Goal: Task Accomplishment & Management: Use online tool/utility

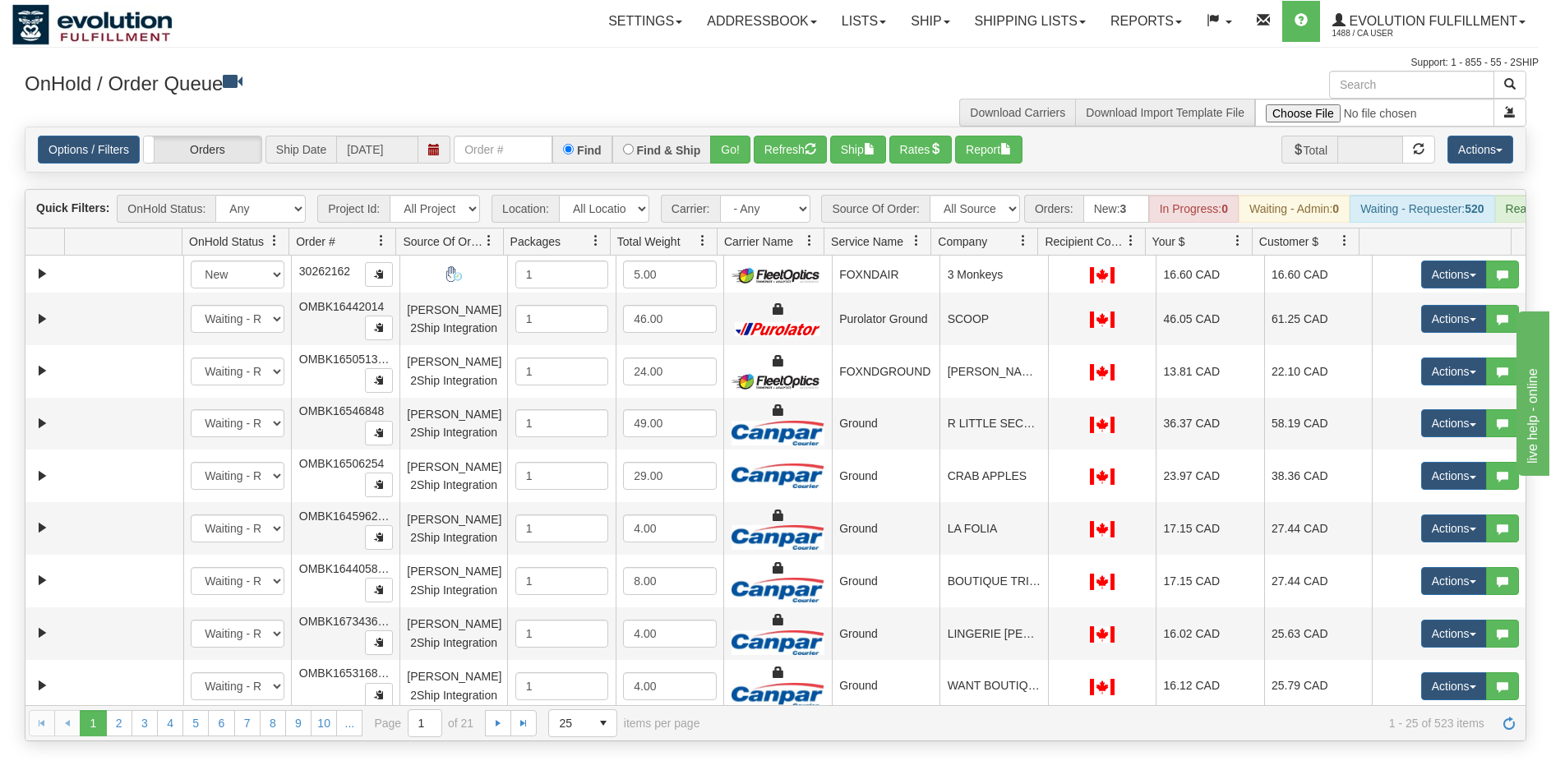
click at [514, 166] on div "Options / Filters Group Shipments Orders Ship Date 09/15/2025 Find Find & Ship …" at bounding box center [775, 150] width 1500 height 45
drag, startPoint x: 516, startPoint y: 158, endPoint x: 374, endPoint y: 173, distance: 142.8
click at [516, 157] on input "text" at bounding box center [502, 150] width 98 height 28
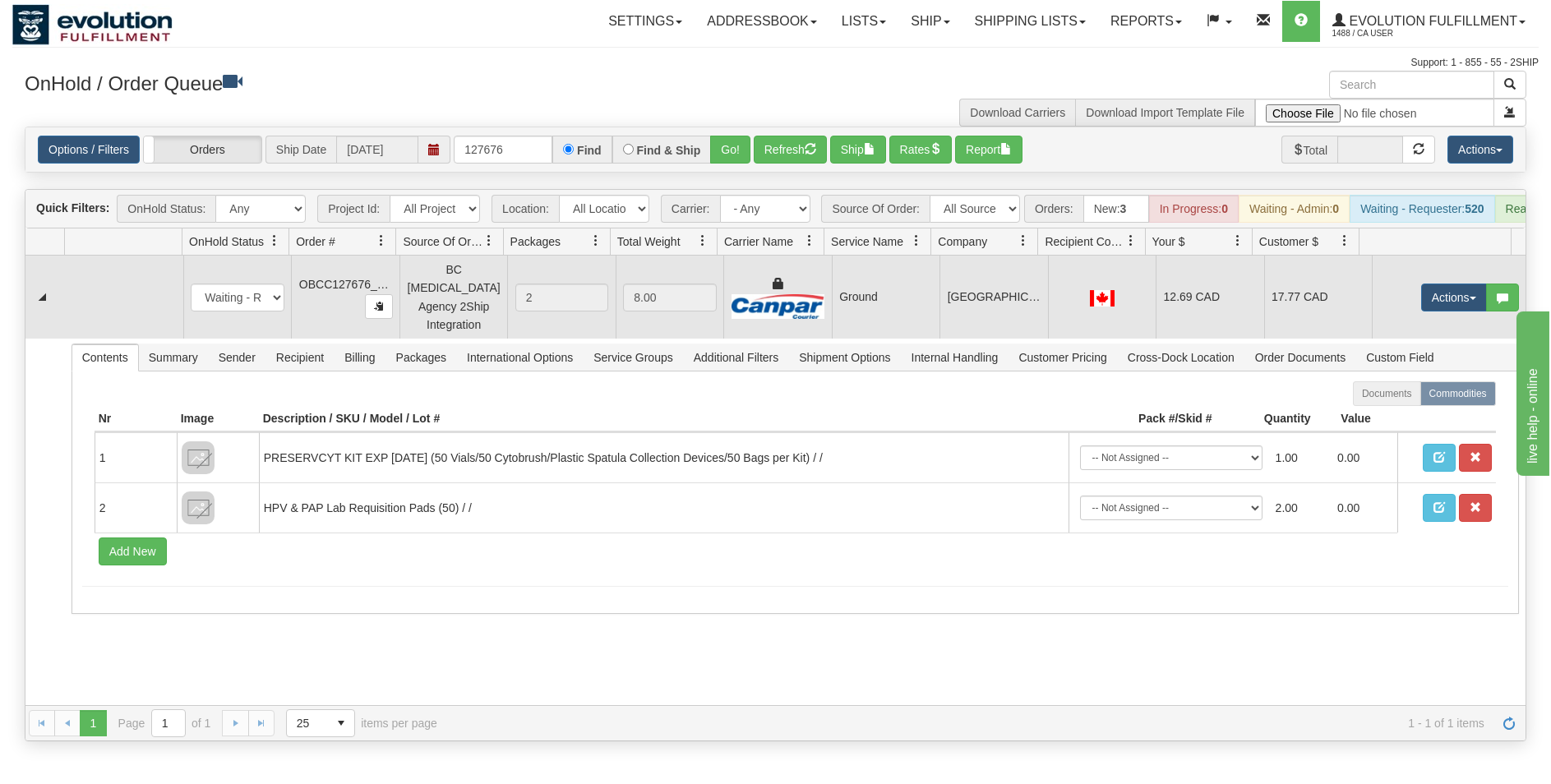
click at [1210, 320] on td "12.69 CAD" at bounding box center [1210, 297] width 107 height 83
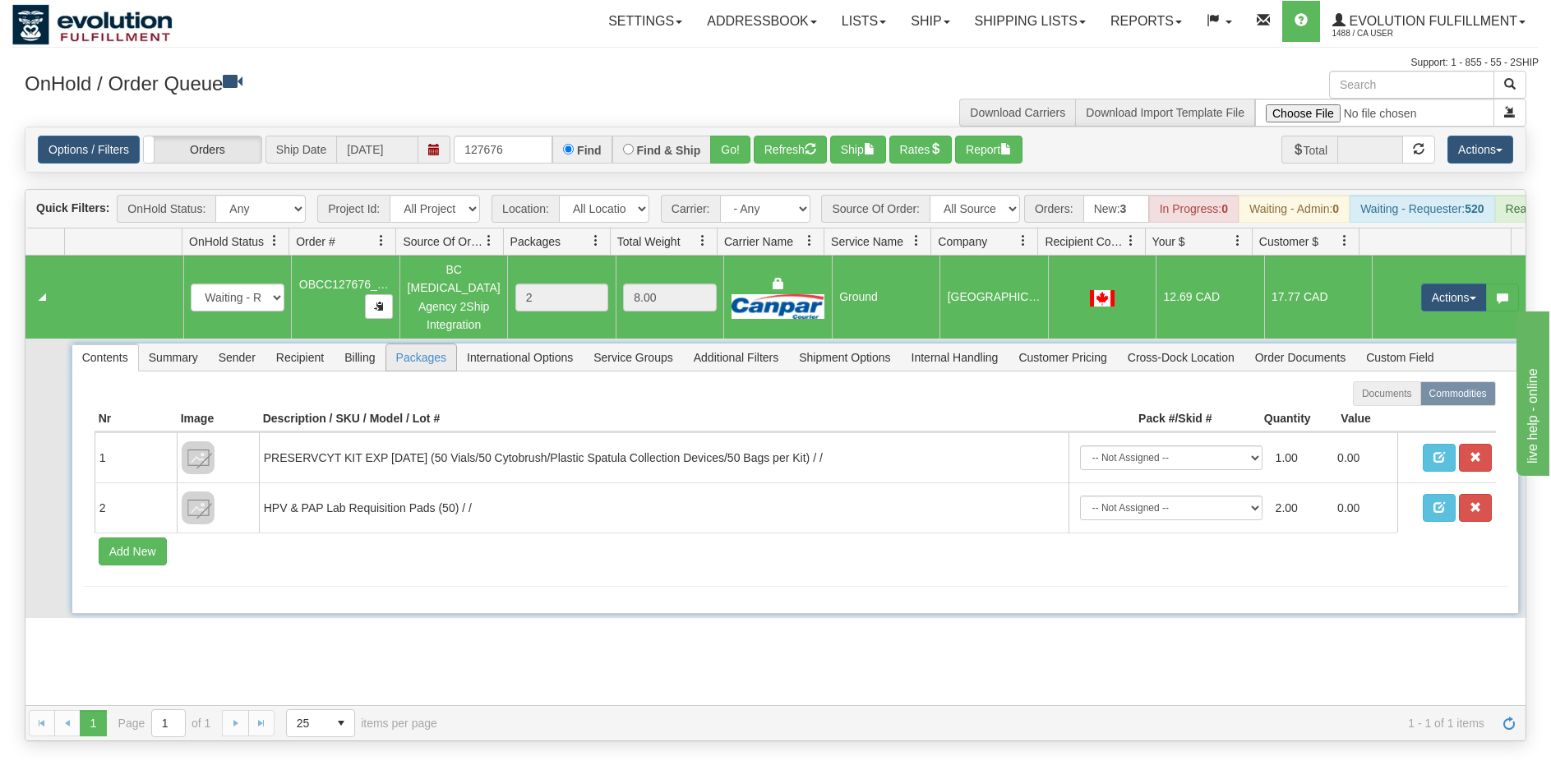
click at [409, 344] on span "Packages" at bounding box center [421, 358] width 70 height 26
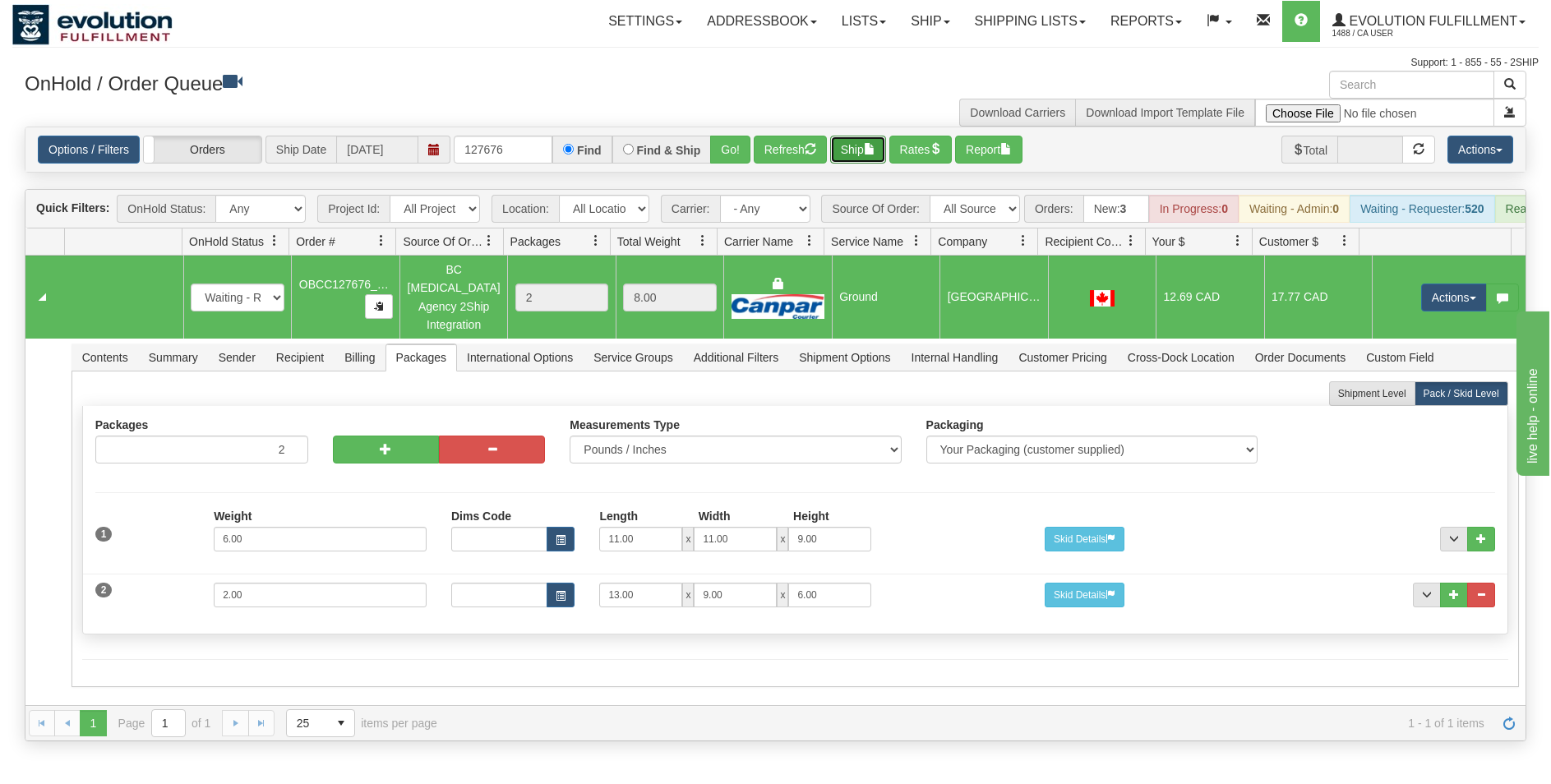
click at [870, 154] on button "Ship" at bounding box center [859, 150] width 56 height 28
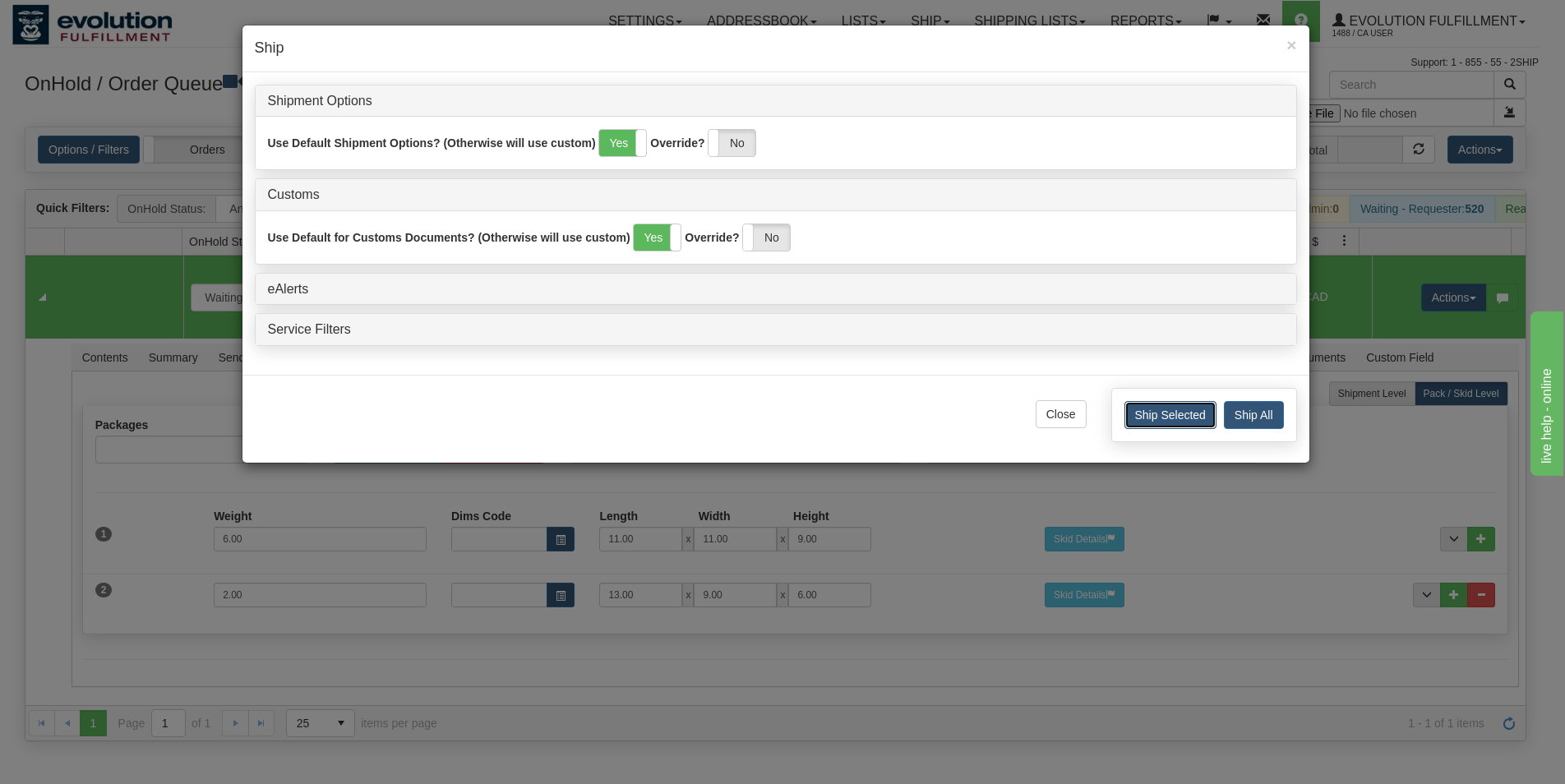
click at [1149, 409] on button "Ship Selected" at bounding box center [1170, 415] width 92 height 28
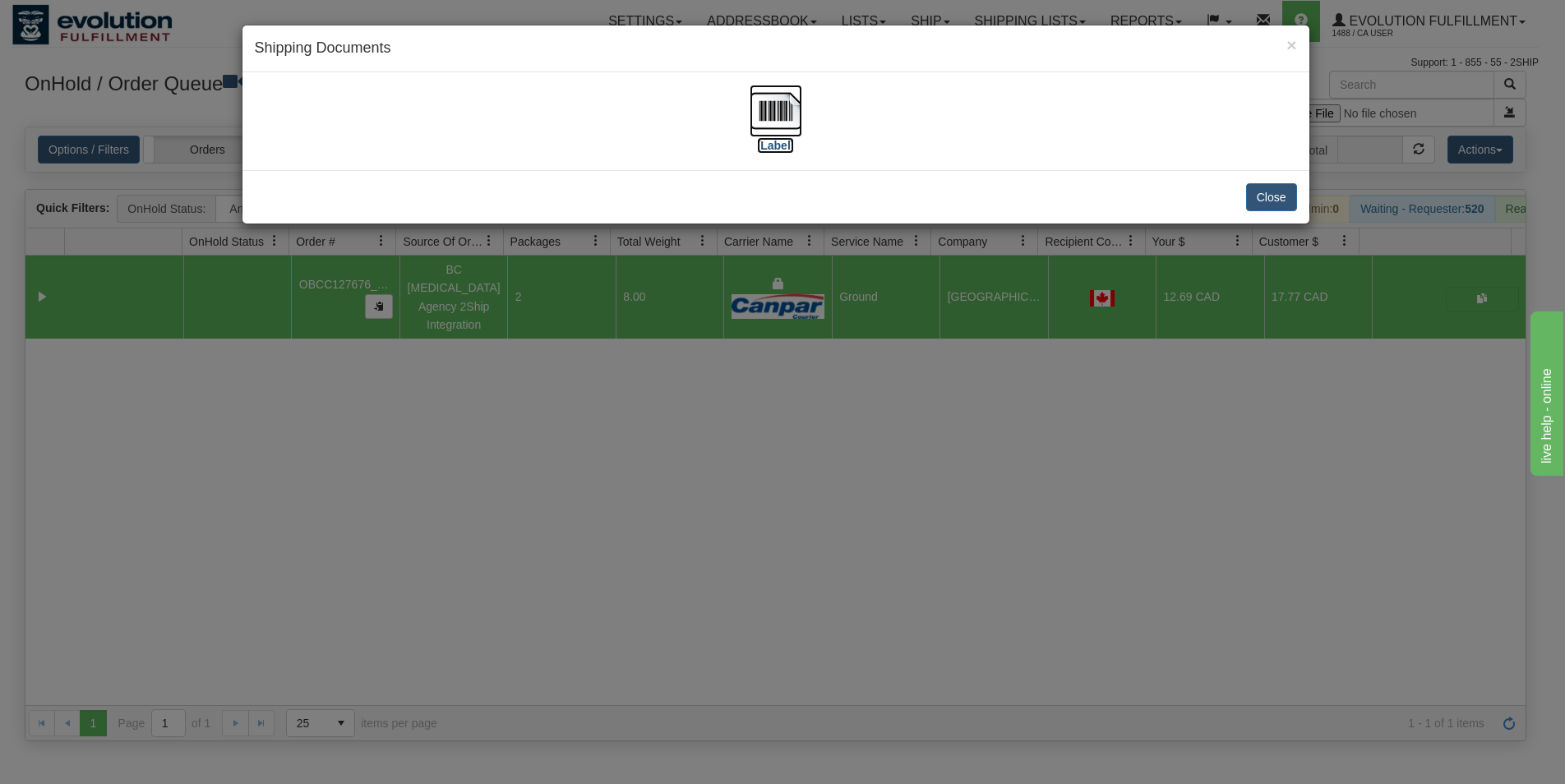
click at [800, 115] on img at bounding box center [776, 111] width 53 height 53
click at [1269, 203] on button "Close" at bounding box center [1272, 197] width 51 height 28
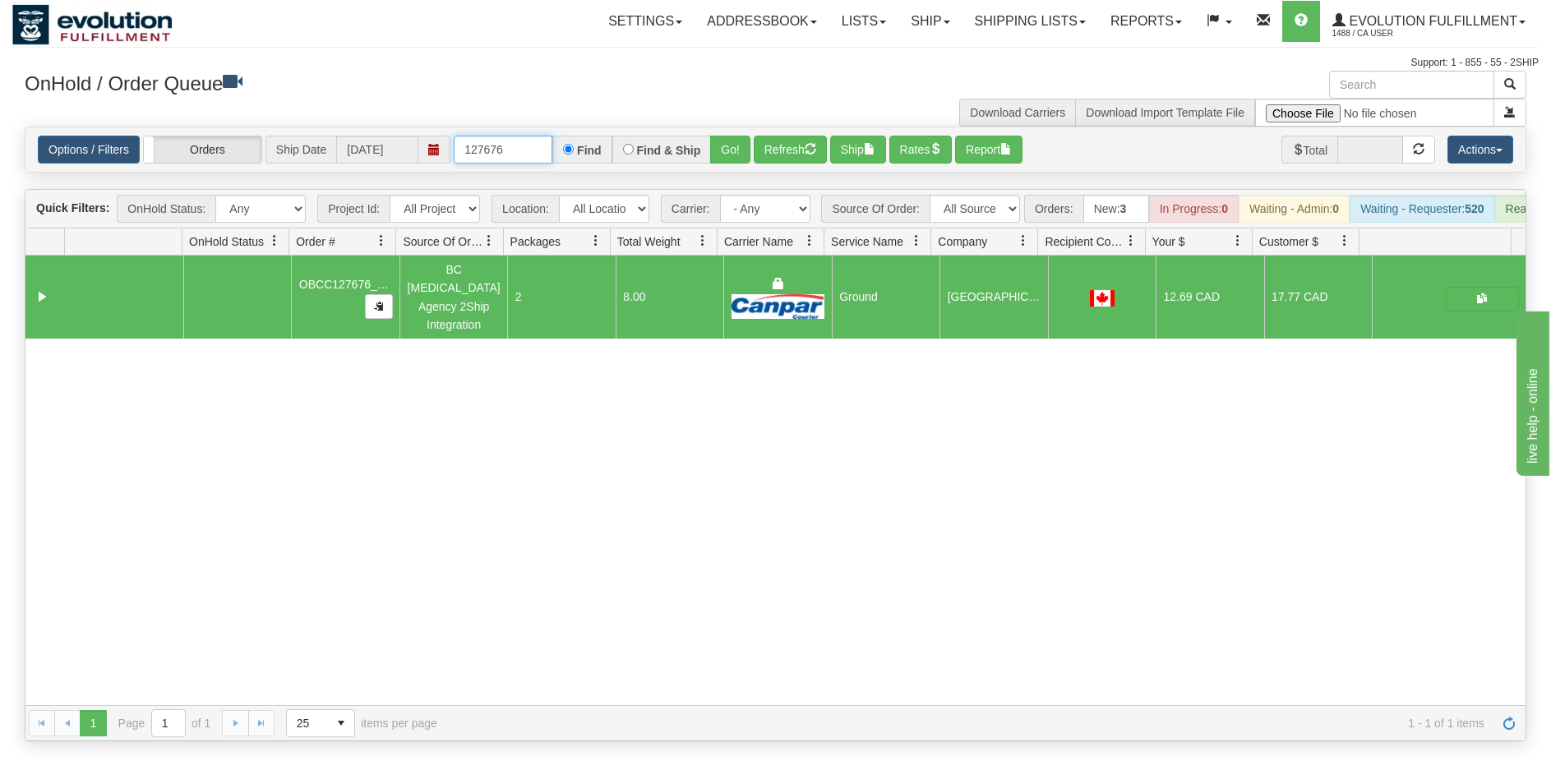
drag, startPoint x: 488, startPoint y: 153, endPoint x: 521, endPoint y: 153, distance: 33.0
click at [521, 153] on input "127676" at bounding box center [502, 150] width 98 height 28
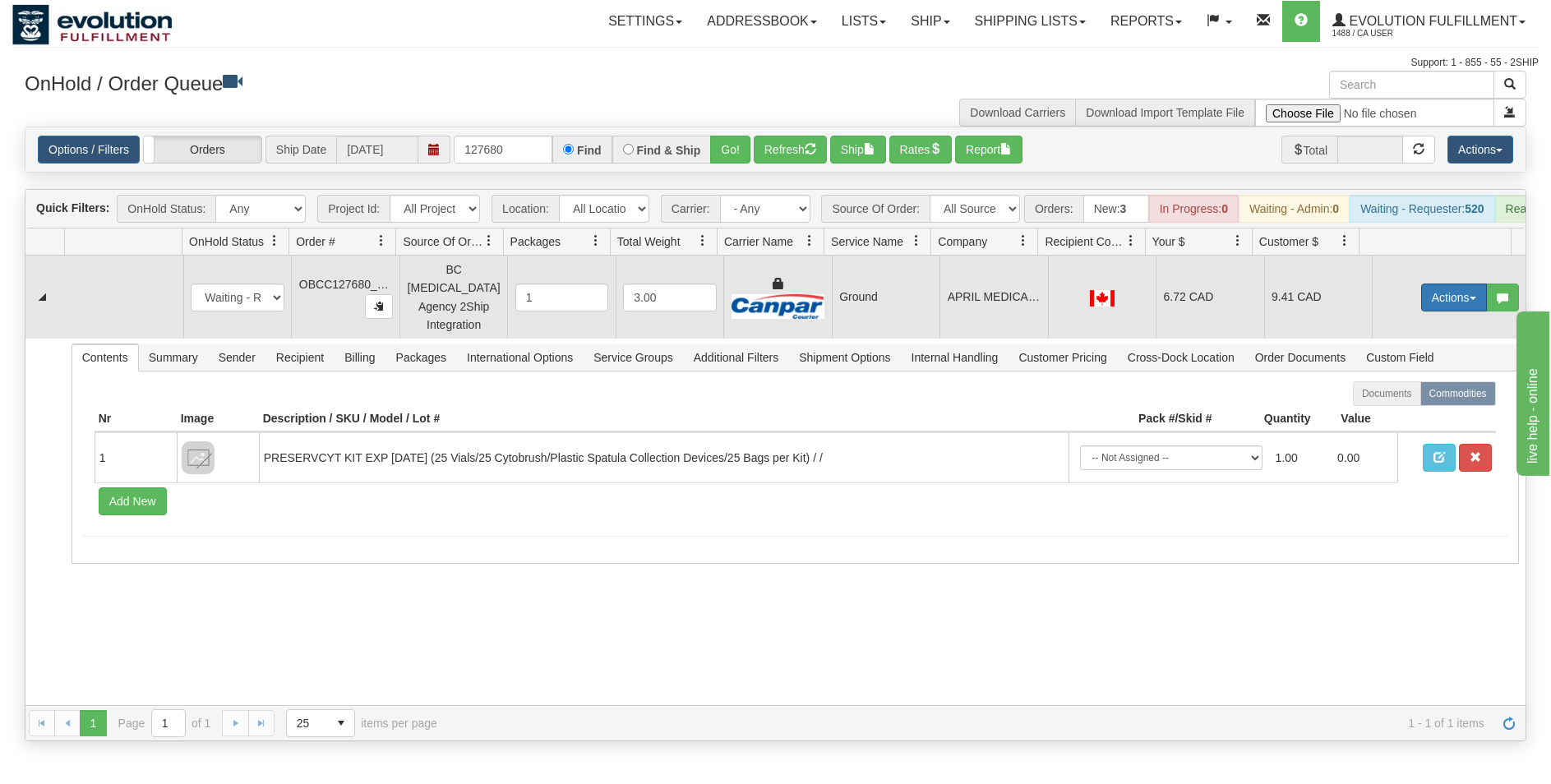
click at [1424, 306] on button "Actions" at bounding box center [1454, 297] width 66 height 28
click at [1408, 370] on span "Rate All Services" at bounding box center [1420, 372] width 98 height 13
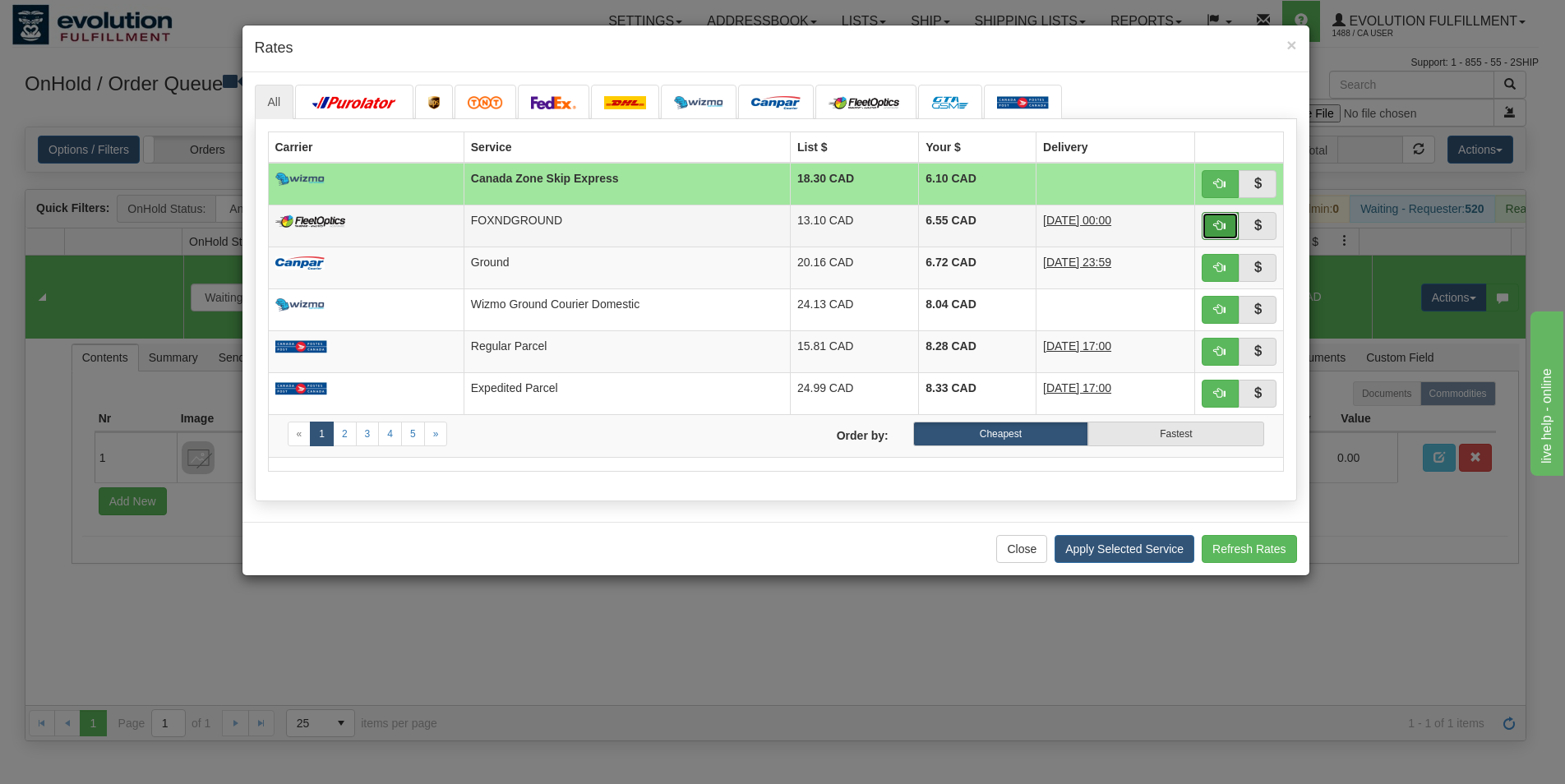
click at [1212, 228] on button "button" at bounding box center [1220, 226] width 38 height 28
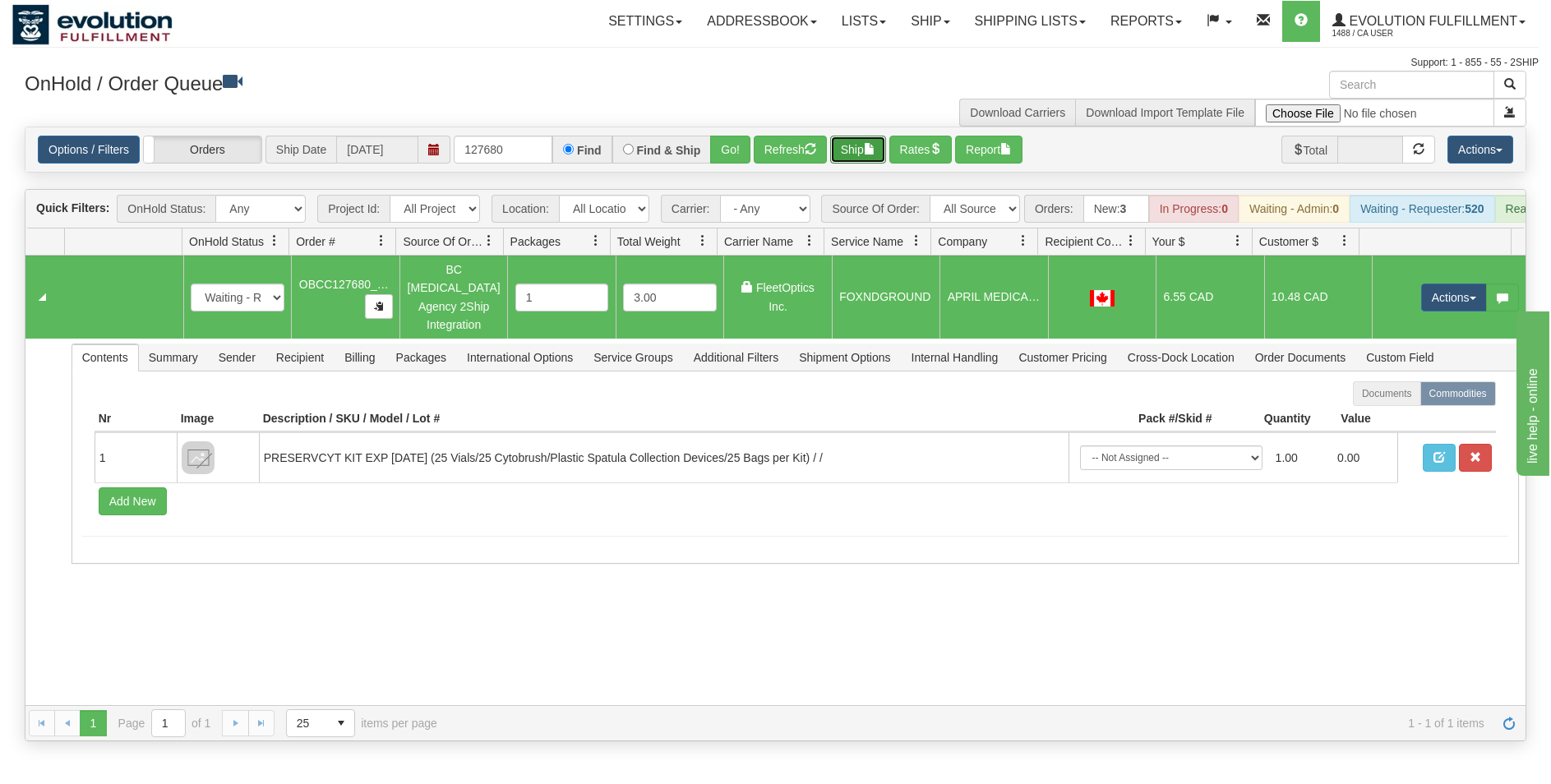
click at [853, 145] on button "Ship" at bounding box center [859, 150] width 56 height 28
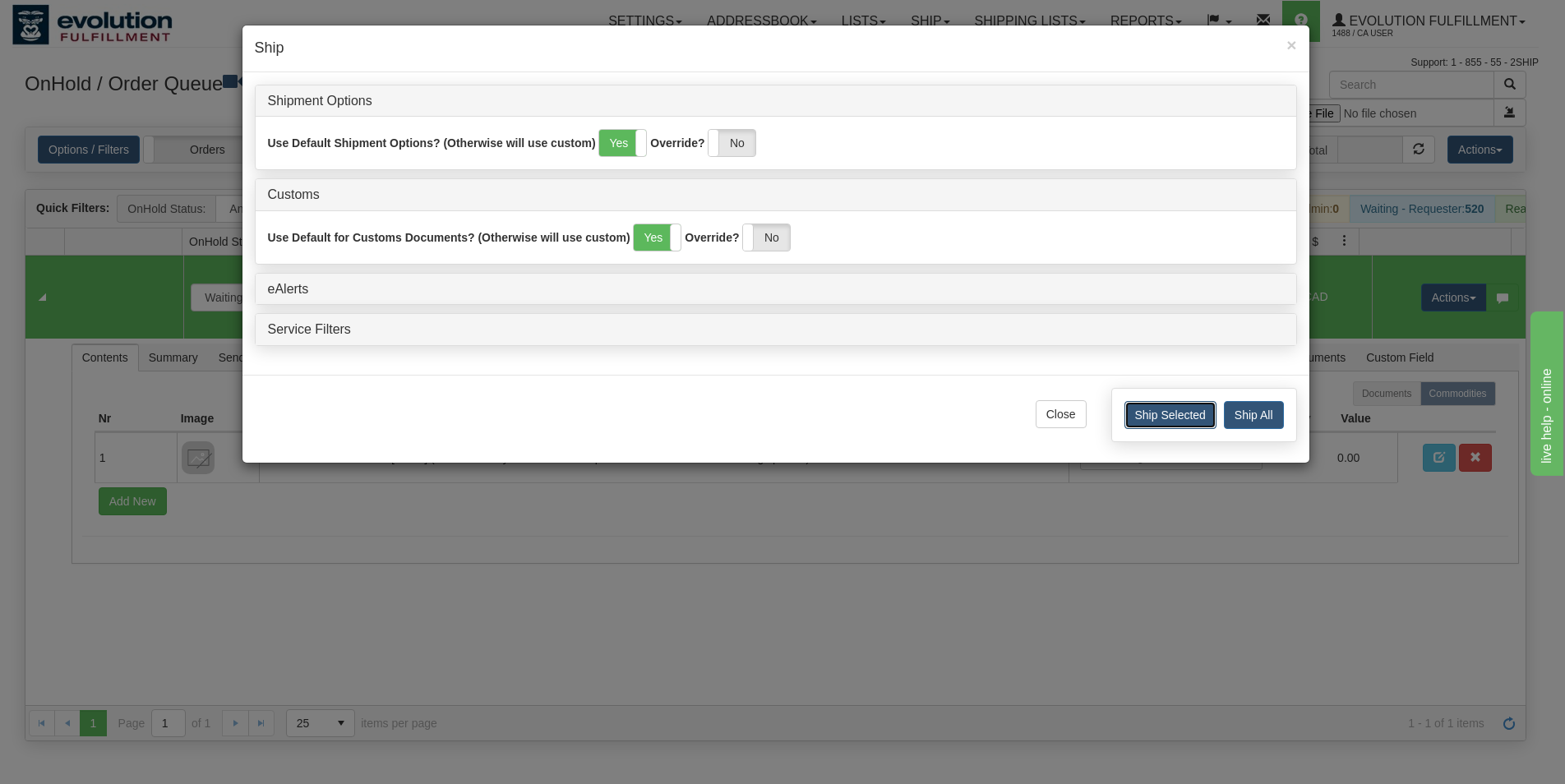
click at [1158, 416] on button "Ship Selected" at bounding box center [1170, 415] width 92 height 28
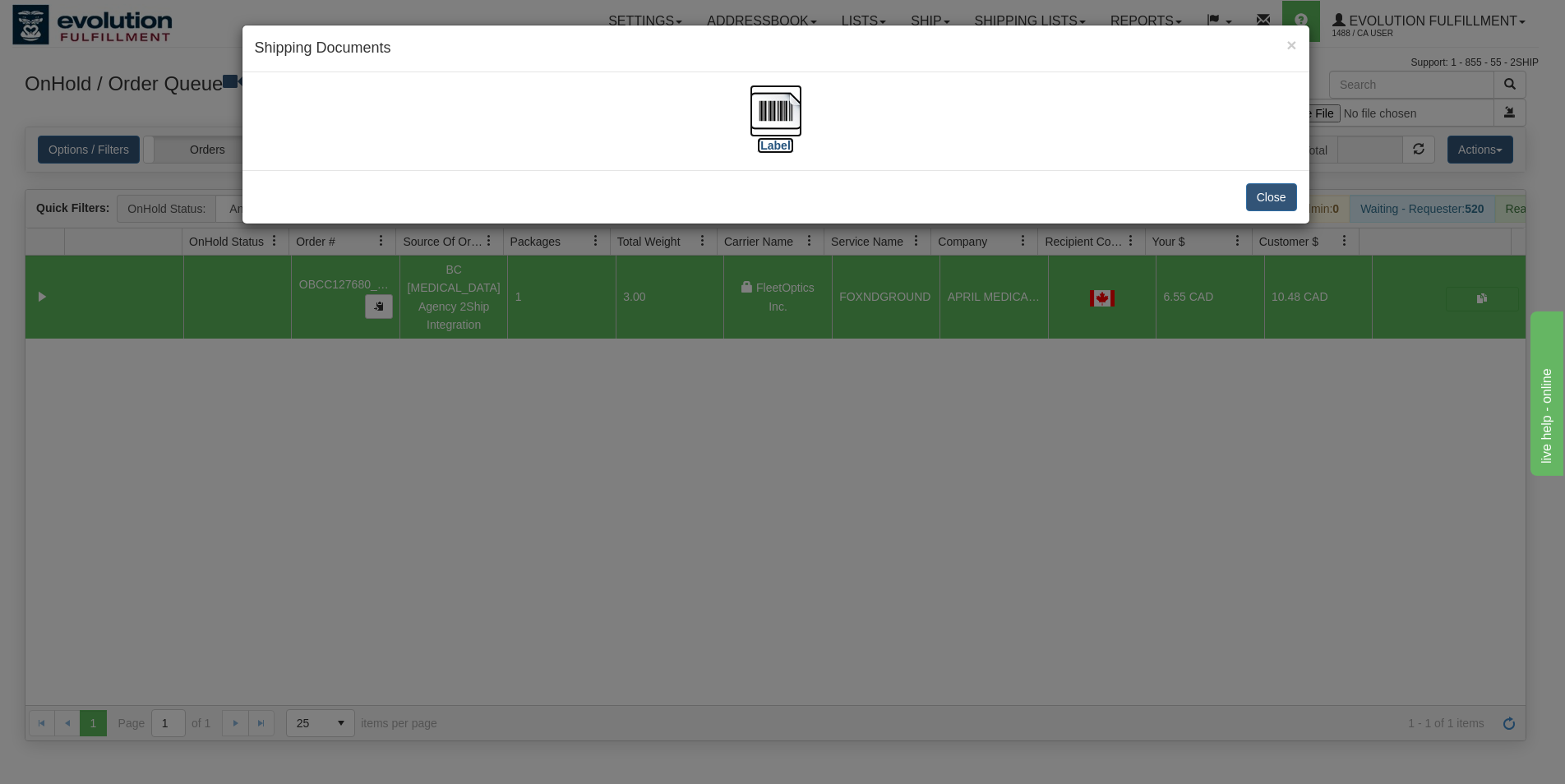
click at [769, 103] on img at bounding box center [776, 111] width 53 height 53
click at [1269, 202] on button "Close" at bounding box center [1272, 197] width 51 height 28
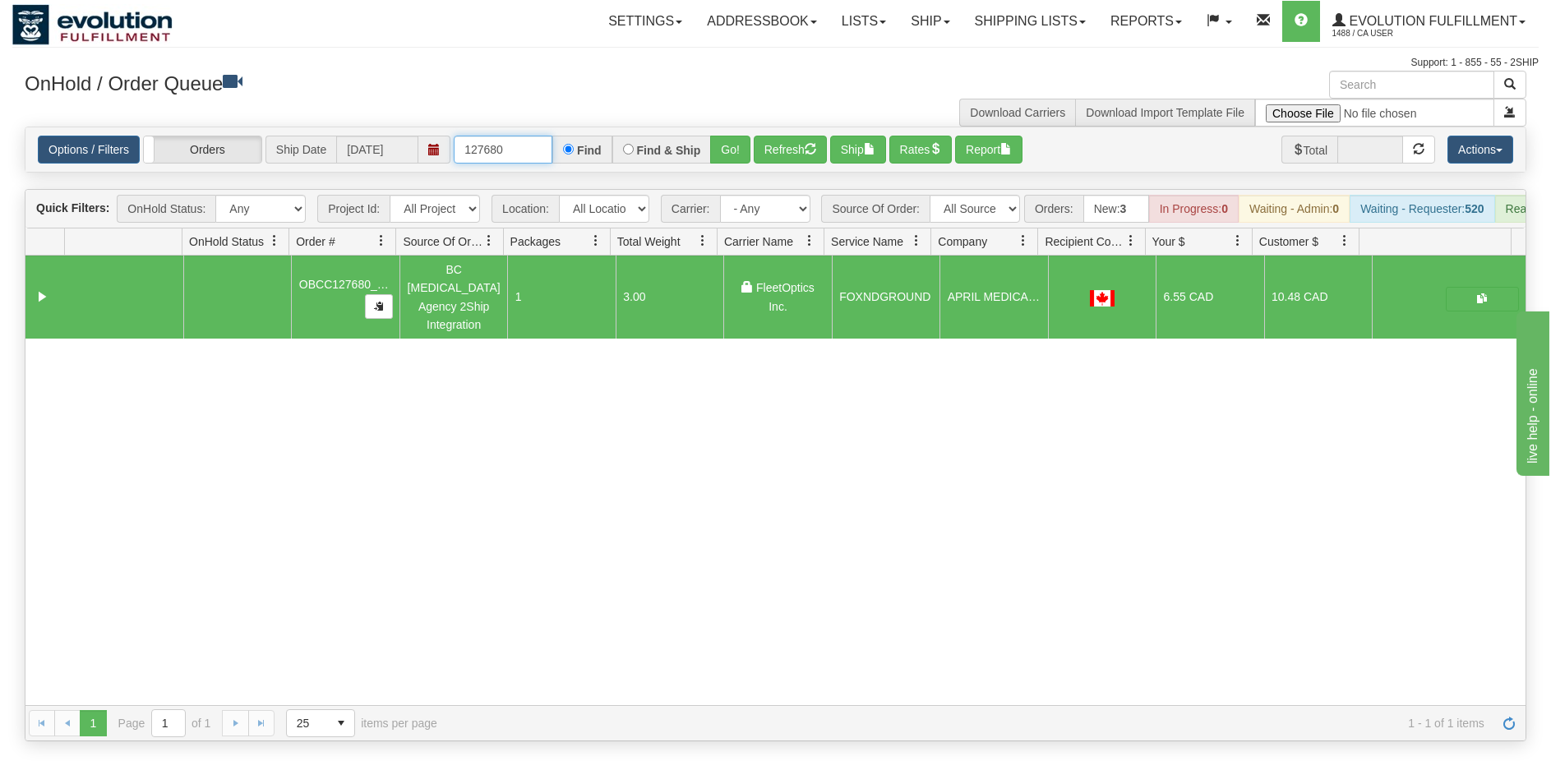
drag, startPoint x: 492, startPoint y: 151, endPoint x: 559, endPoint y: 143, distance: 67.5
click at [552, 143] on input "127680" at bounding box center [502, 150] width 98 height 28
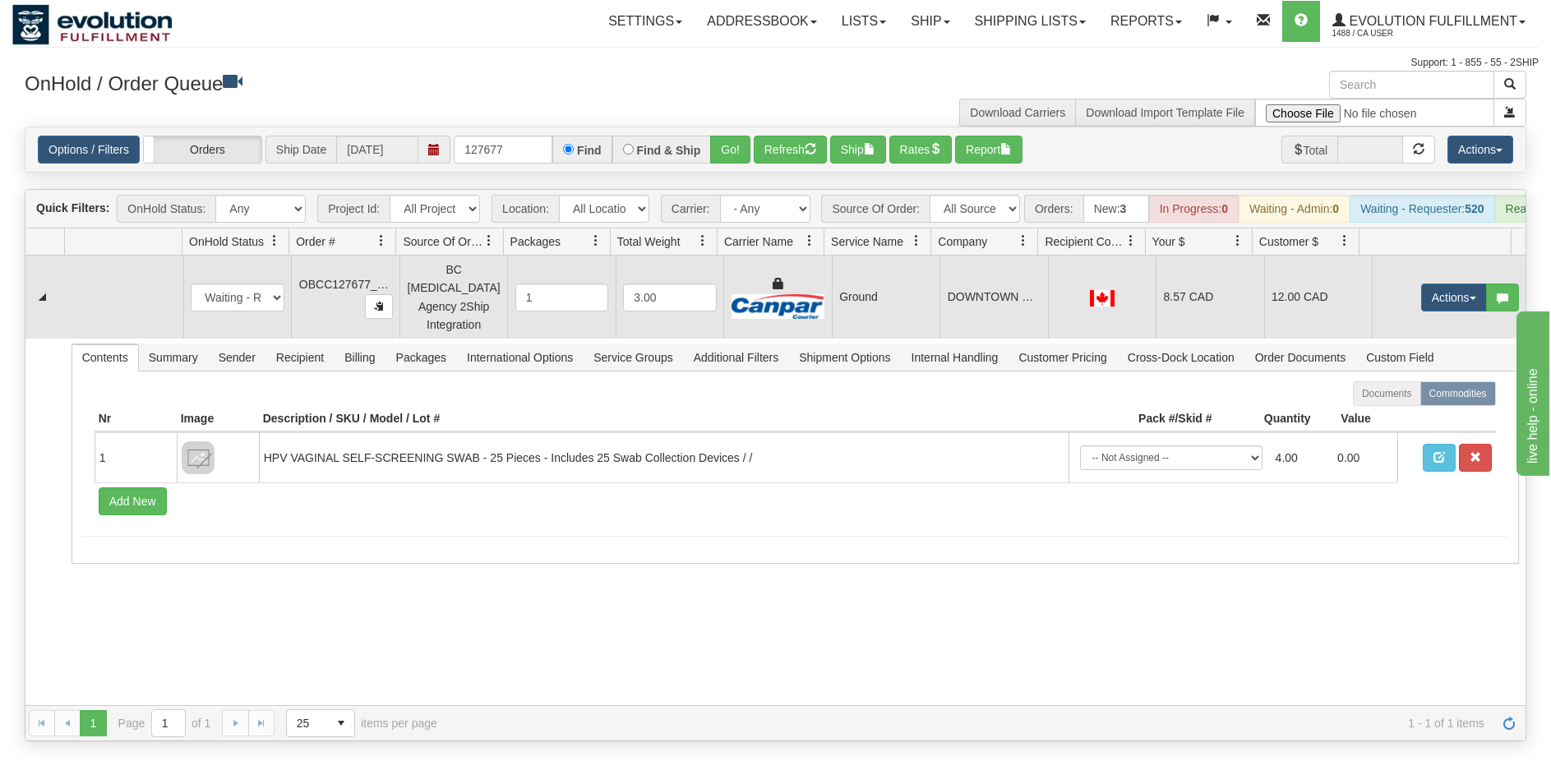
click at [1307, 321] on td "12.00 CAD" at bounding box center [1318, 297] width 107 height 83
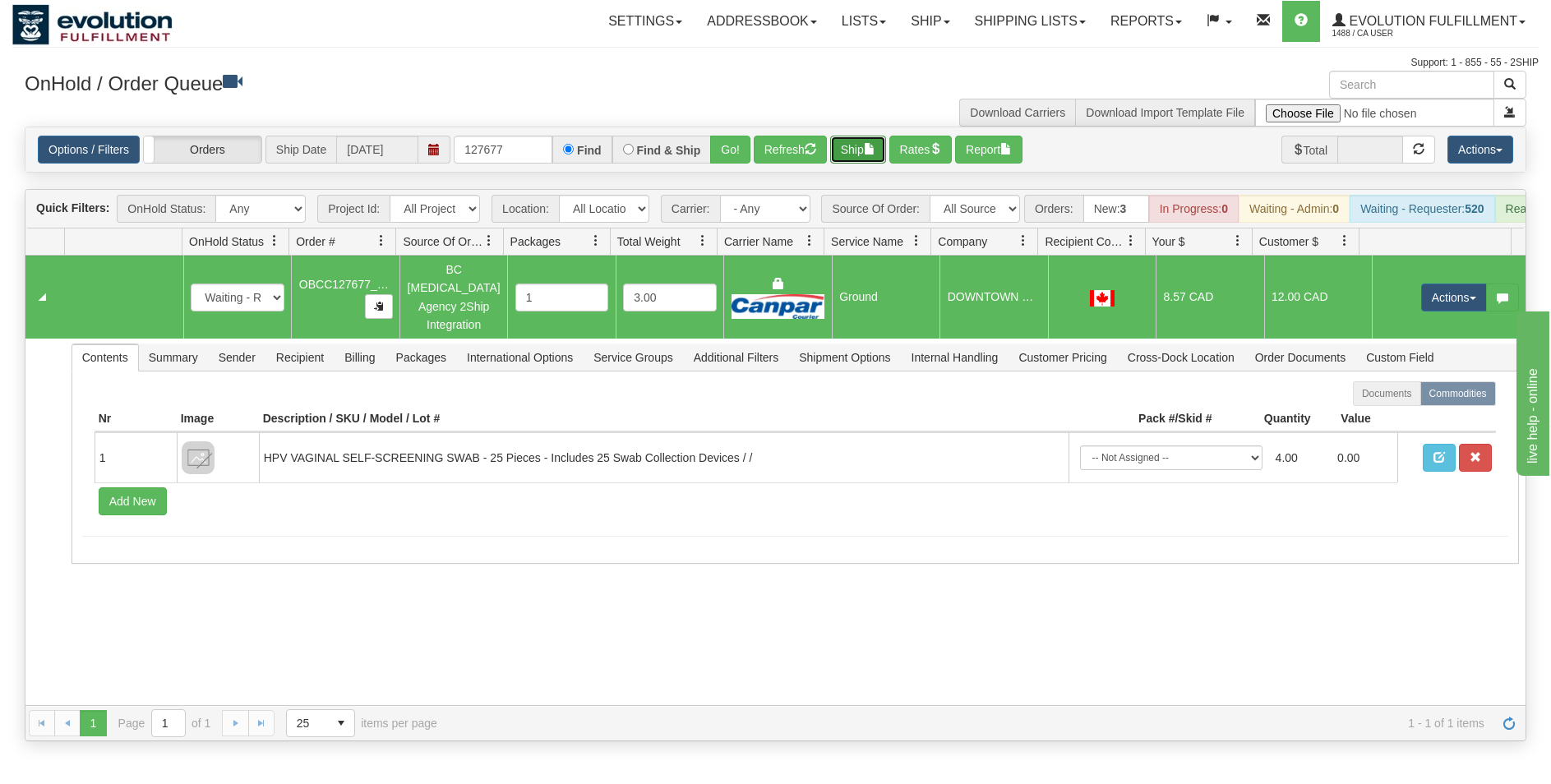
click at [873, 154] on span "button" at bounding box center [870, 149] width 12 height 12
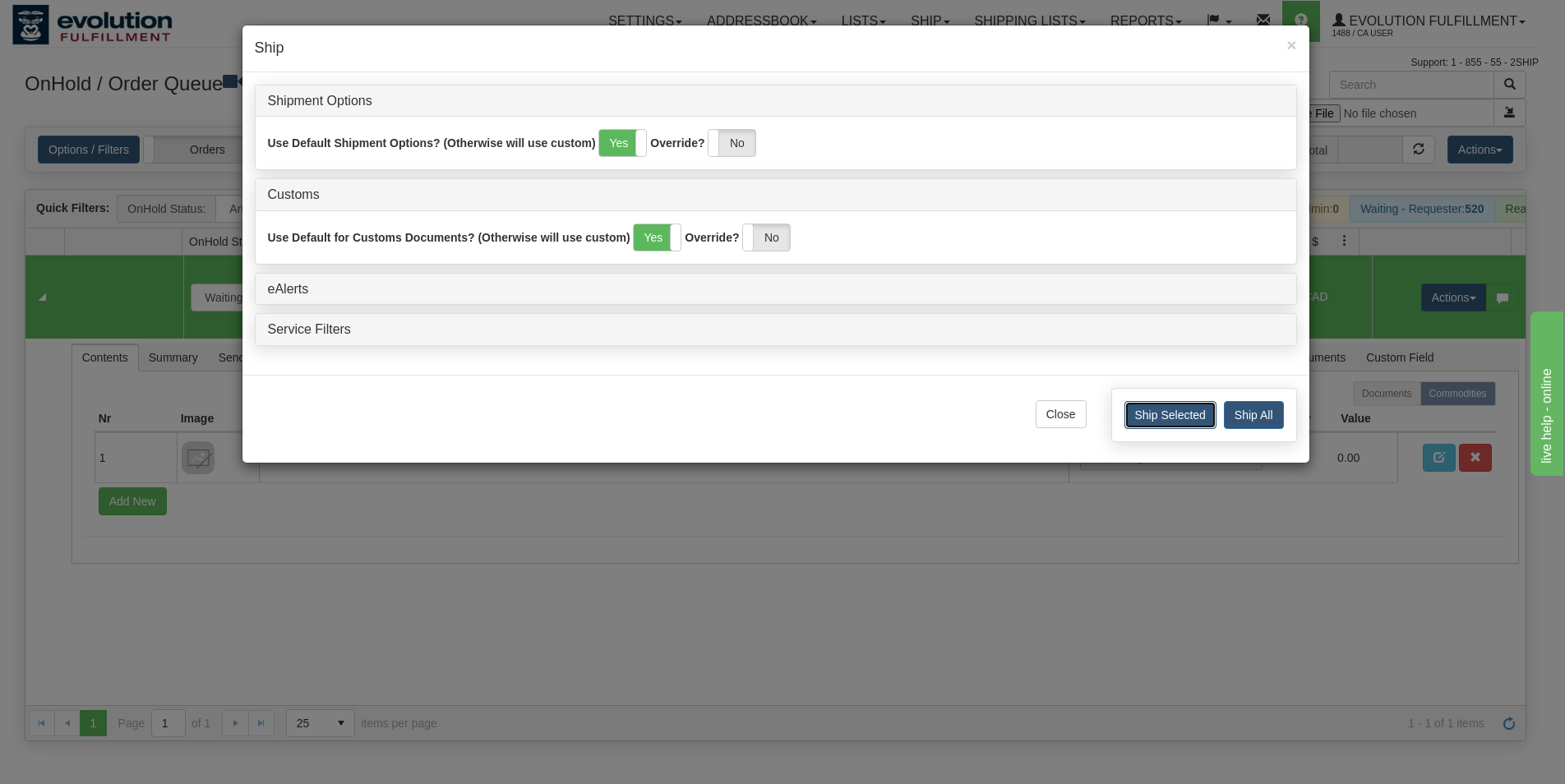
click at [1142, 418] on button "Ship Selected" at bounding box center [1170, 415] width 92 height 28
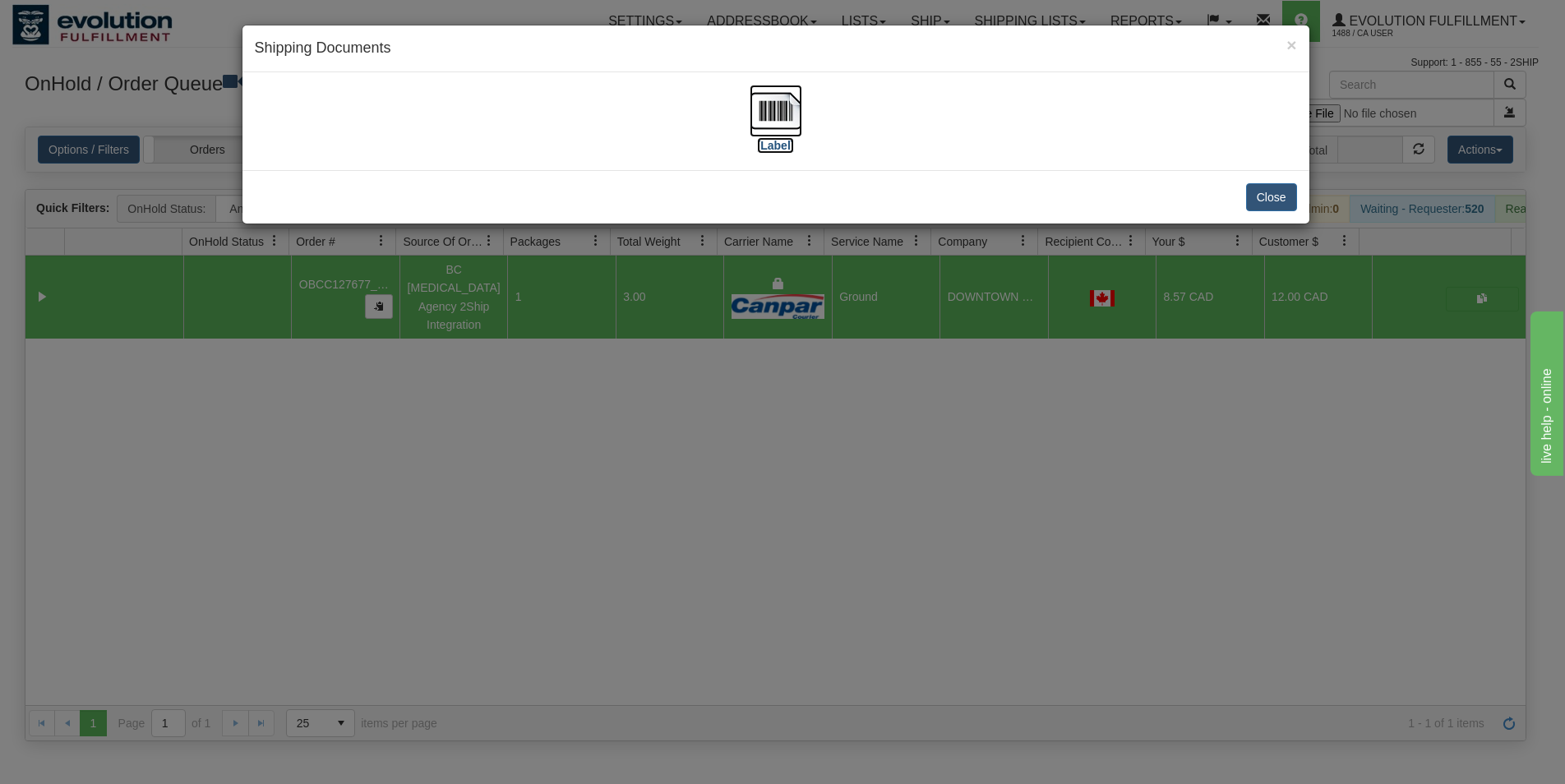
click at [770, 110] on img at bounding box center [776, 111] width 53 height 53
click at [1268, 201] on button "Close" at bounding box center [1272, 197] width 51 height 28
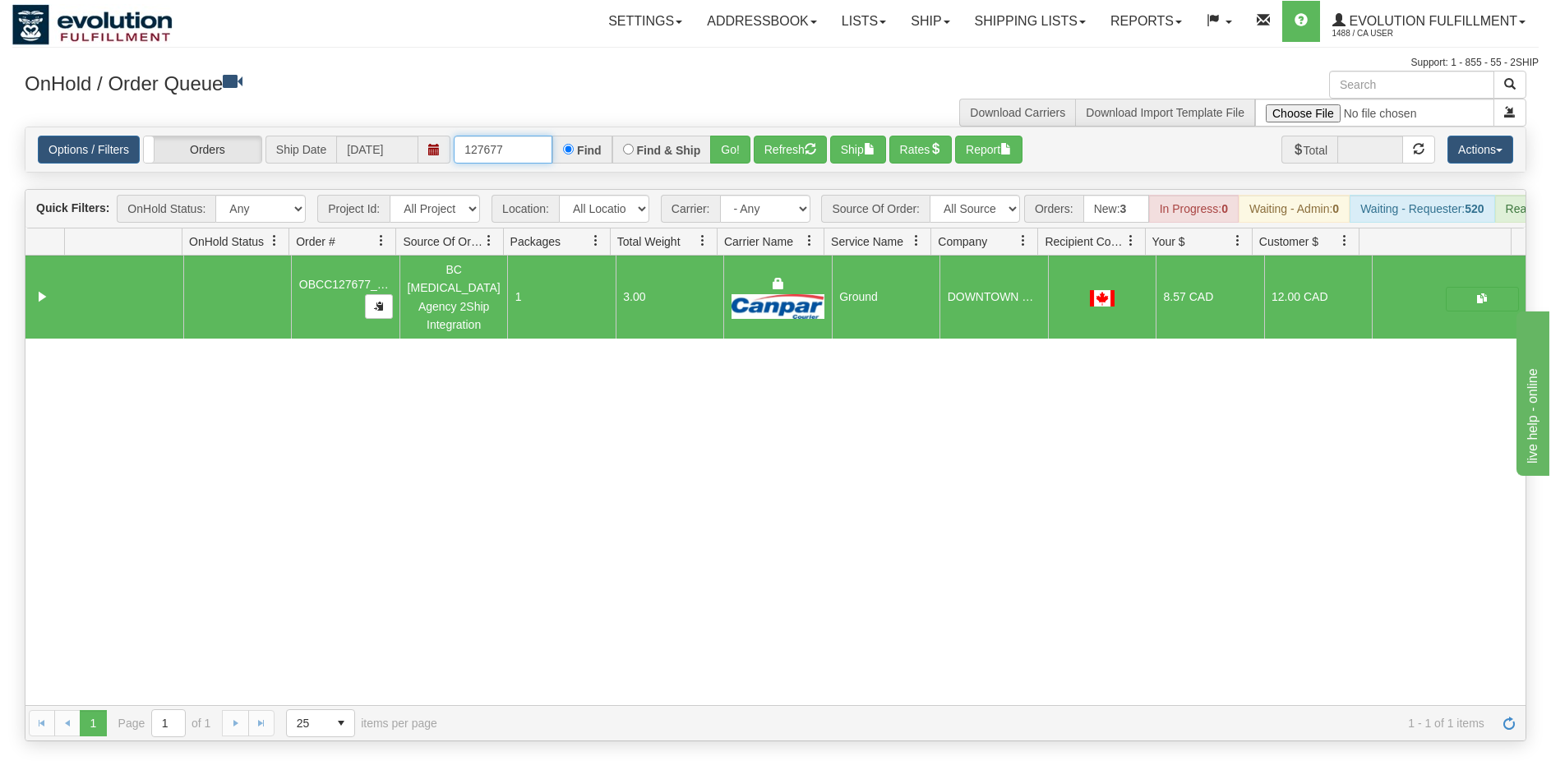
drag, startPoint x: 489, startPoint y: 148, endPoint x: 521, endPoint y: 150, distance: 32.1
click at [521, 150] on input "127677" at bounding box center [502, 150] width 98 height 28
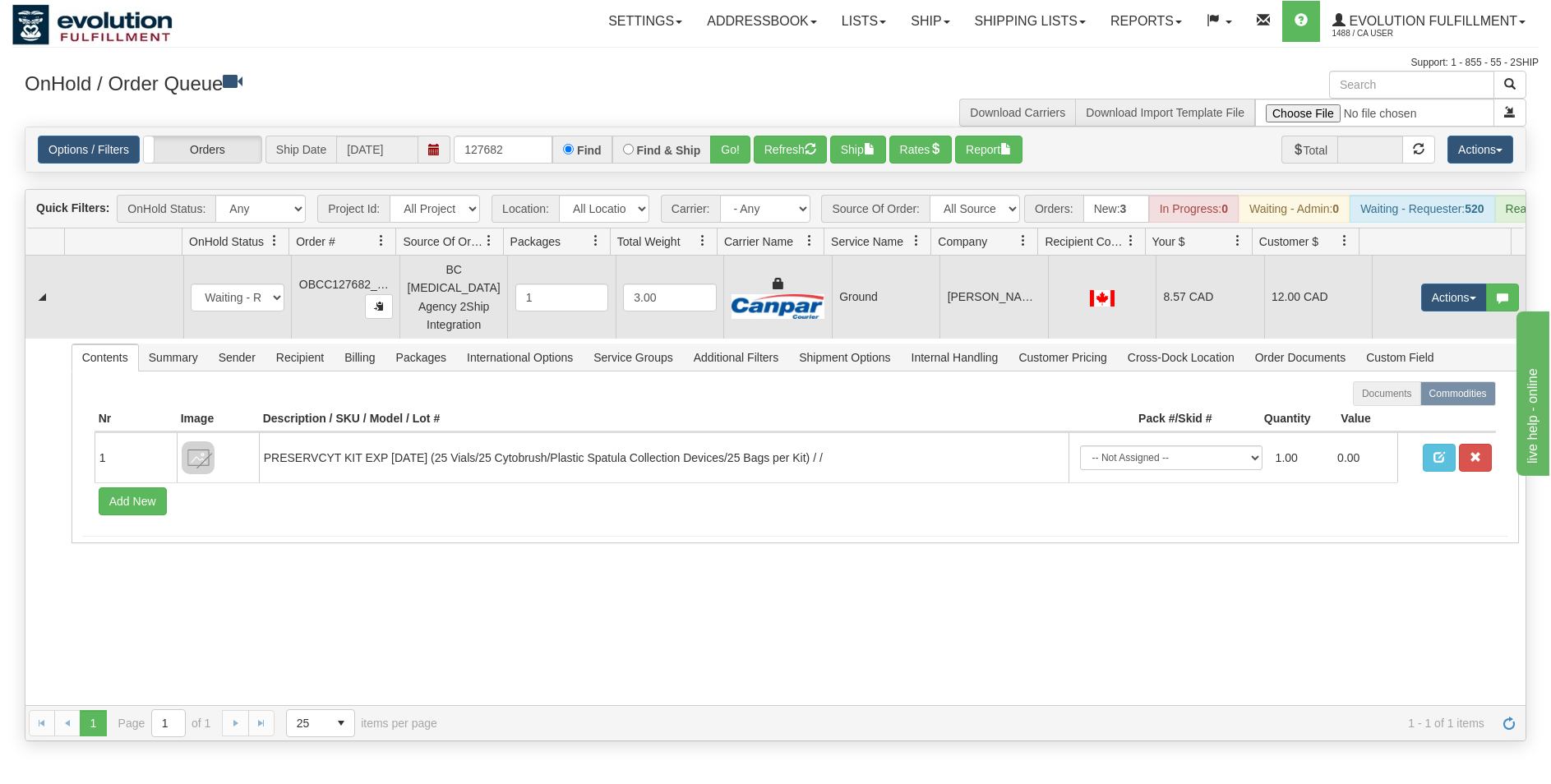
click at [844, 300] on td "Ground" at bounding box center [886, 297] width 107 height 83
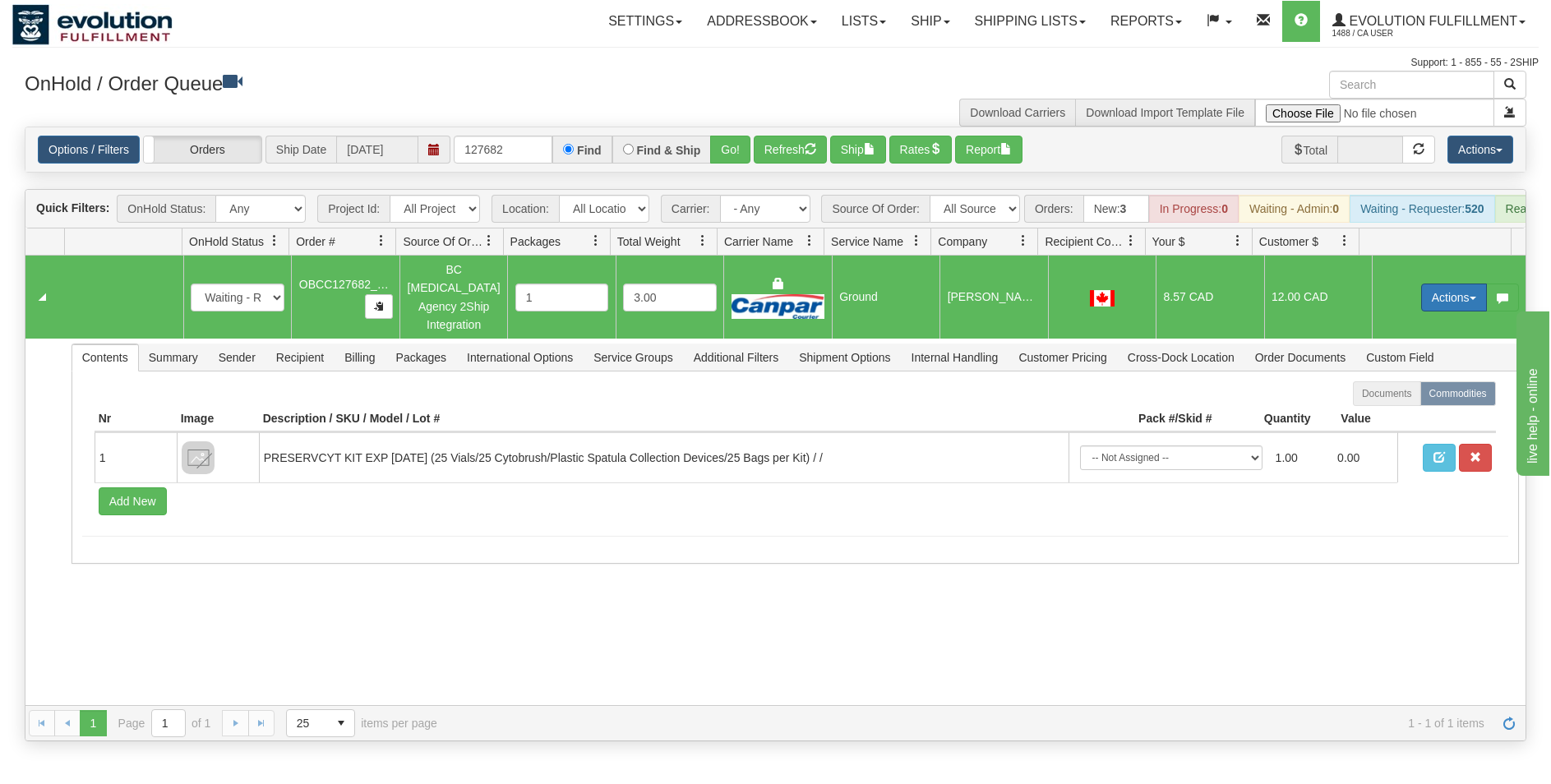
click at [1439, 304] on button "Actions" at bounding box center [1454, 297] width 66 height 28
click at [1420, 375] on span "Rate All Services" at bounding box center [1420, 372] width 98 height 13
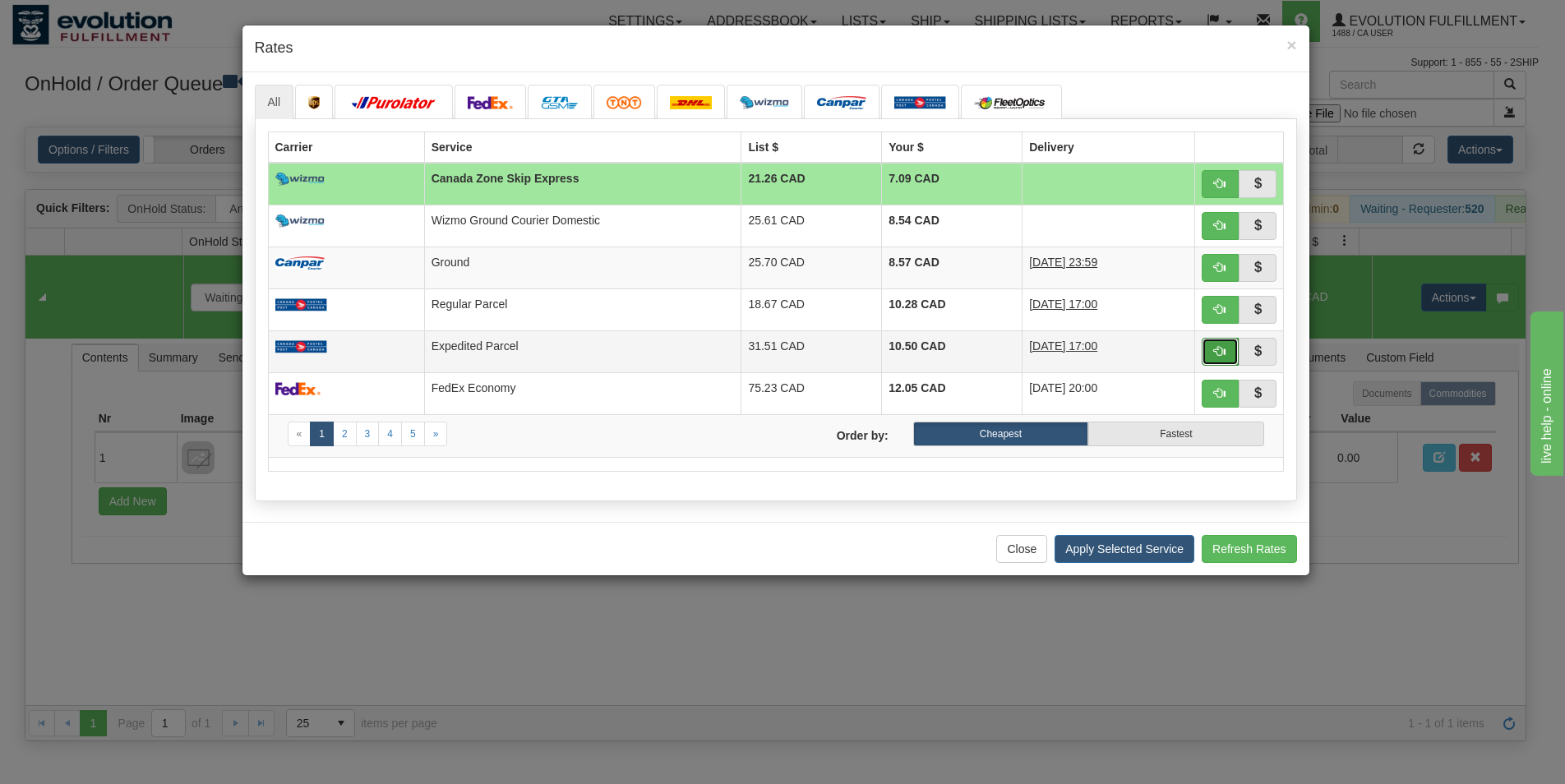
click at [1230, 351] on button "button" at bounding box center [1220, 352] width 38 height 28
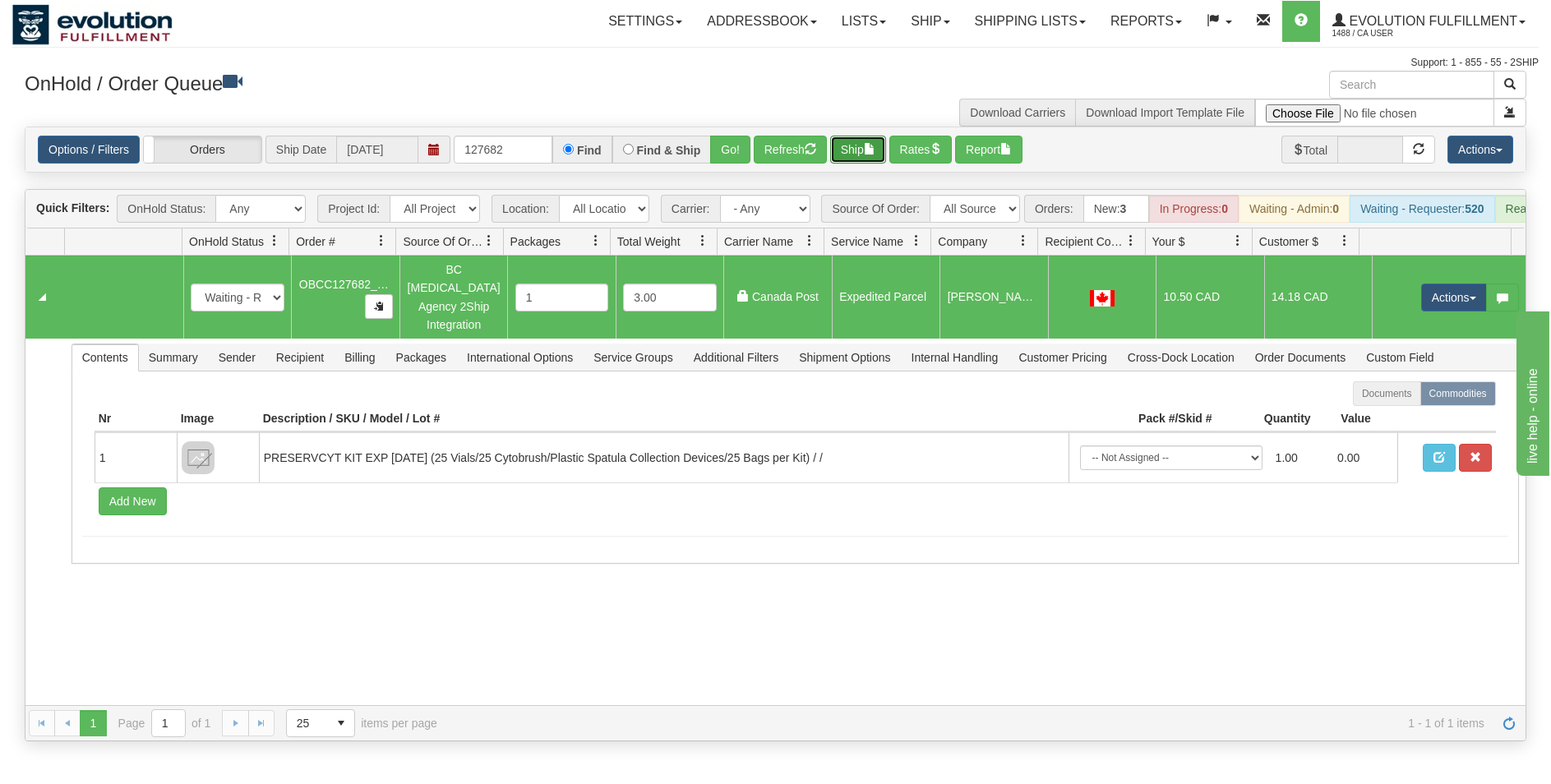
click at [872, 150] on span "button" at bounding box center [870, 149] width 12 height 12
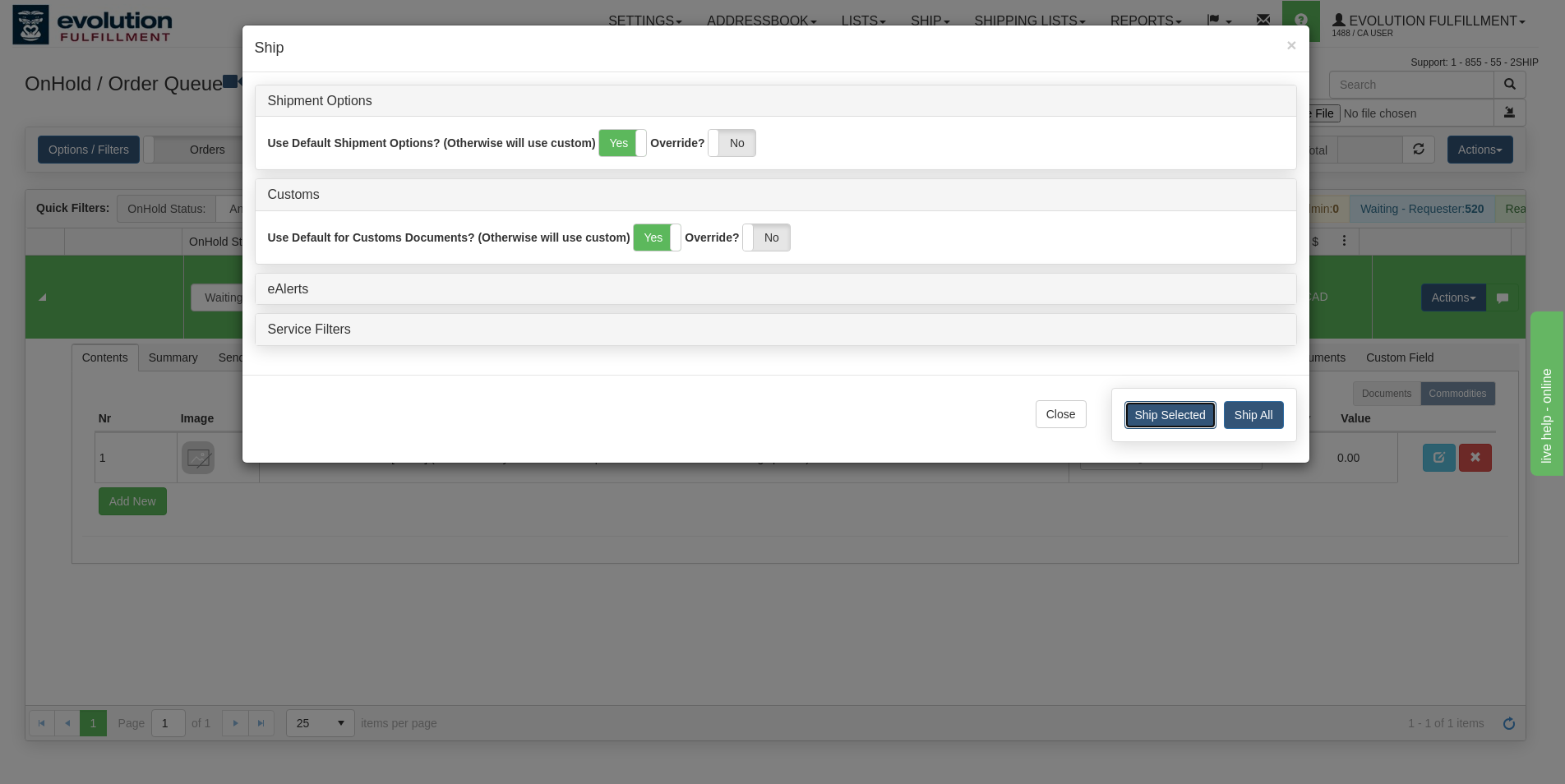
click at [1128, 421] on button "Ship Selected" at bounding box center [1170, 415] width 92 height 28
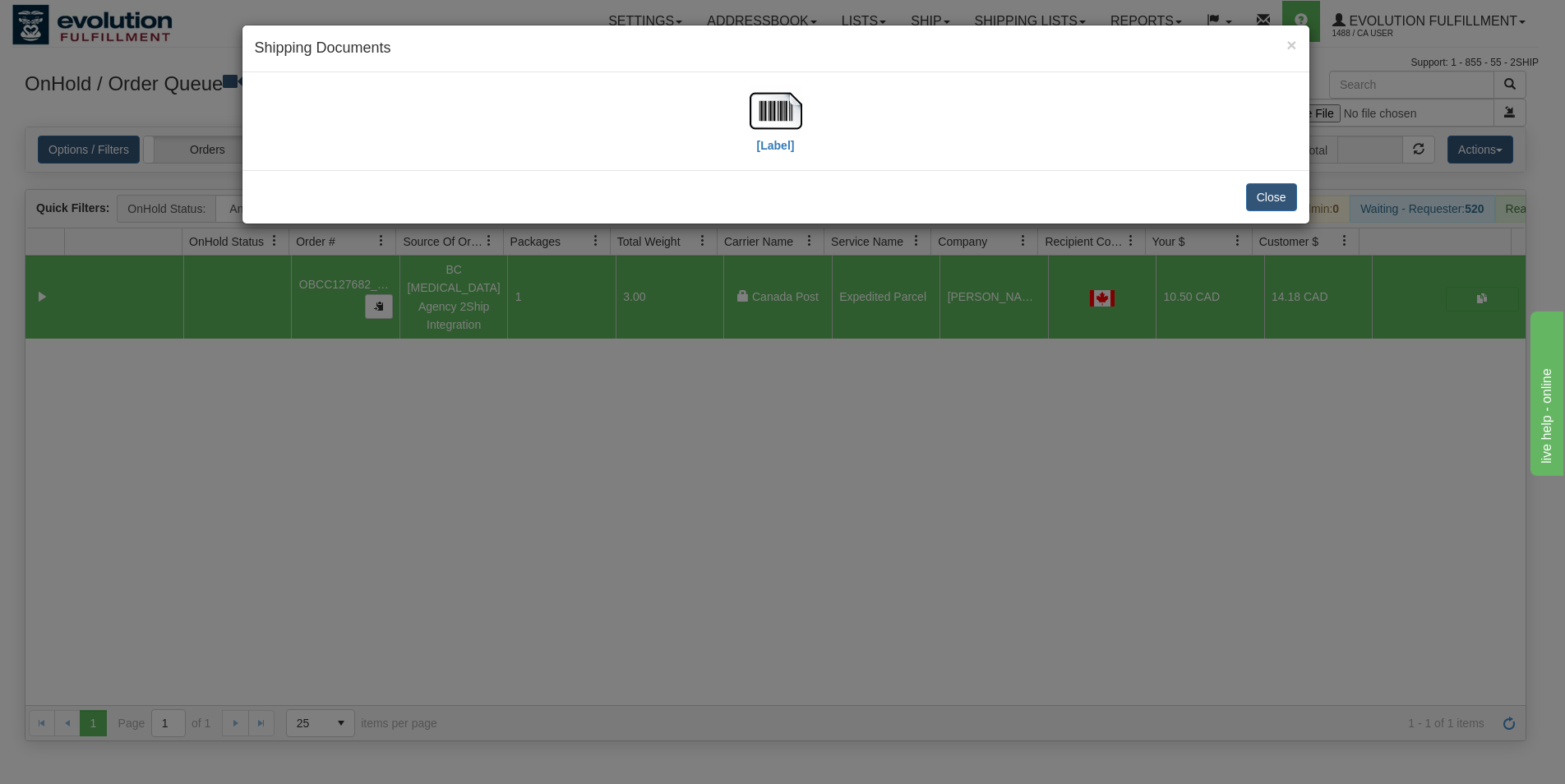
click at [749, 107] on div "[Label]" at bounding box center [775, 121] width 1042 height 74
click at [764, 107] on img at bounding box center [776, 111] width 53 height 53
drag, startPoint x: 1264, startPoint y: 194, endPoint x: 1157, endPoint y: 196, distance: 107.0
click at [1263, 194] on button "Close" at bounding box center [1272, 197] width 51 height 28
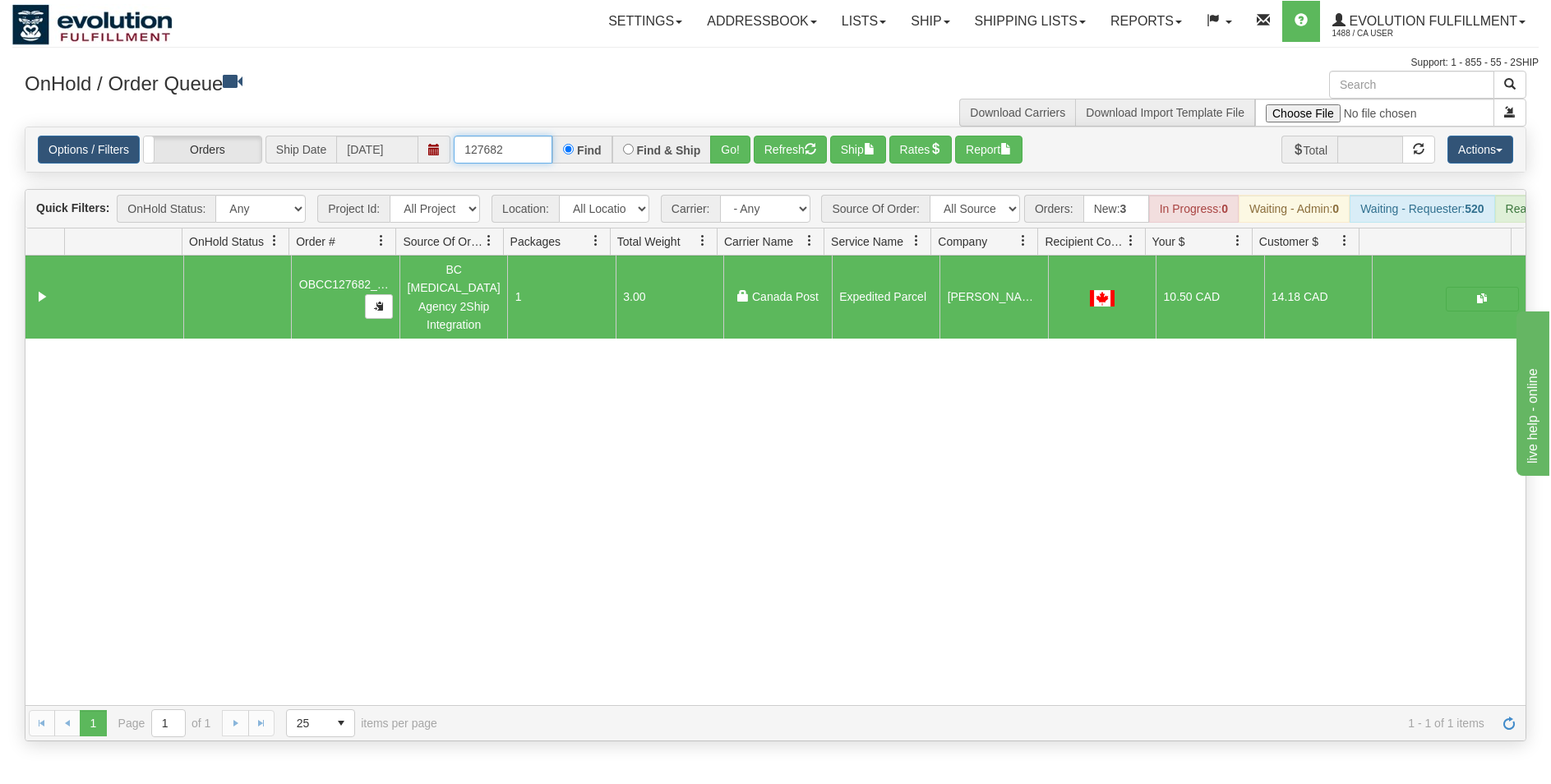
drag, startPoint x: 496, startPoint y: 148, endPoint x: 509, endPoint y: 150, distance: 13.2
click at [509, 150] on input "127682" at bounding box center [502, 150] width 98 height 28
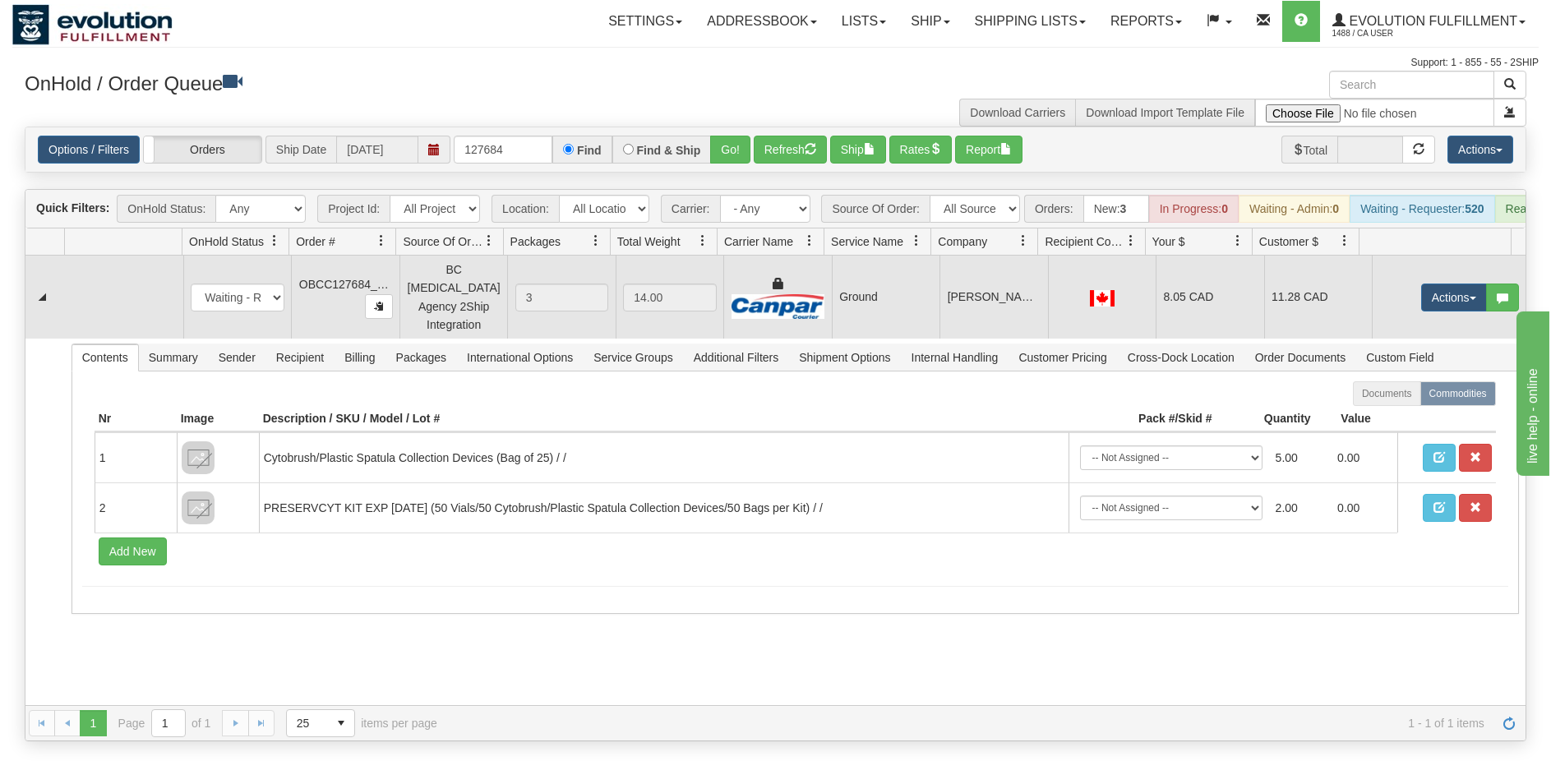
click at [1019, 292] on td "DR. DUNN AND DR. WOOD - OBG" at bounding box center [993, 297] width 107 height 83
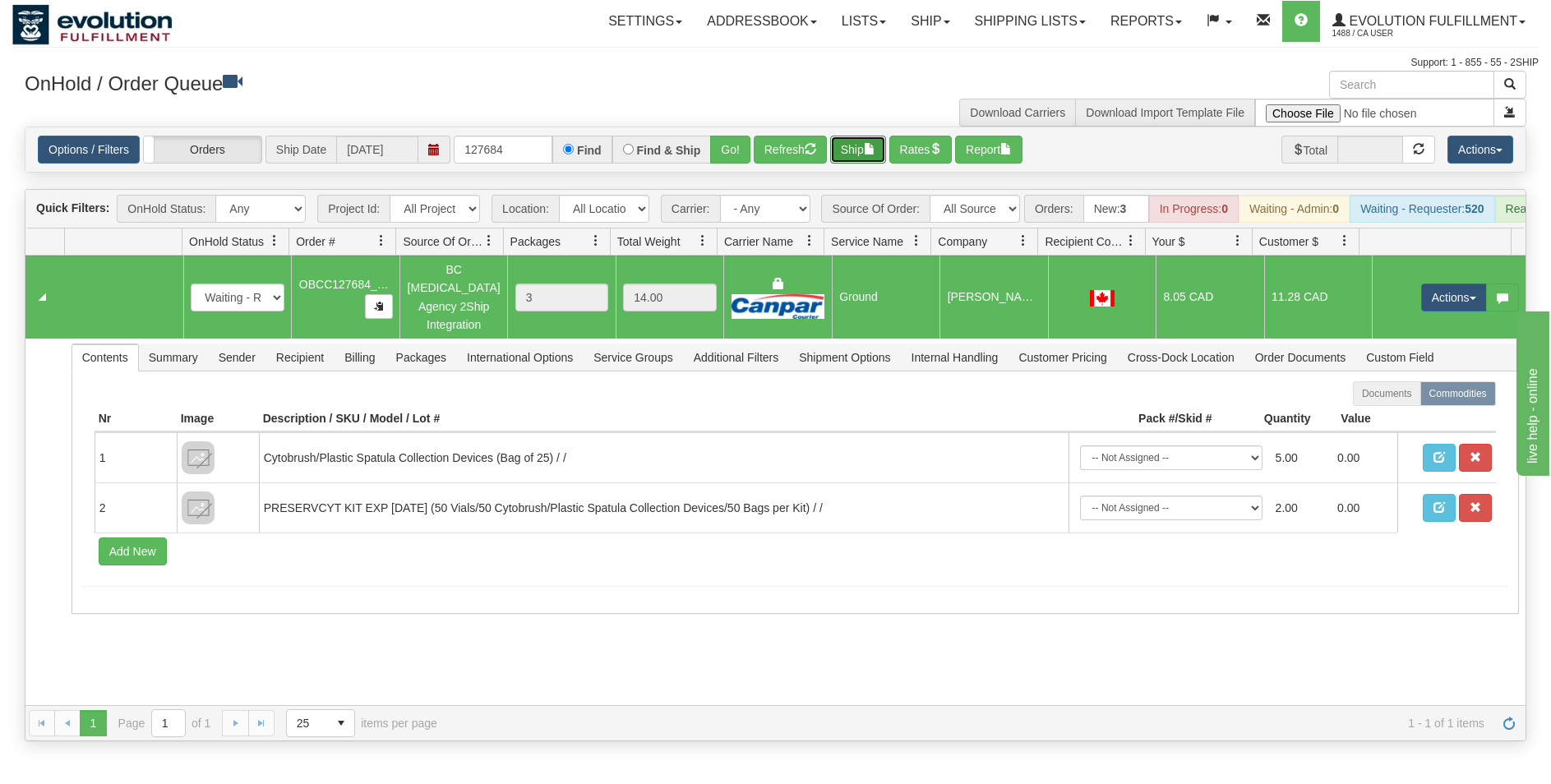
click at [873, 145] on span "button" at bounding box center [870, 149] width 12 height 12
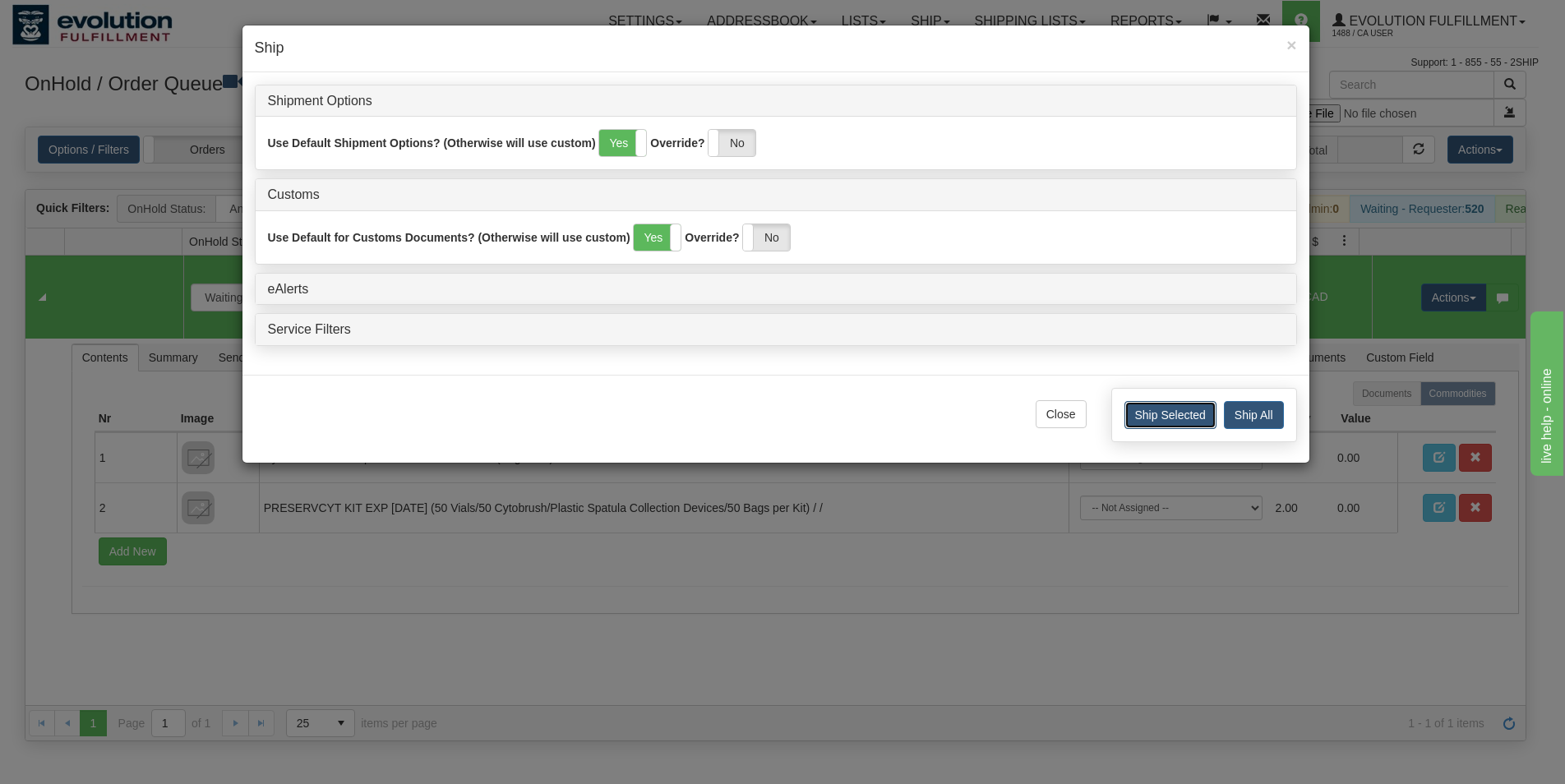
click at [1141, 411] on button "Ship Selected" at bounding box center [1170, 415] width 92 height 28
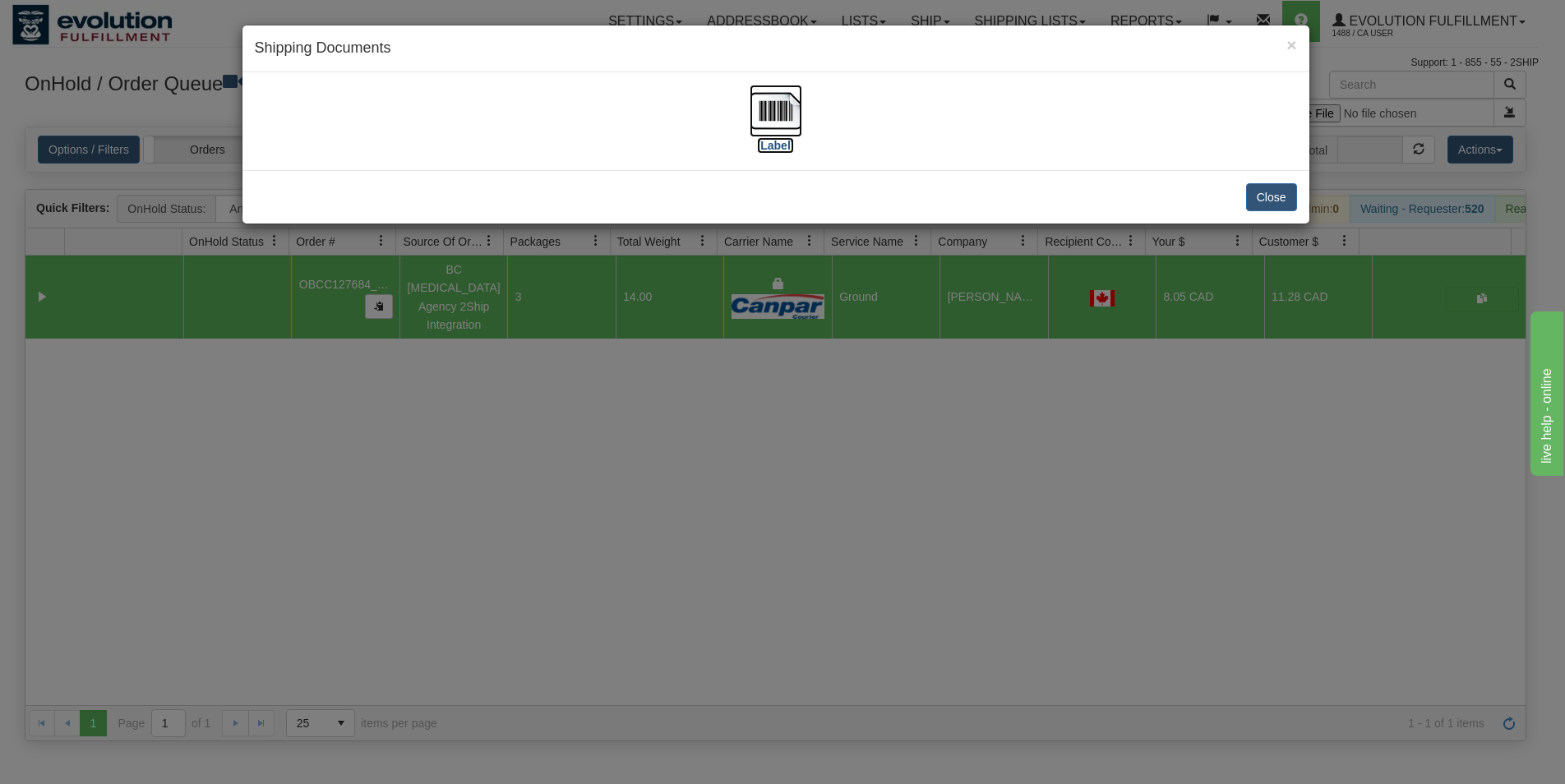
click at [788, 110] on img at bounding box center [776, 111] width 53 height 53
click at [1268, 202] on button "Close" at bounding box center [1272, 197] width 51 height 28
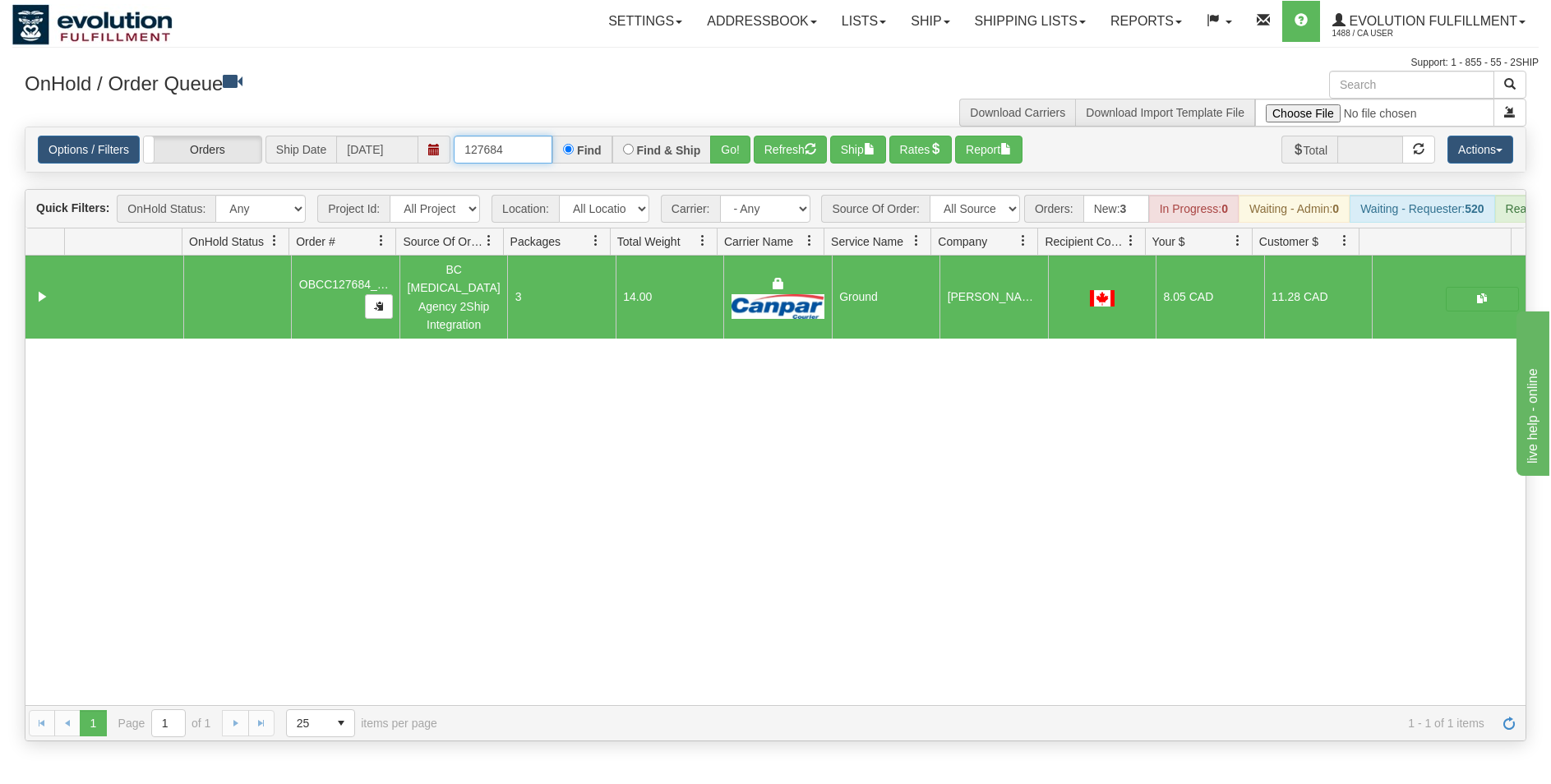
click at [503, 151] on input "127684" at bounding box center [502, 150] width 98 height 28
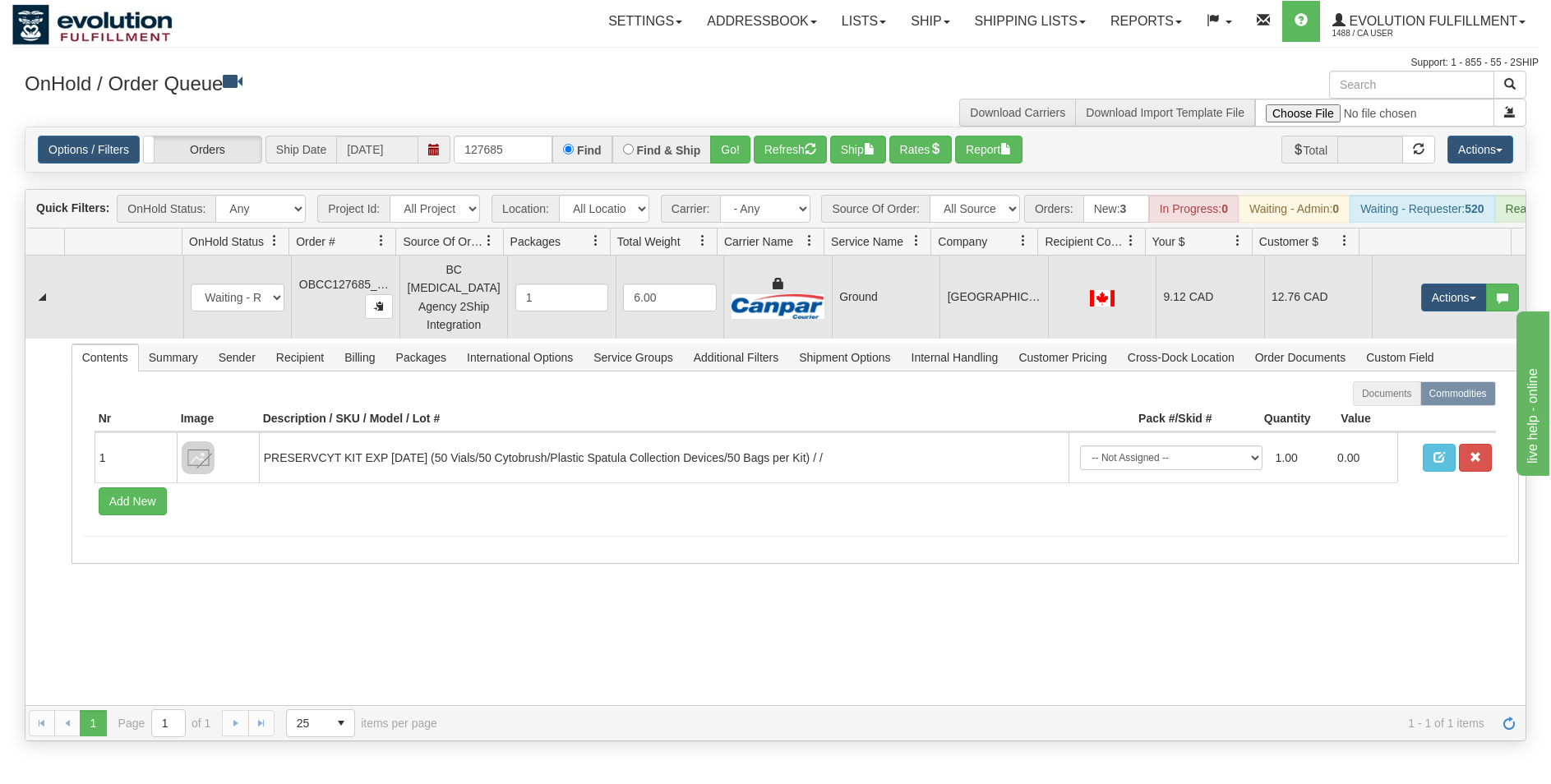
drag, startPoint x: 1149, startPoint y: 292, endPoint x: 1076, endPoint y: 272, distance: 75.7
click at [1156, 292] on td "9.12 CAD" at bounding box center [1210, 297] width 107 height 83
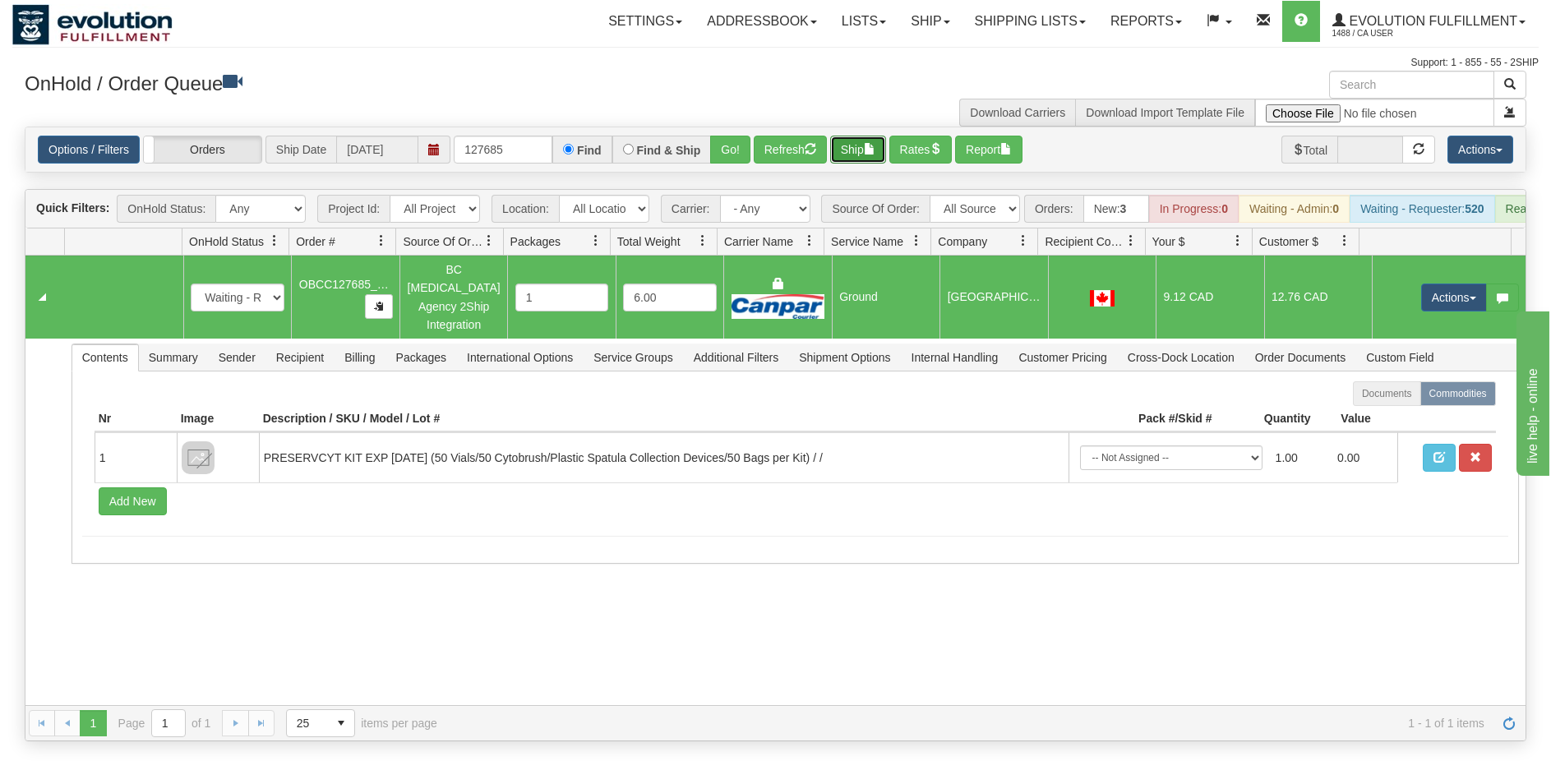
click at [865, 151] on button "Ship" at bounding box center [859, 150] width 56 height 28
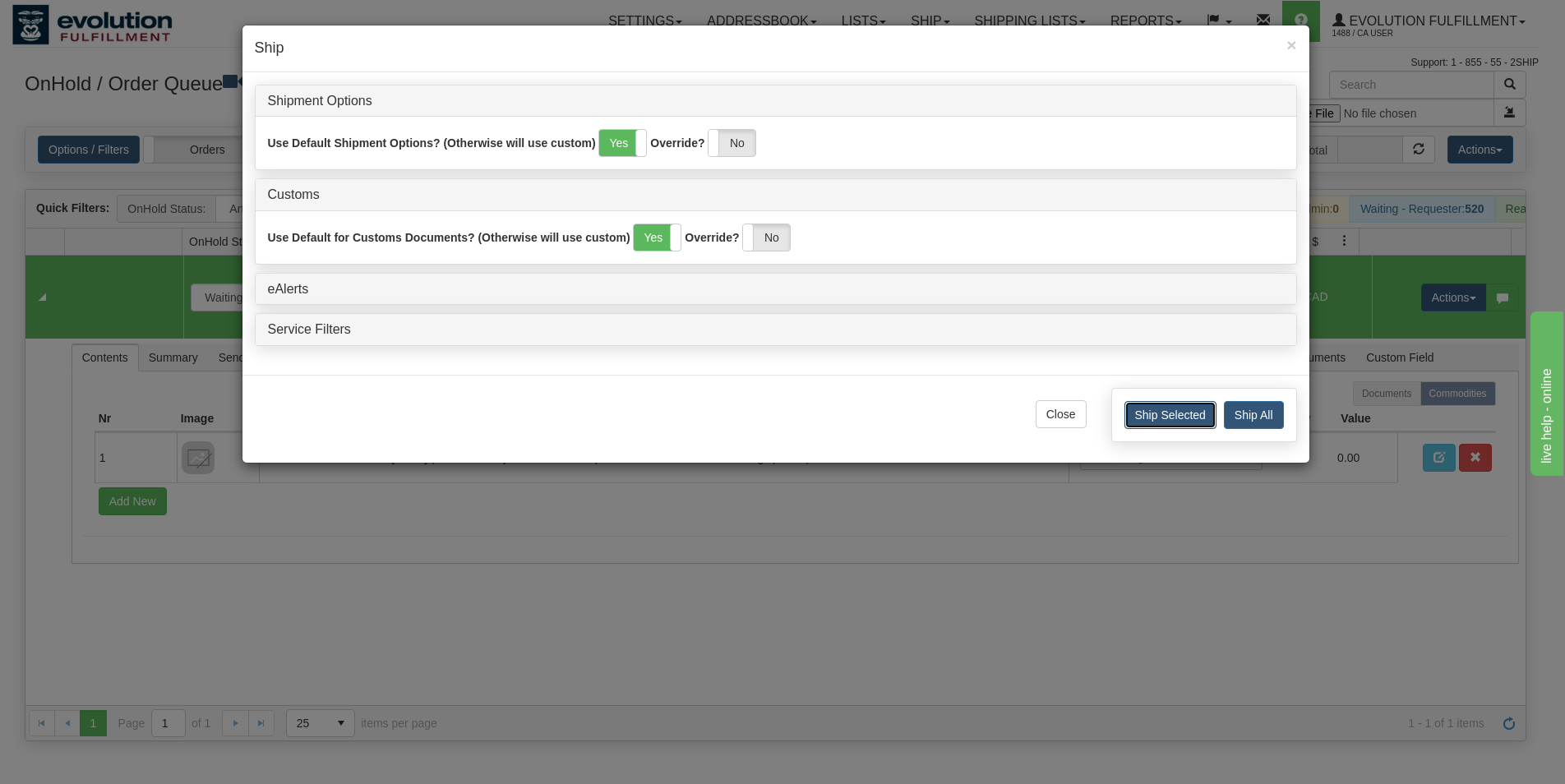
click at [1133, 404] on button "Ship Selected" at bounding box center [1170, 415] width 92 height 28
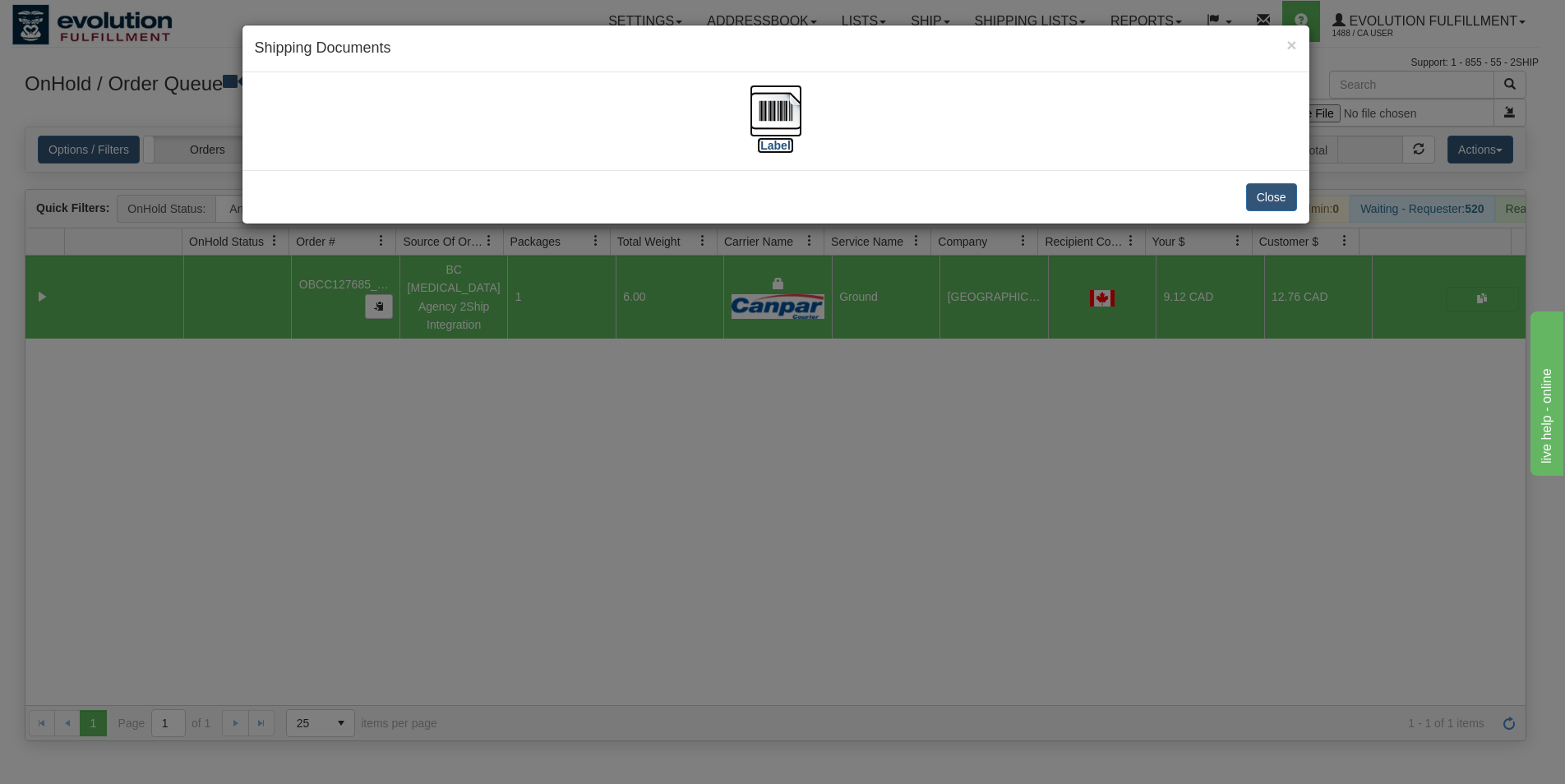
click at [782, 111] on img at bounding box center [776, 111] width 53 height 53
click at [1278, 208] on button "Close" at bounding box center [1272, 197] width 51 height 28
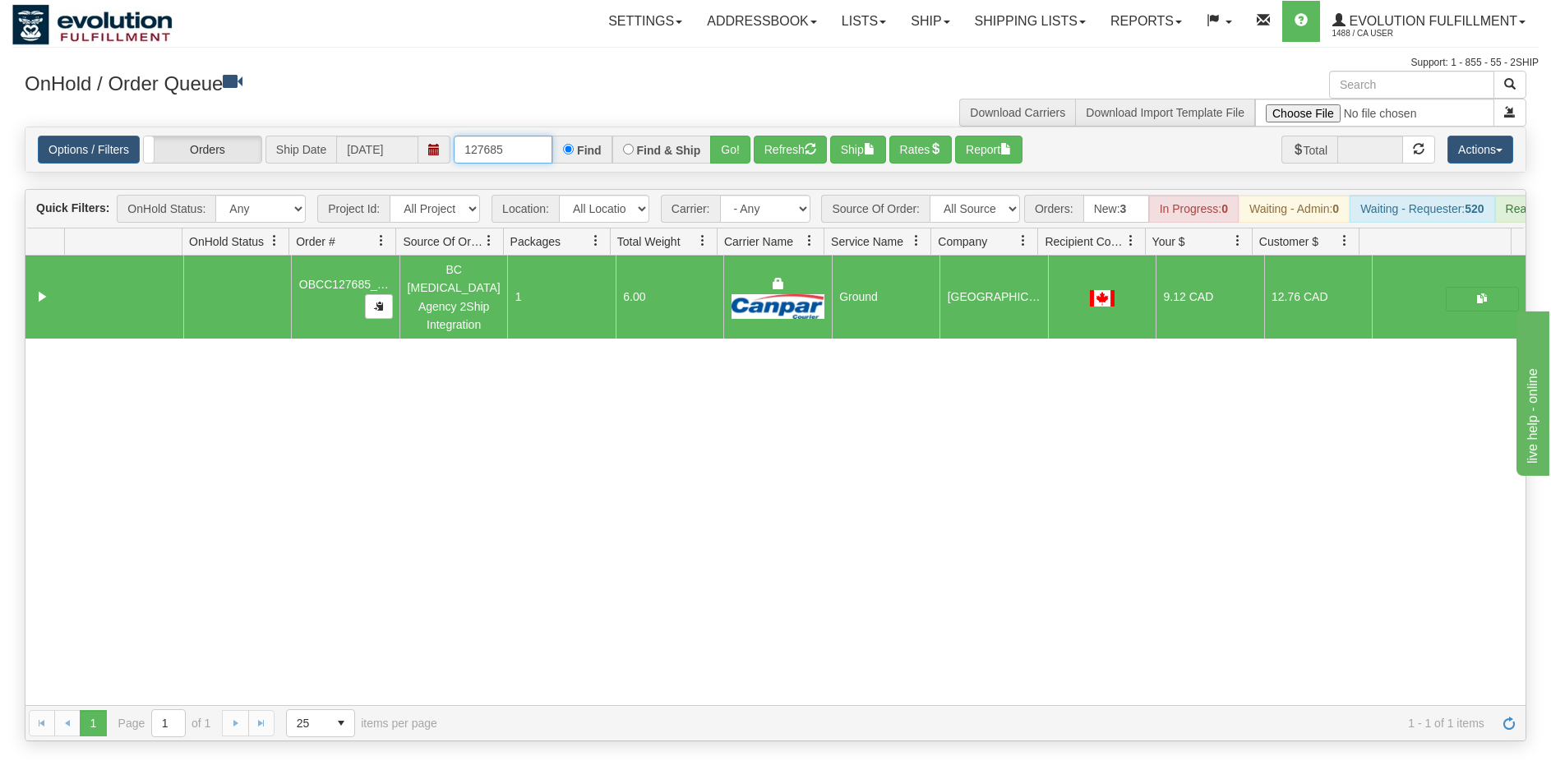
drag, startPoint x: 497, startPoint y: 148, endPoint x: 520, endPoint y: 152, distance: 23.3
click at [520, 152] on input "127685" at bounding box center [502, 150] width 98 height 28
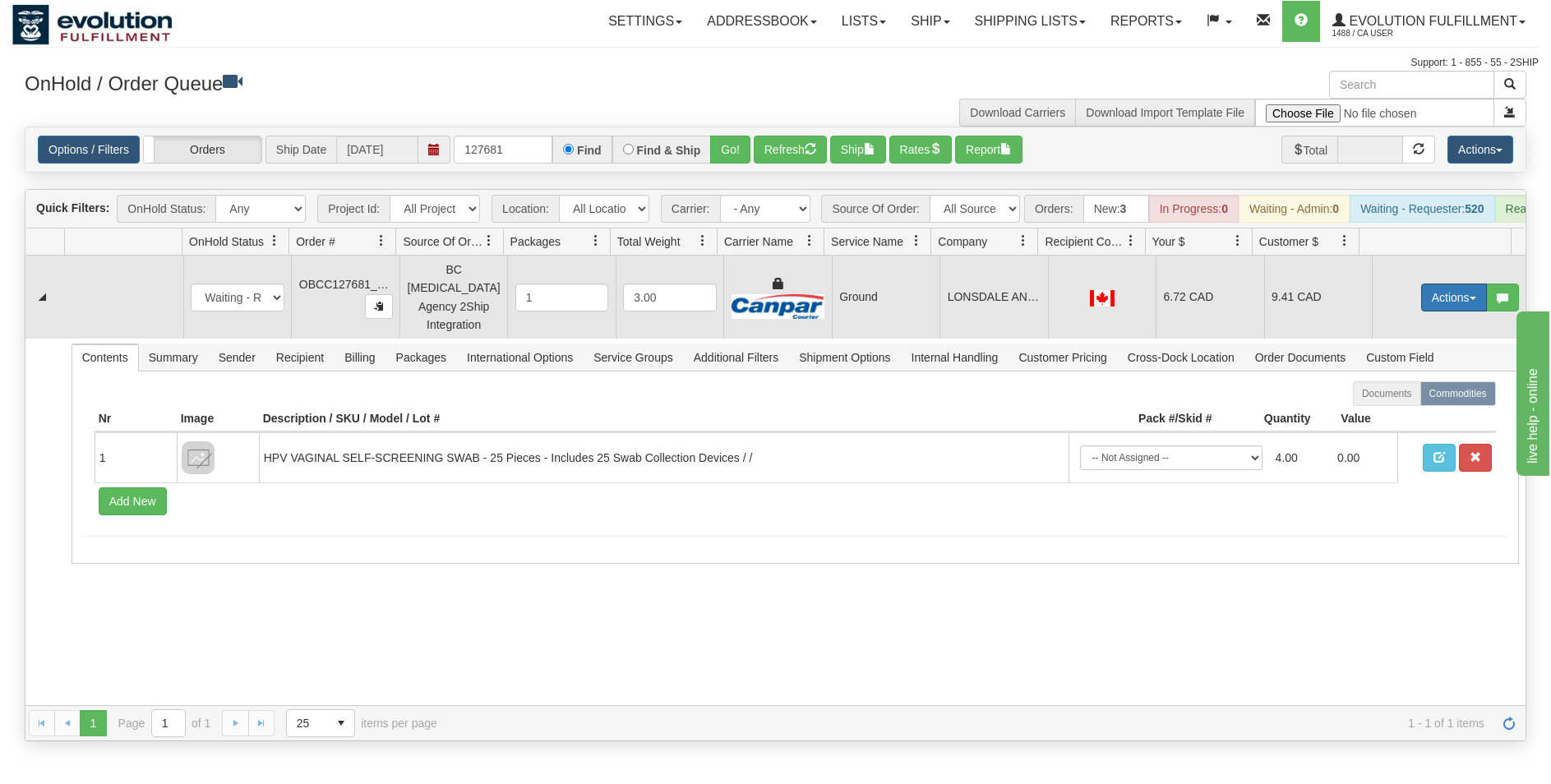
click at [1427, 299] on button "Actions" at bounding box center [1454, 297] width 66 height 28
click at [1411, 371] on span "Rate All Services" at bounding box center [1420, 372] width 98 height 13
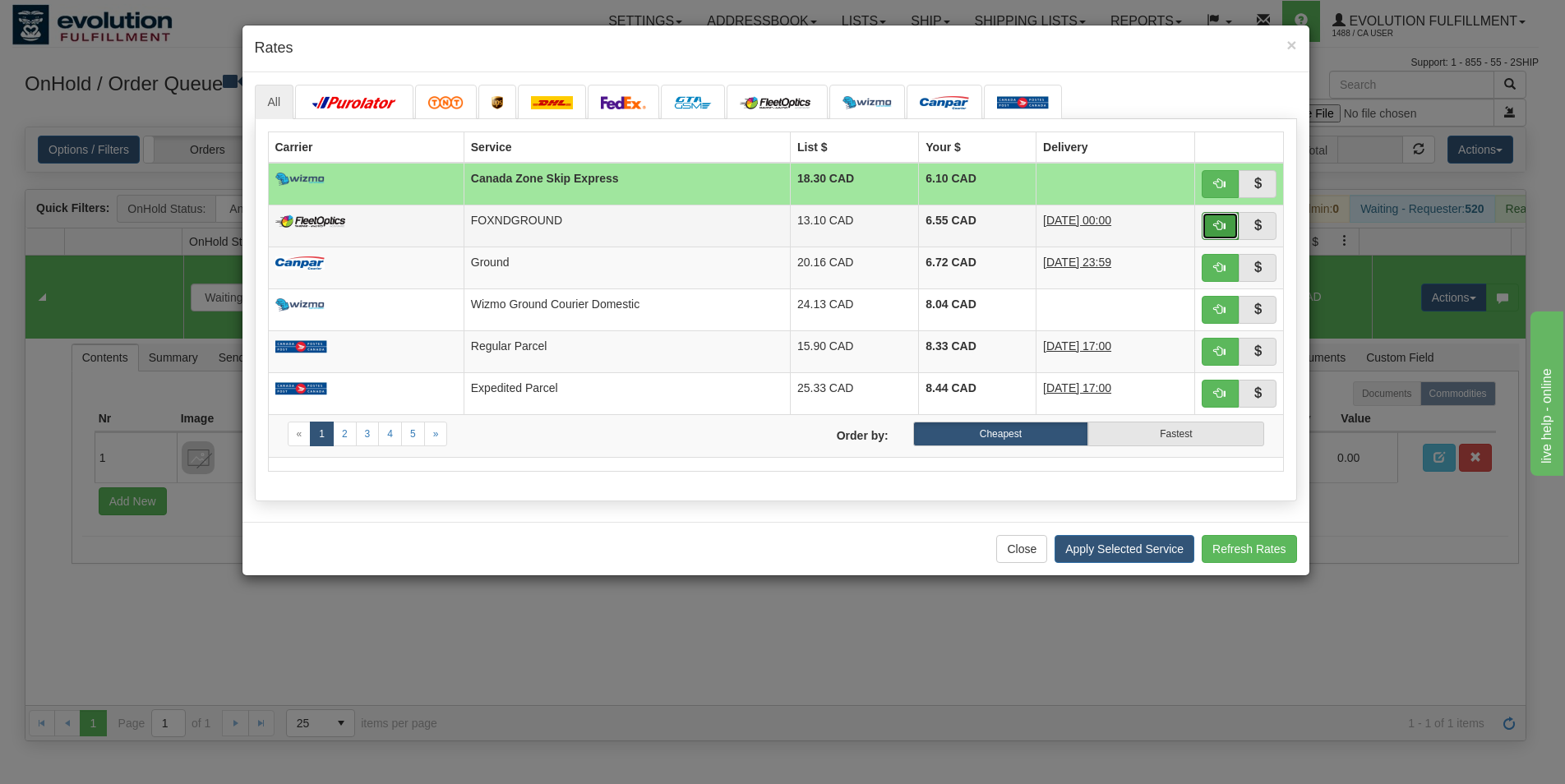
click at [1206, 217] on button "button" at bounding box center [1220, 226] width 38 height 28
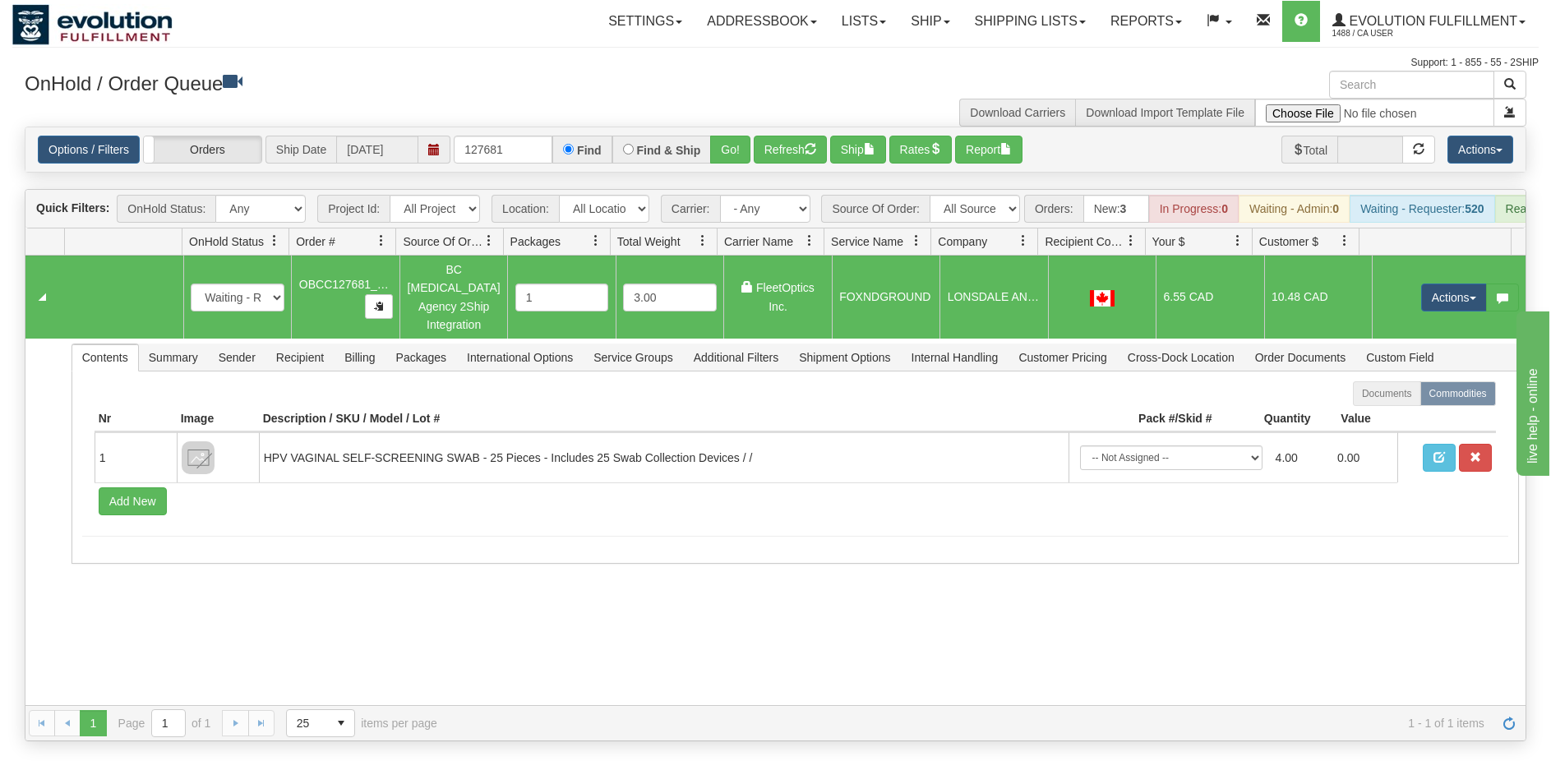
click at [833, 141] on div "Options / Filters Group Shipments Orders Ship Date 09/15/2025 127681 Find Find …" at bounding box center [776, 150] width 1476 height 28
click at [846, 139] on button "Ship" at bounding box center [859, 150] width 56 height 28
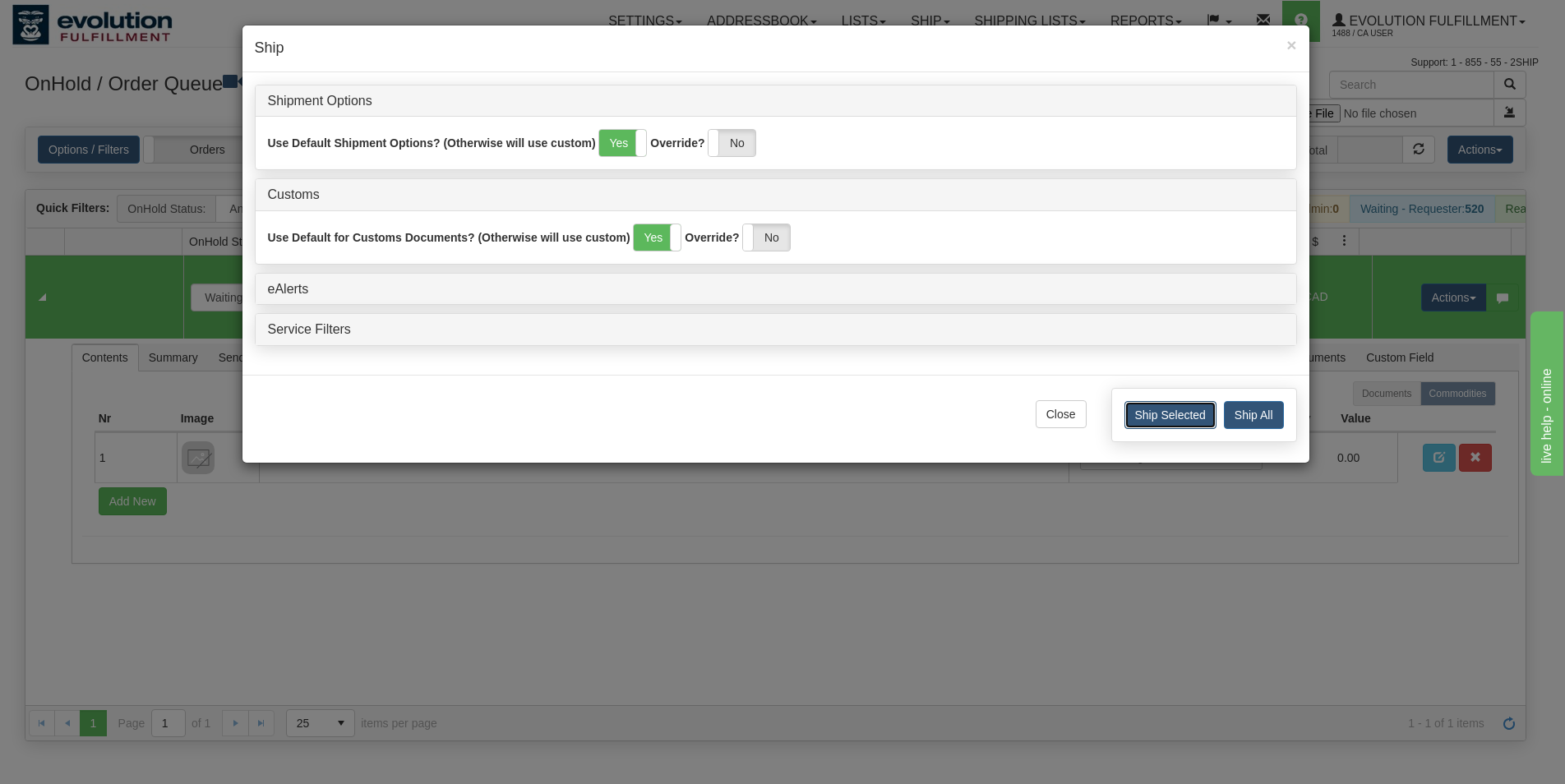
click at [1134, 416] on button "Ship Selected" at bounding box center [1170, 415] width 92 height 28
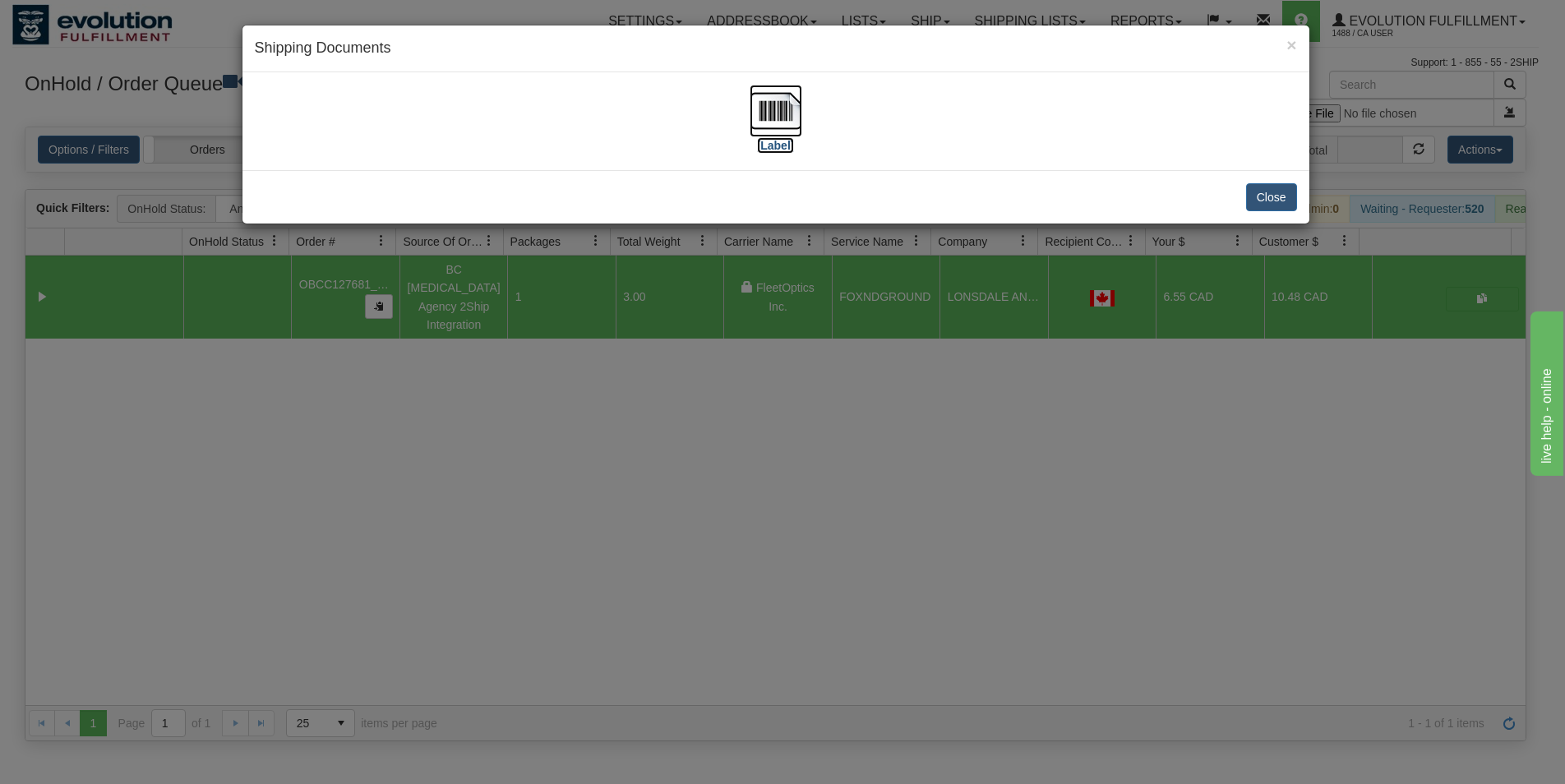
click at [792, 121] on img at bounding box center [776, 111] width 53 height 53
click at [1248, 193] on button "Close" at bounding box center [1272, 197] width 51 height 28
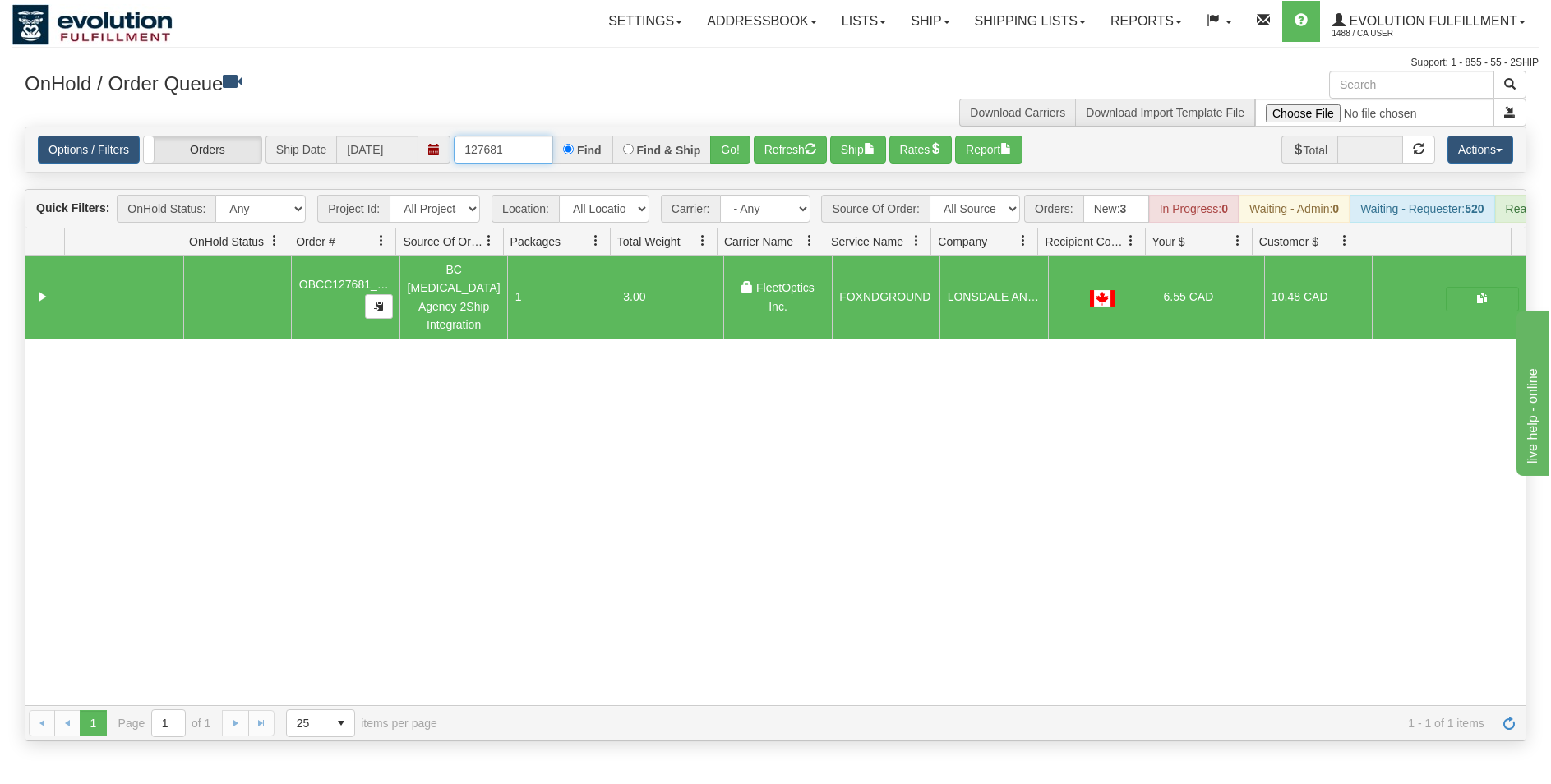
drag, startPoint x: 498, startPoint y: 146, endPoint x: 523, endPoint y: 130, distance: 29.7
click at [521, 145] on input "127681" at bounding box center [502, 150] width 98 height 28
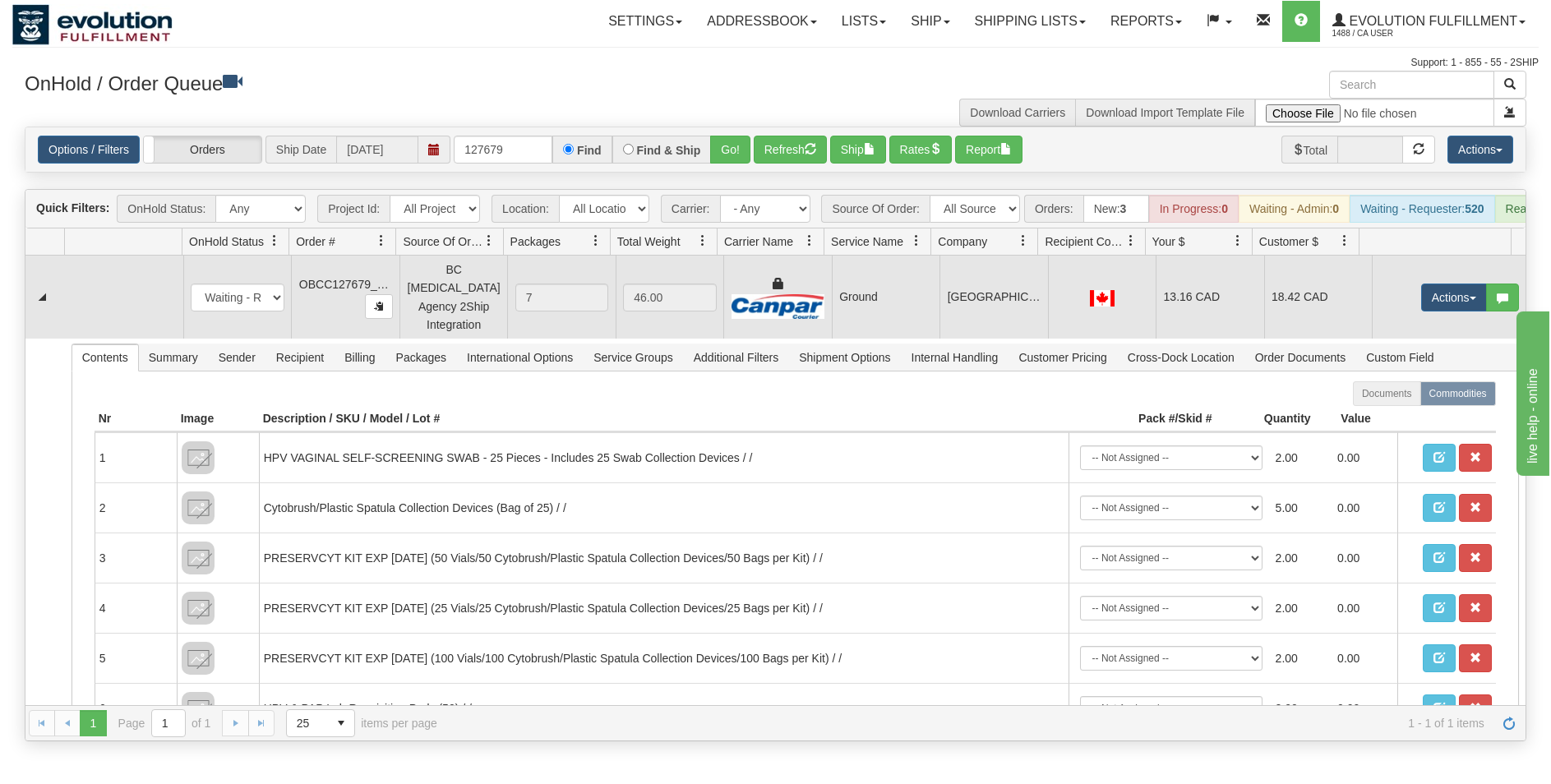
drag, startPoint x: 1082, startPoint y: 309, endPoint x: 988, endPoint y: 280, distance: 98.4
click at [1090, 306] on img at bounding box center [1102, 298] width 25 height 17
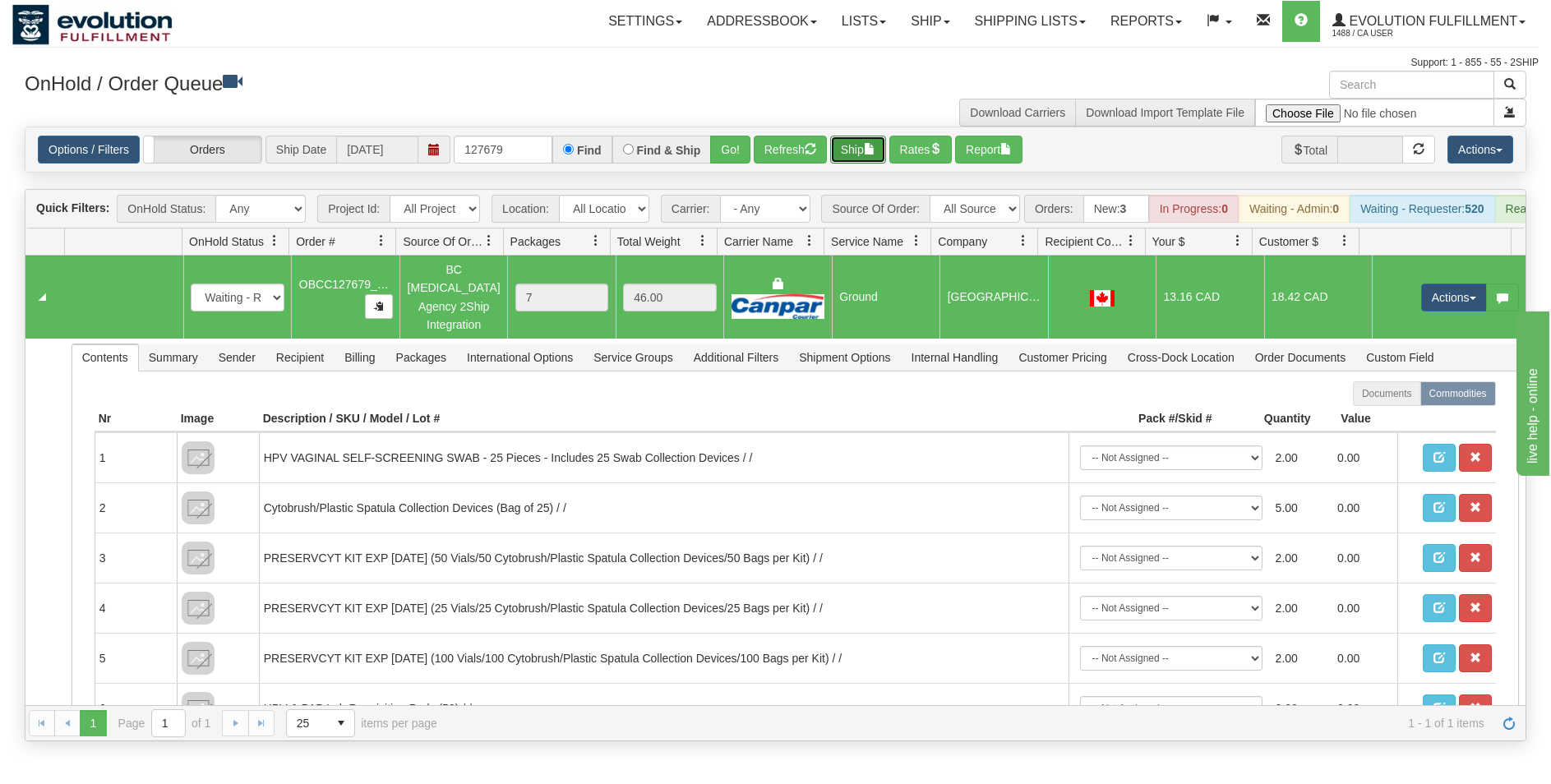
click at [857, 153] on button "Ship" at bounding box center [859, 150] width 56 height 28
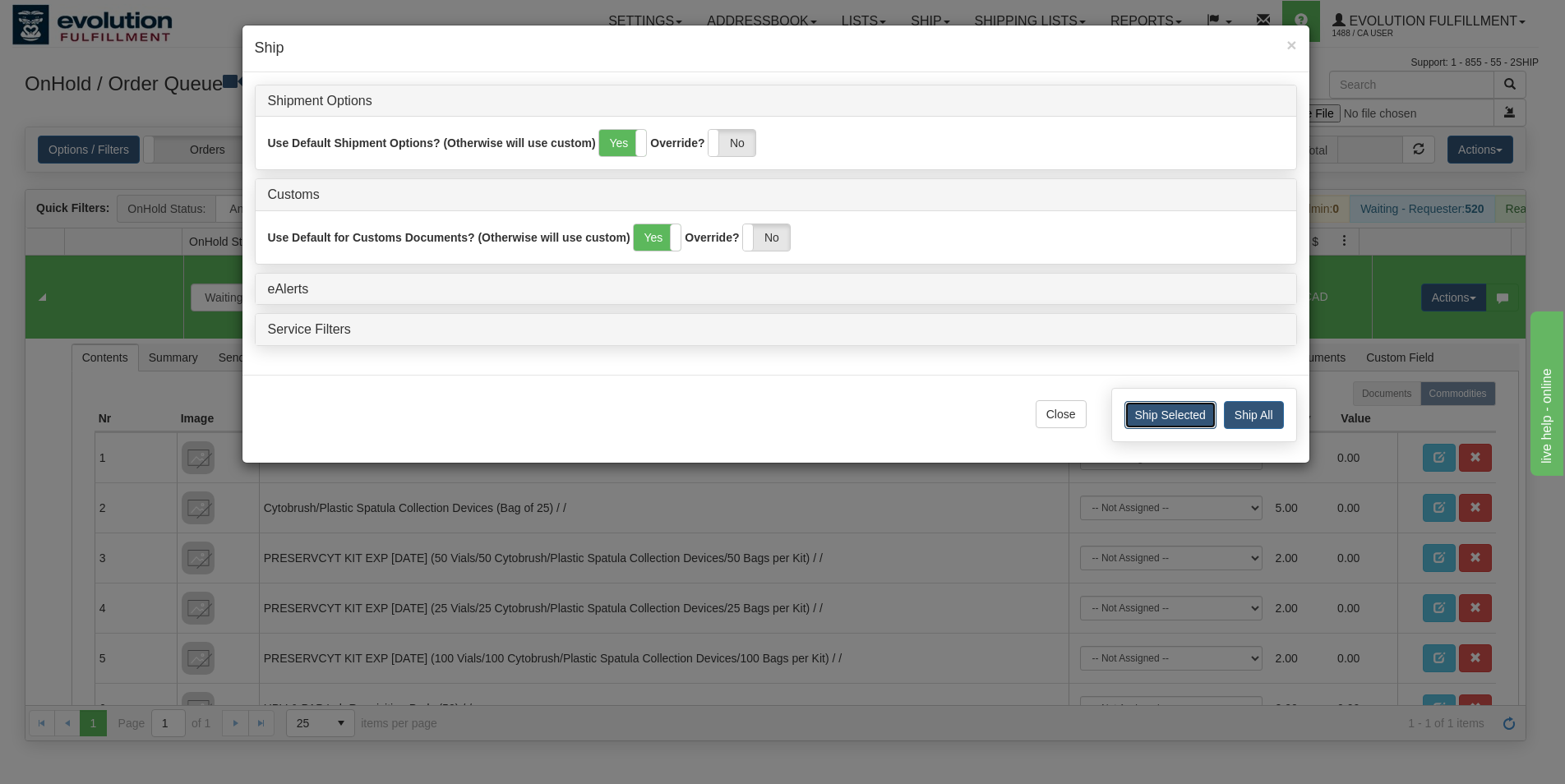
click at [1162, 411] on button "Ship Selected" at bounding box center [1170, 415] width 92 height 28
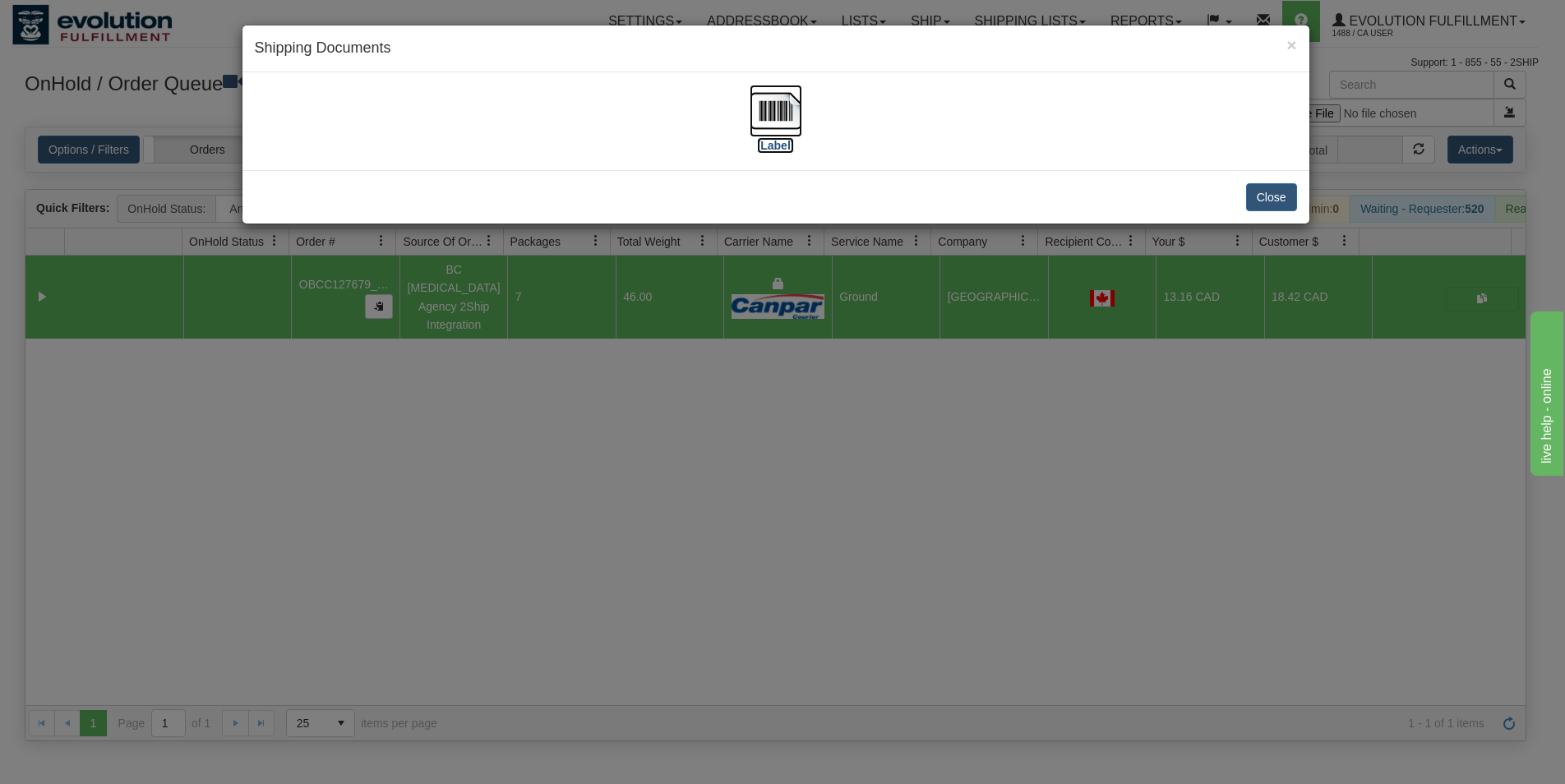
click at [773, 120] on img at bounding box center [776, 111] width 53 height 53
click at [1275, 192] on button "Close" at bounding box center [1272, 197] width 51 height 28
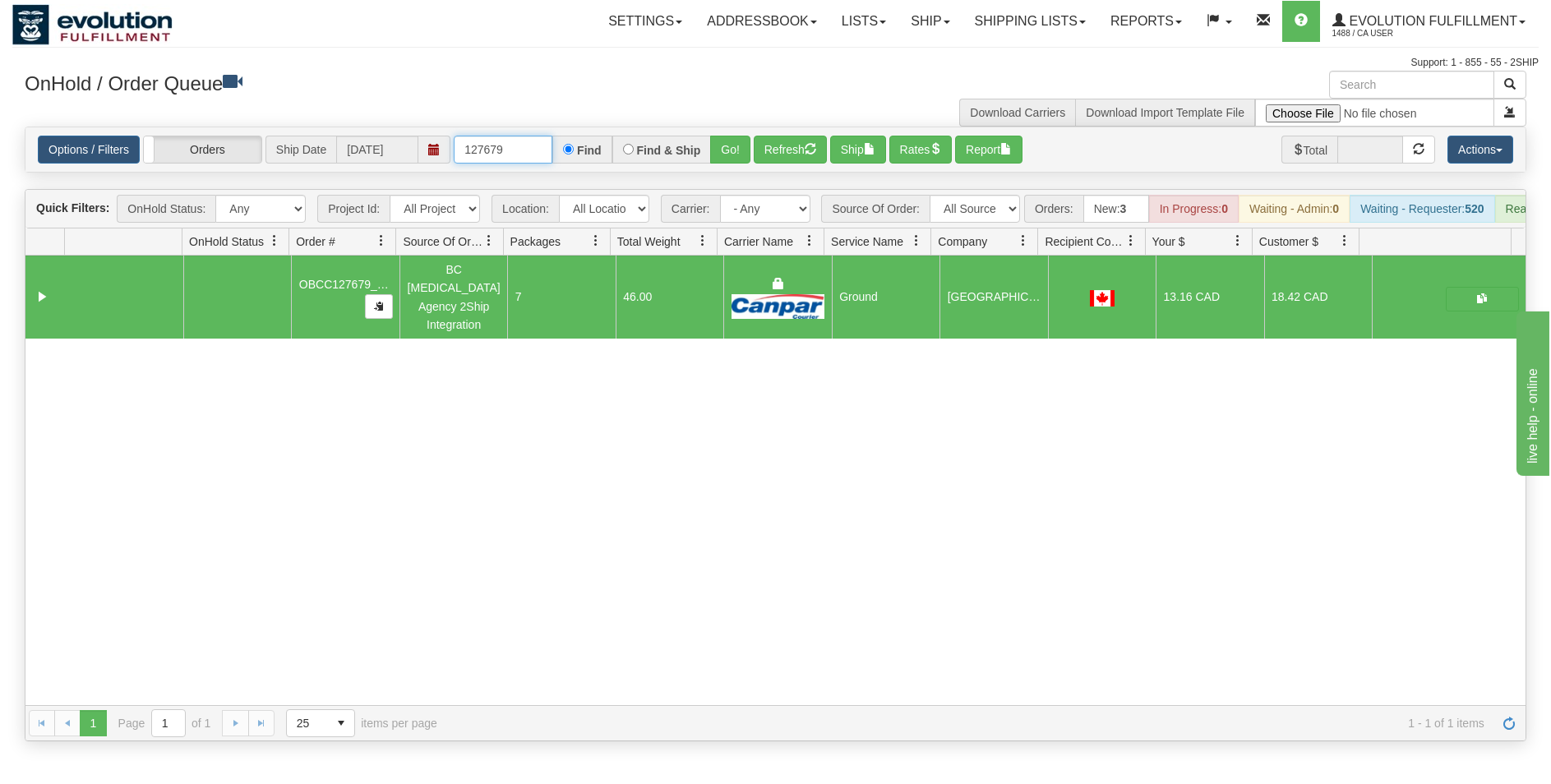
drag, startPoint x: 488, startPoint y: 147, endPoint x: 541, endPoint y: 140, distance: 53.5
click at [541, 140] on input "127679" at bounding box center [502, 150] width 98 height 28
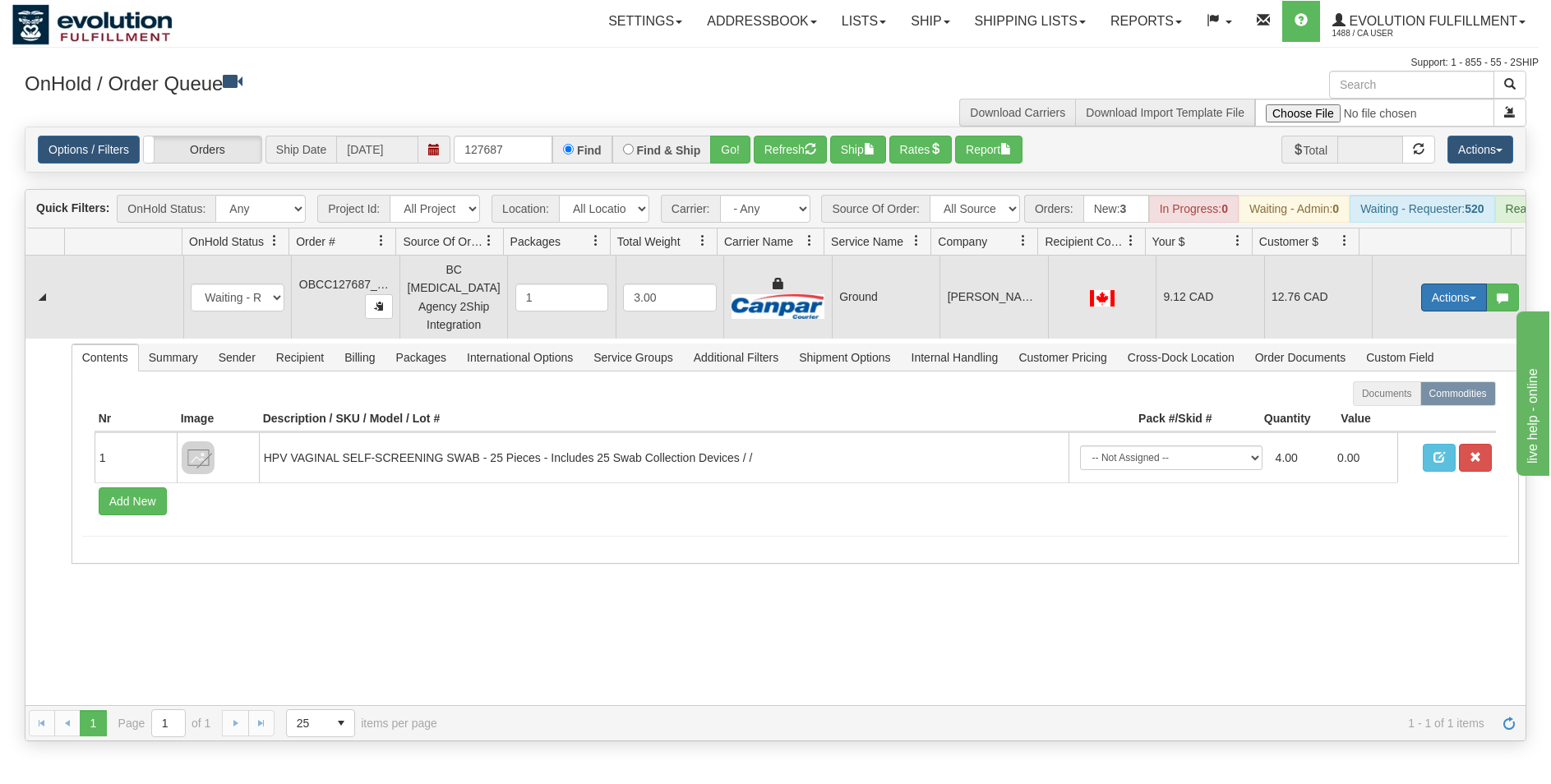
click at [1439, 302] on button "Actions" at bounding box center [1454, 297] width 66 height 28
click at [1420, 378] on span "Rate All Services" at bounding box center [1420, 372] width 98 height 13
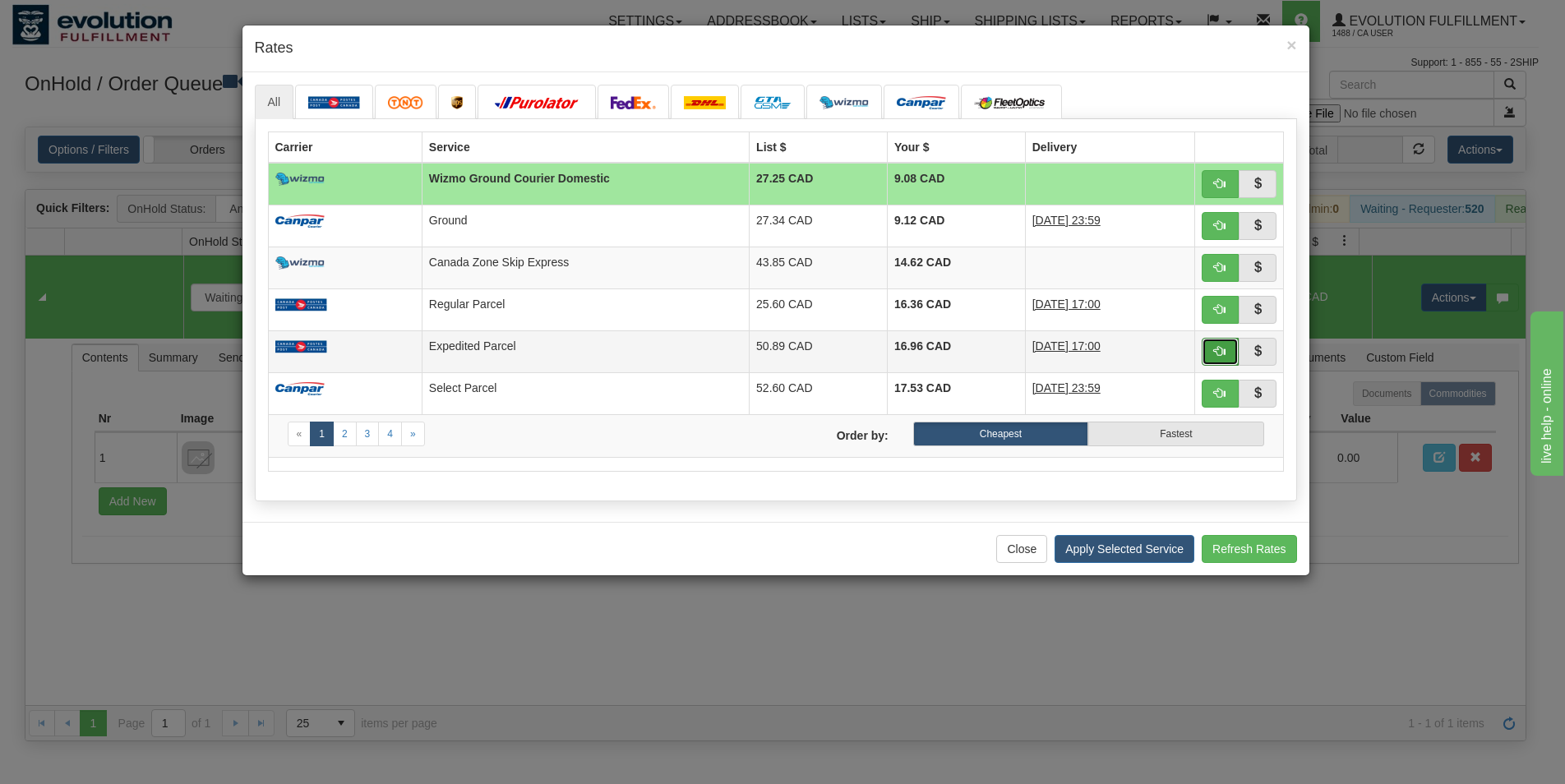
click at [1219, 351] on span "button" at bounding box center [1220, 351] width 12 height 12
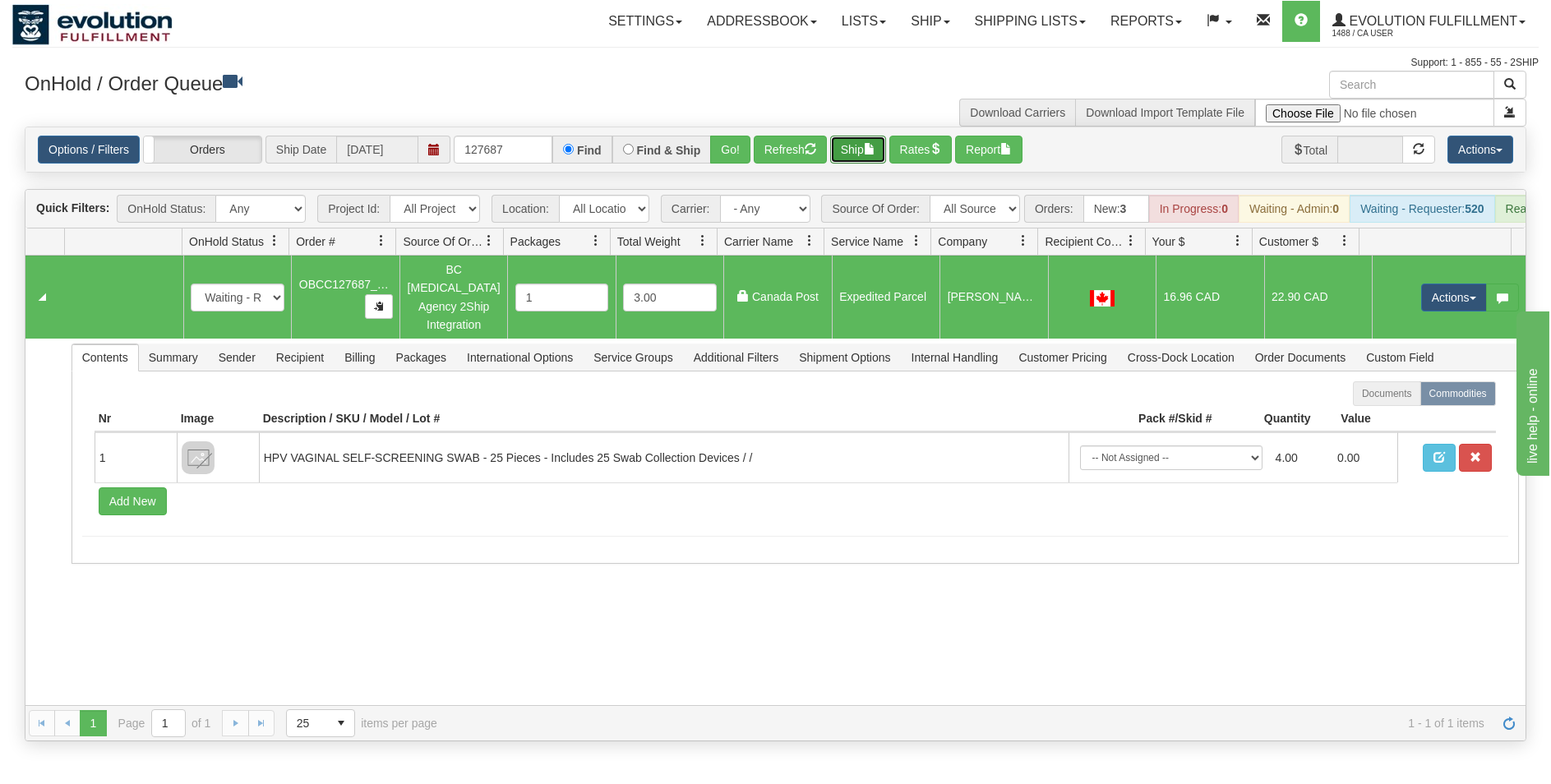
click at [851, 149] on button "Ship" at bounding box center [859, 150] width 56 height 28
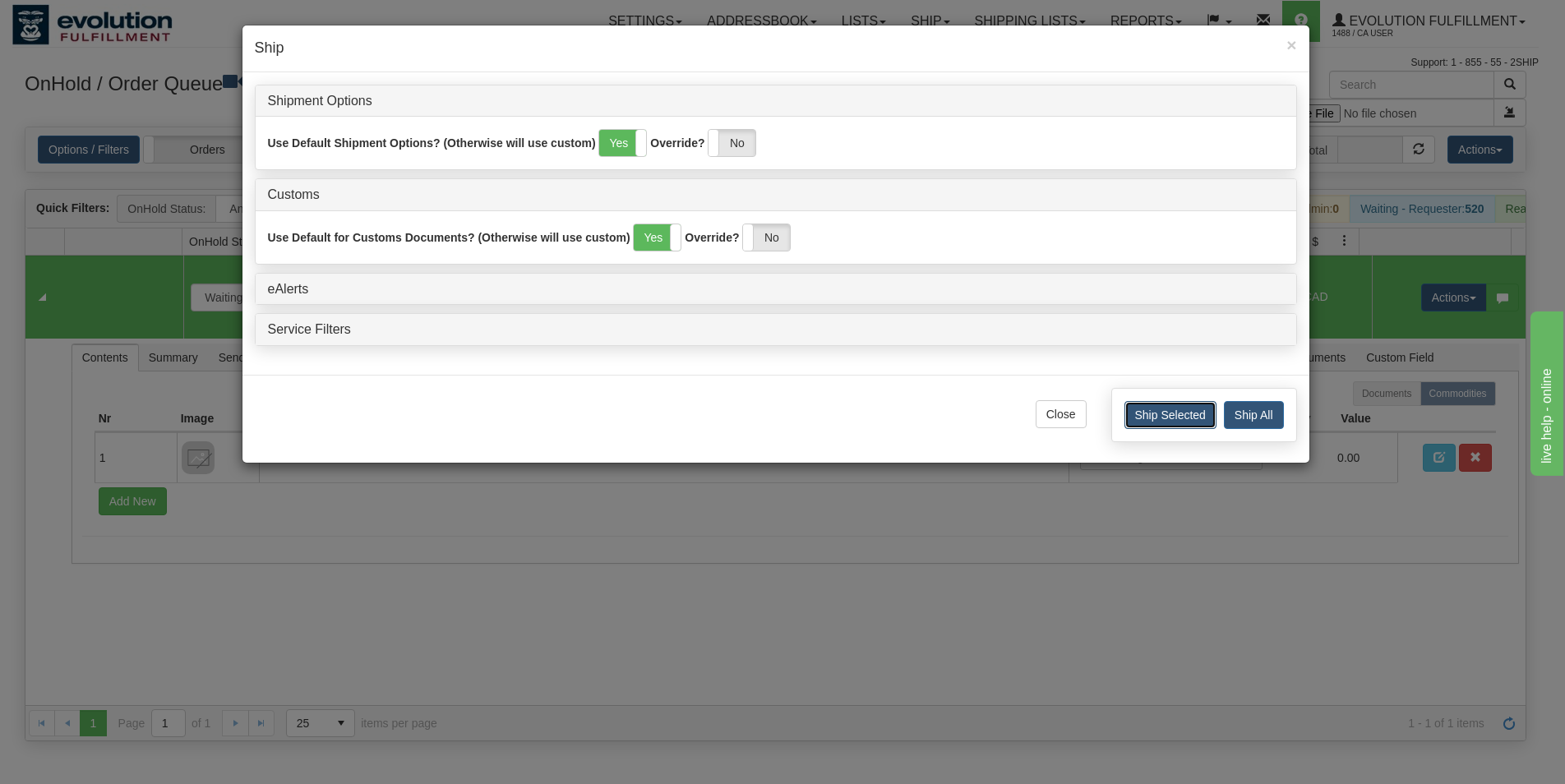
click at [1139, 412] on button "Ship Selected" at bounding box center [1170, 415] width 92 height 28
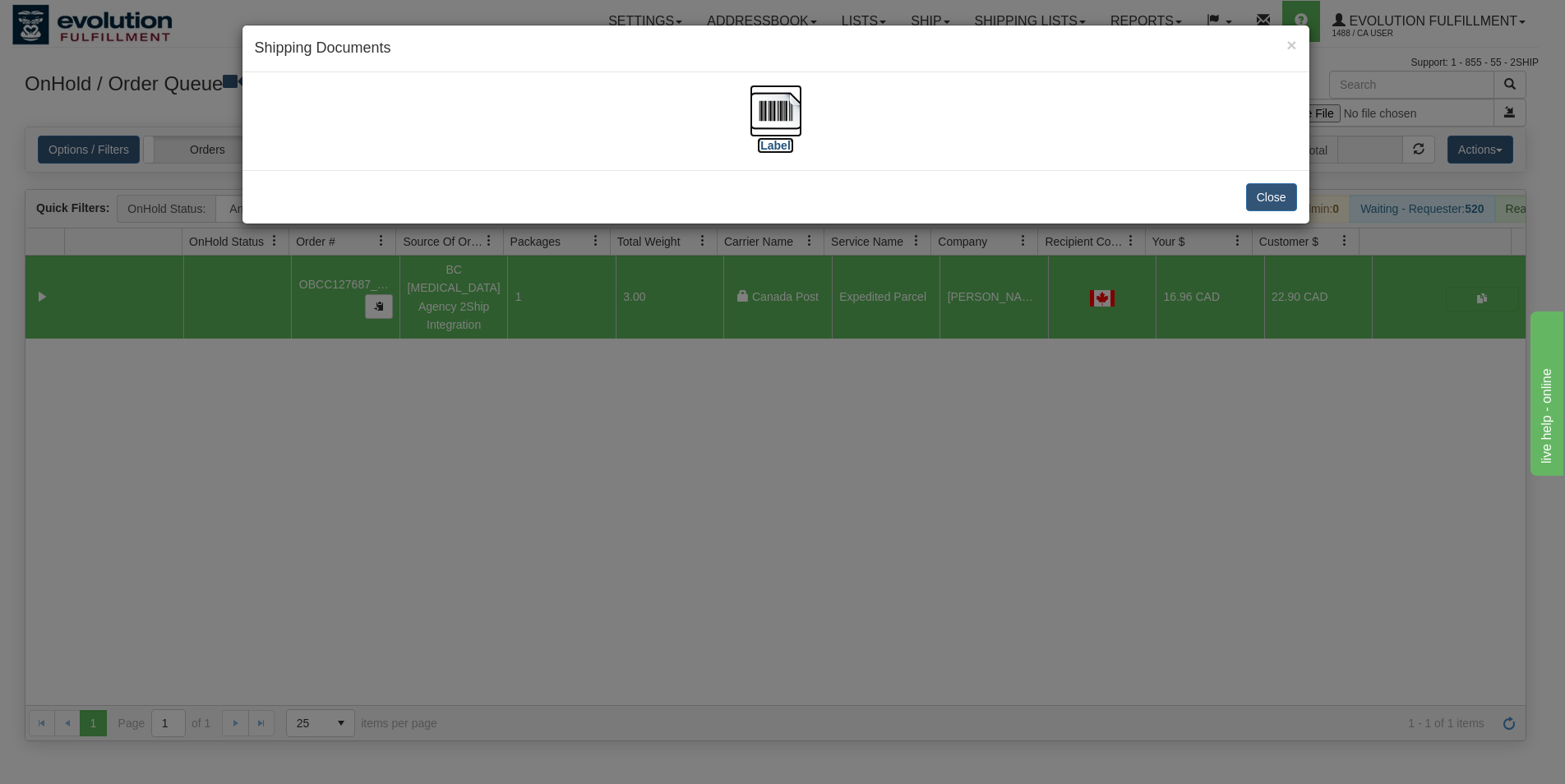
click at [781, 123] on img at bounding box center [776, 111] width 53 height 53
click at [1279, 201] on button "Close" at bounding box center [1272, 197] width 51 height 28
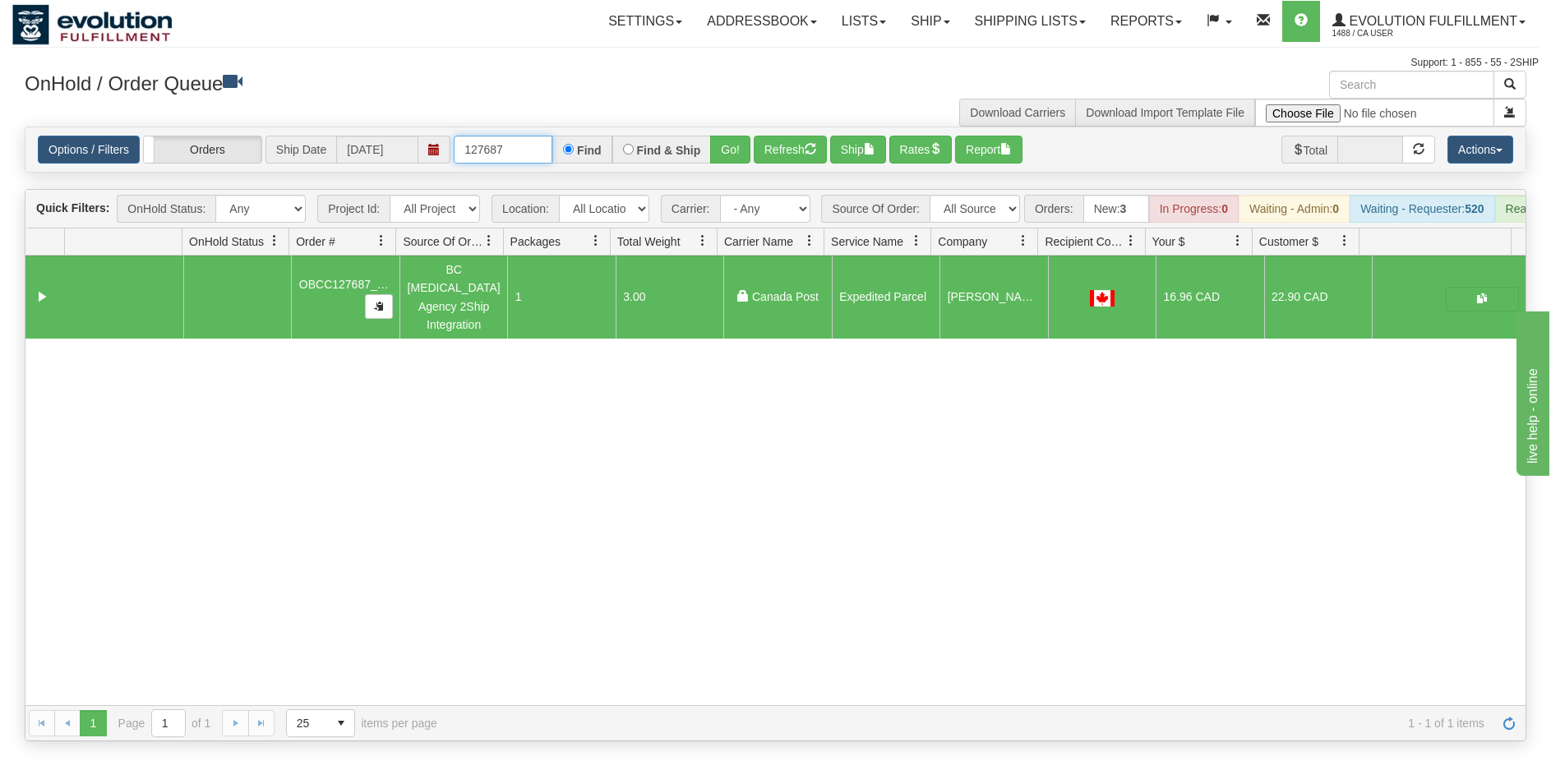
drag, startPoint x: 497, startPoint y: 150, endPoint x: 515, endPoint y: 149, distance: 18.0
click at [515, 149] on input "127687" at bounding box center [502, 150] width 98 height 28
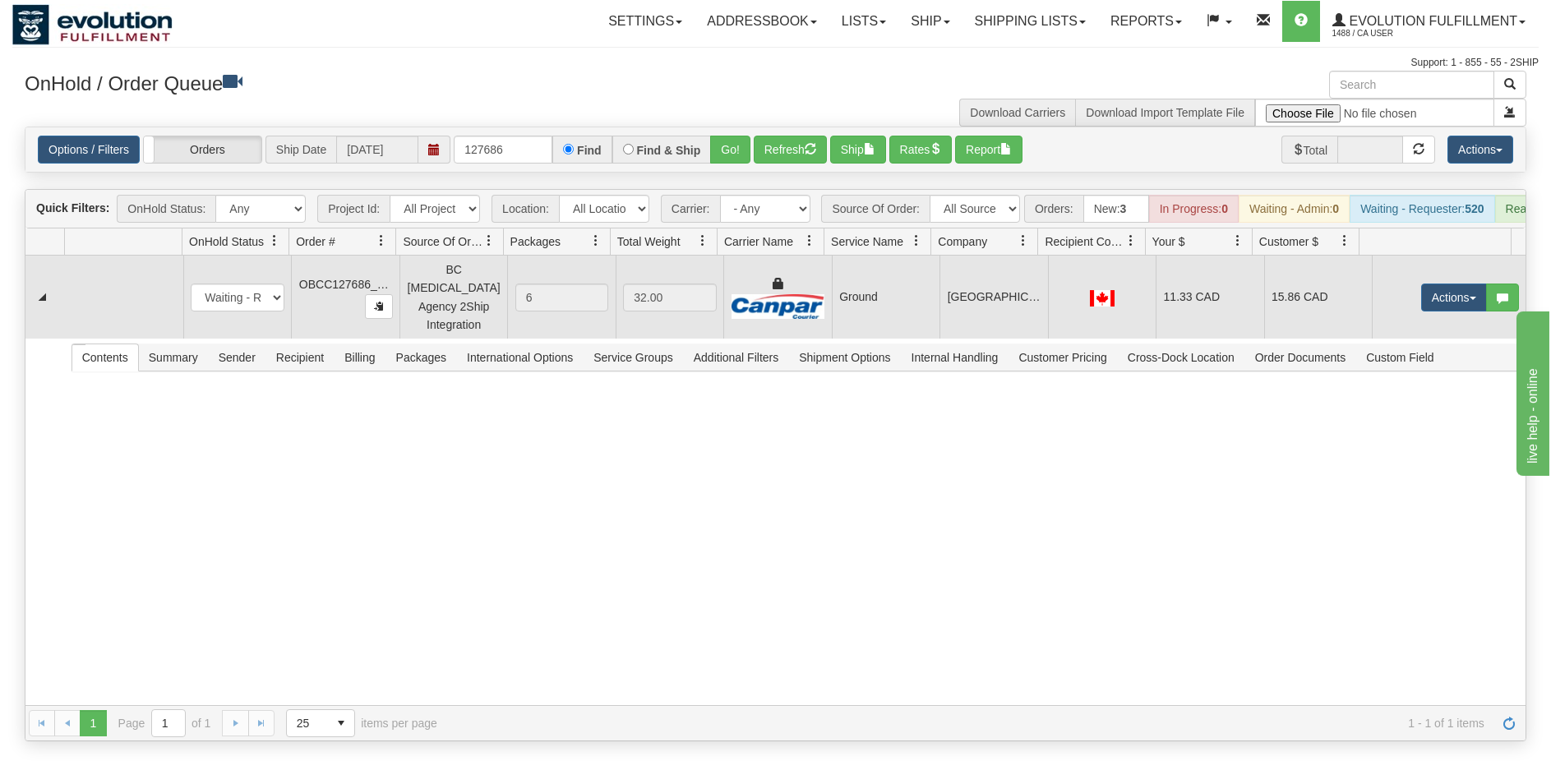
click at [820, 299] on td at bounding box center [777, 297] width 107 height 83
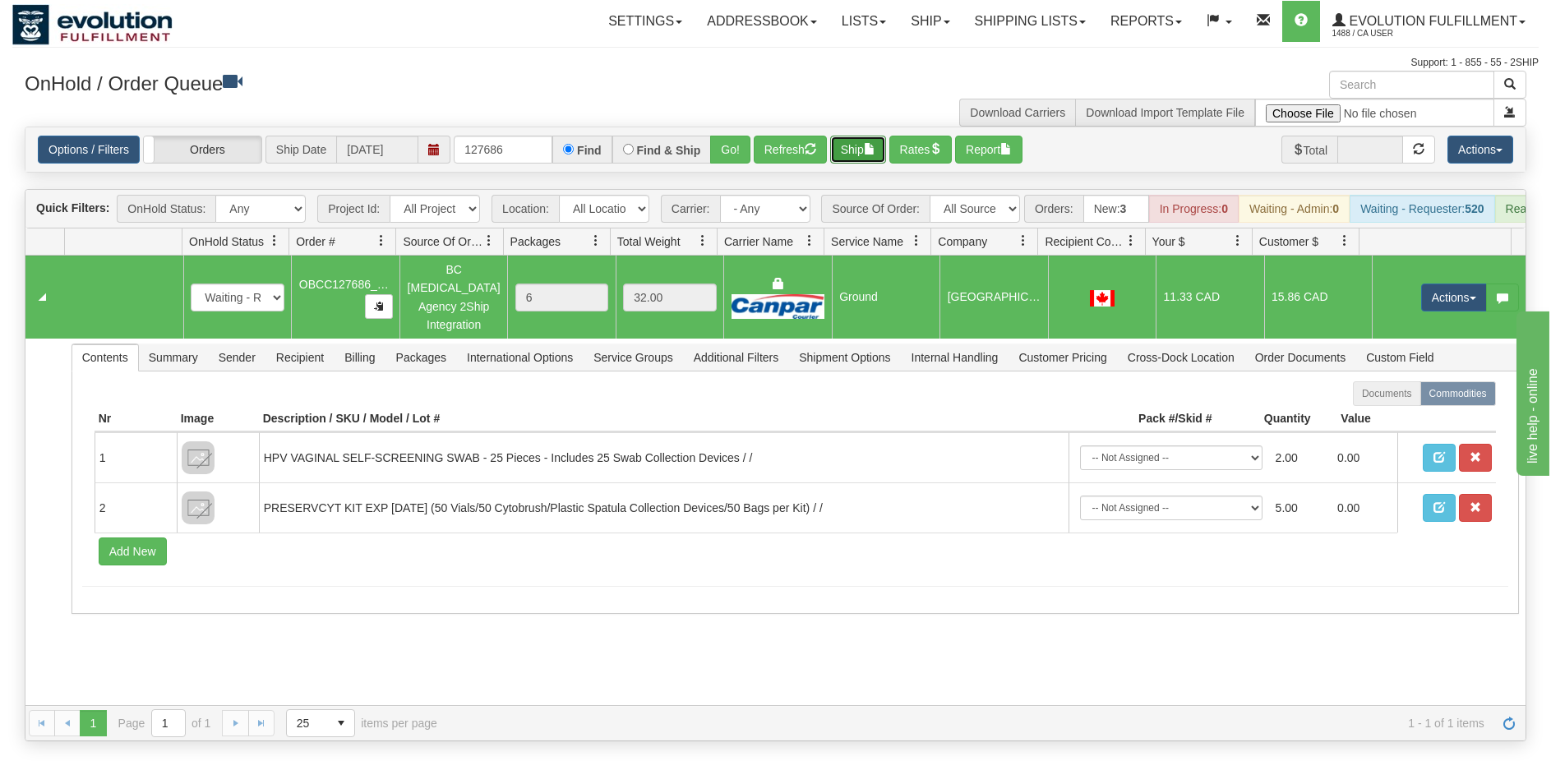
click at [856, 137] on button "Ship" at bounding box center [859, 150] width 56 height 28
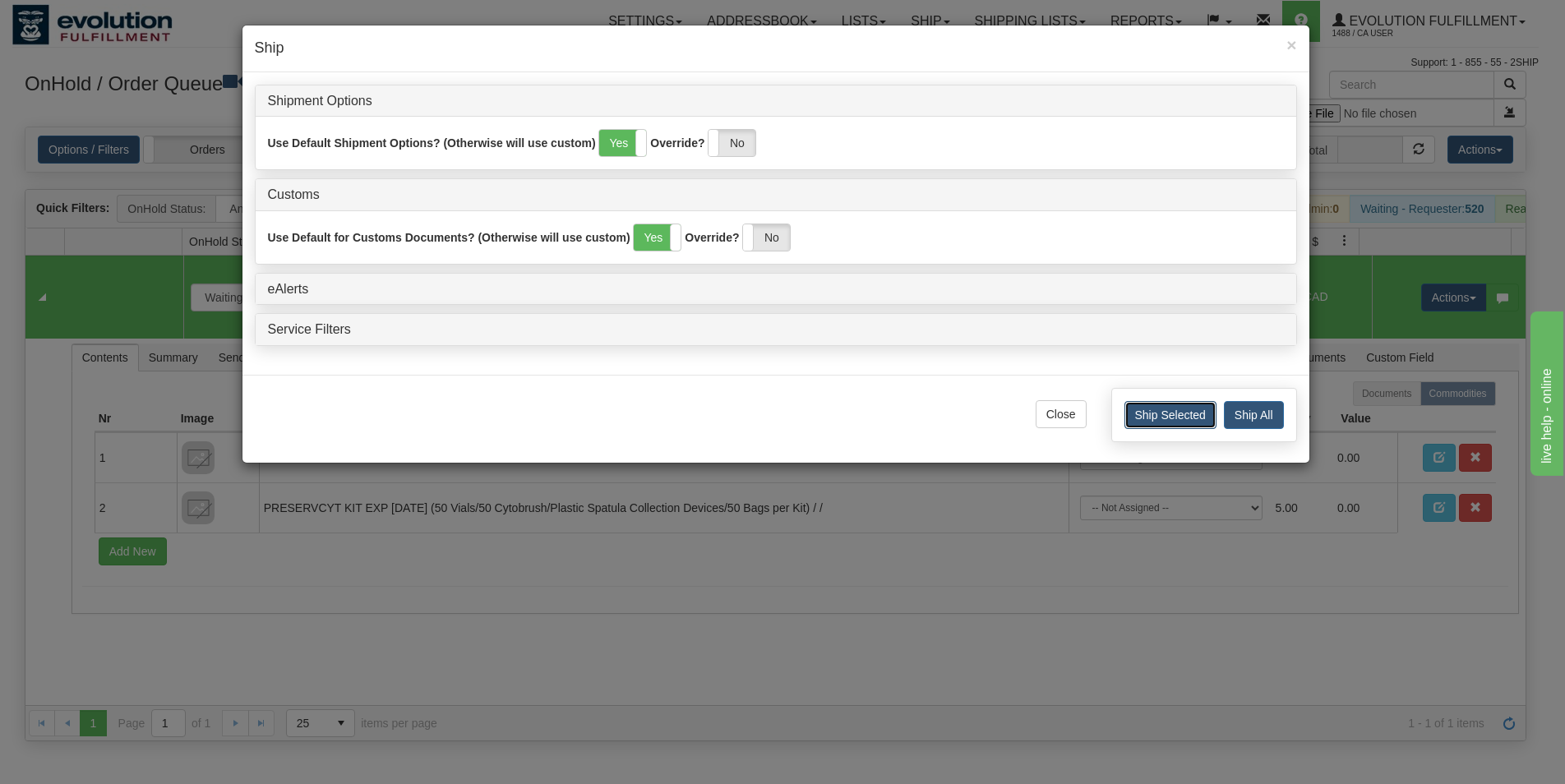
click at [1182, 414] on button "Ship Selected" at bounding box center [1170, 415] width 92 height 28
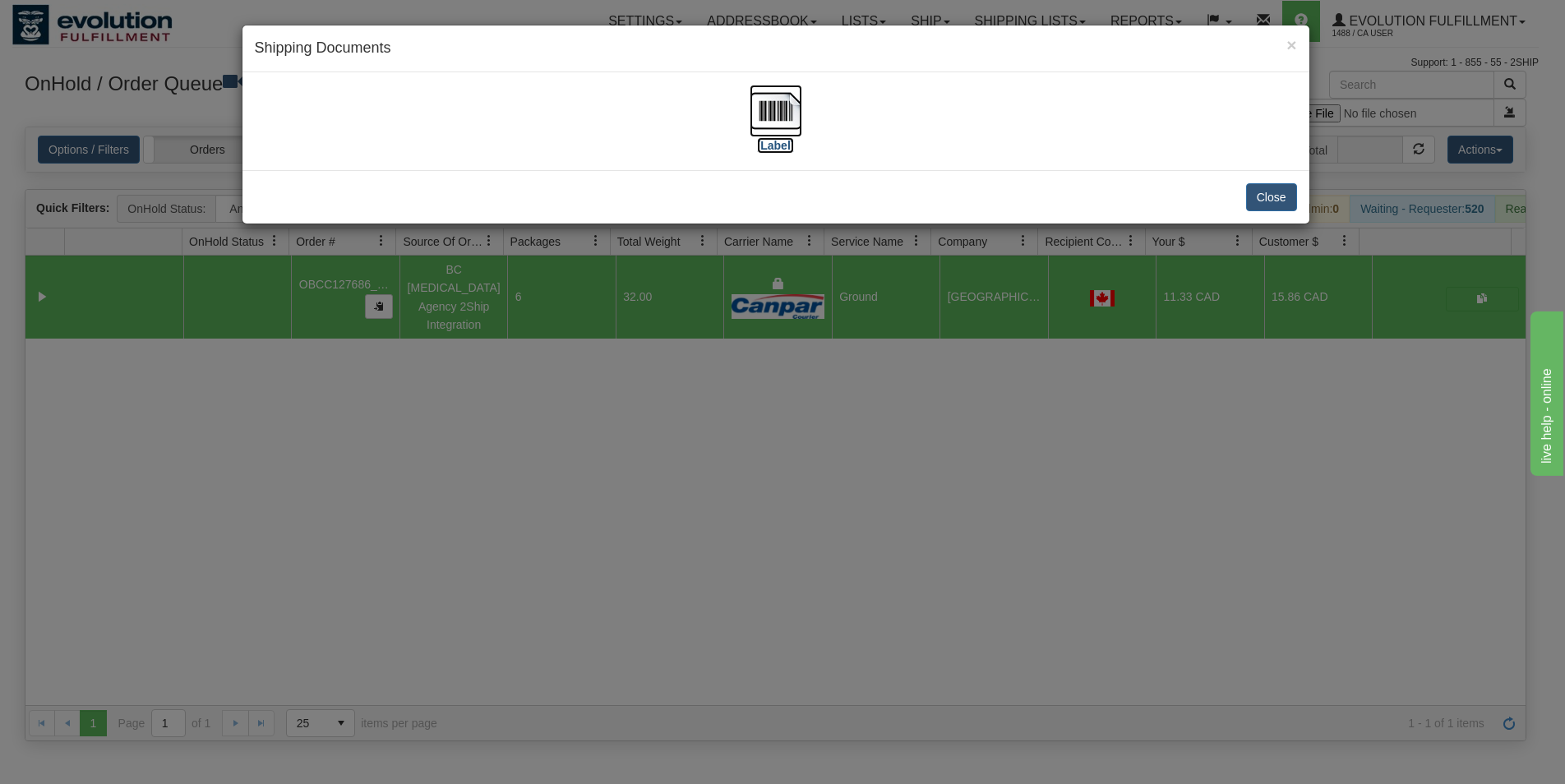
click at [754, 119] on img at bounding box center [776, 111] width 53 height 53
click at [1253, 203] on button "Close" at bounding box center [1272, 197] width 51 height 28
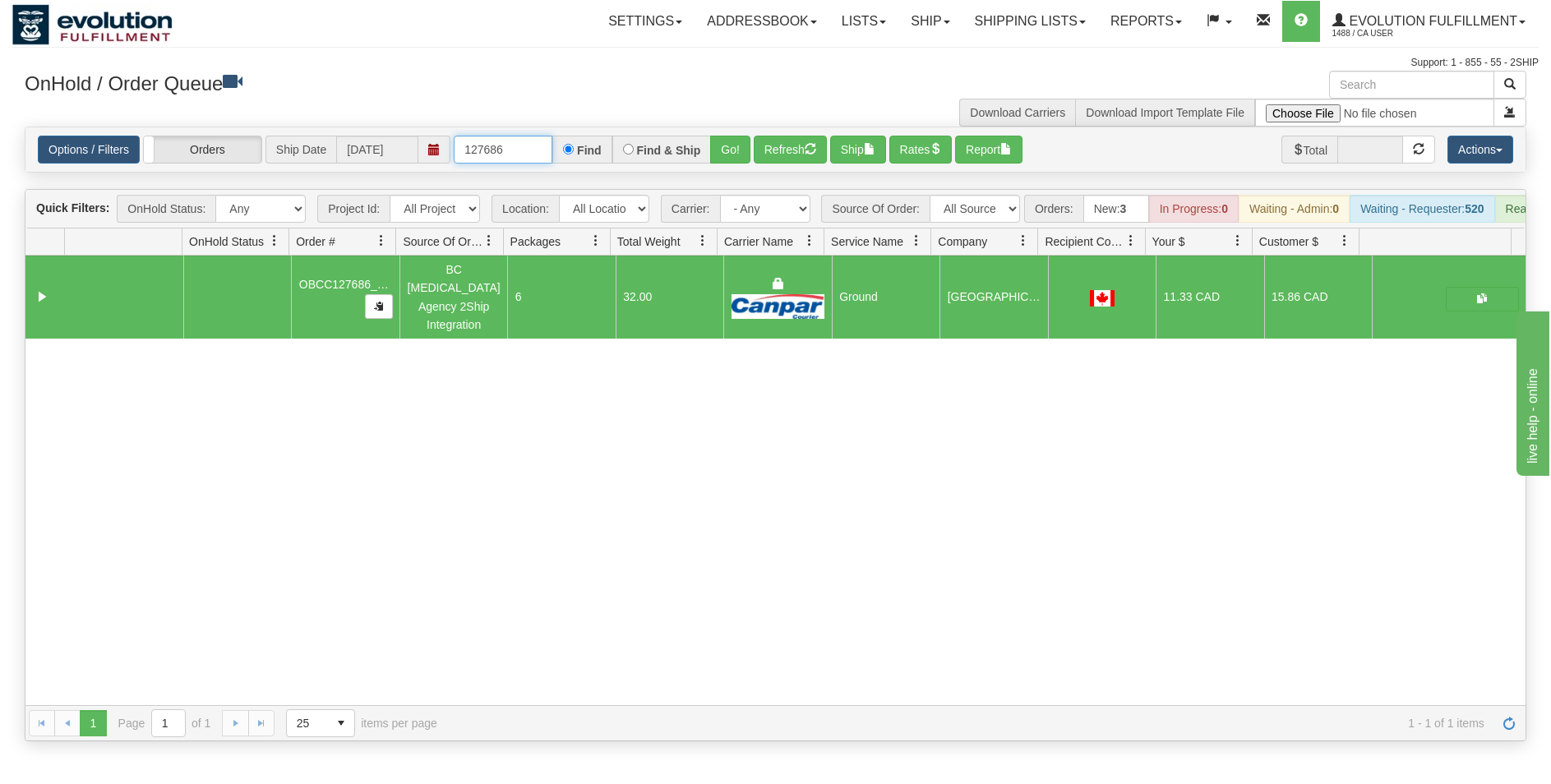
drag, startPoint x: 489, startPoint y: 146, endPoint x: 457, endPoint y: 102, distance: 54.4
click at [514, 143] on input "127686" at bounding box center [502, 150] width 98 height 28
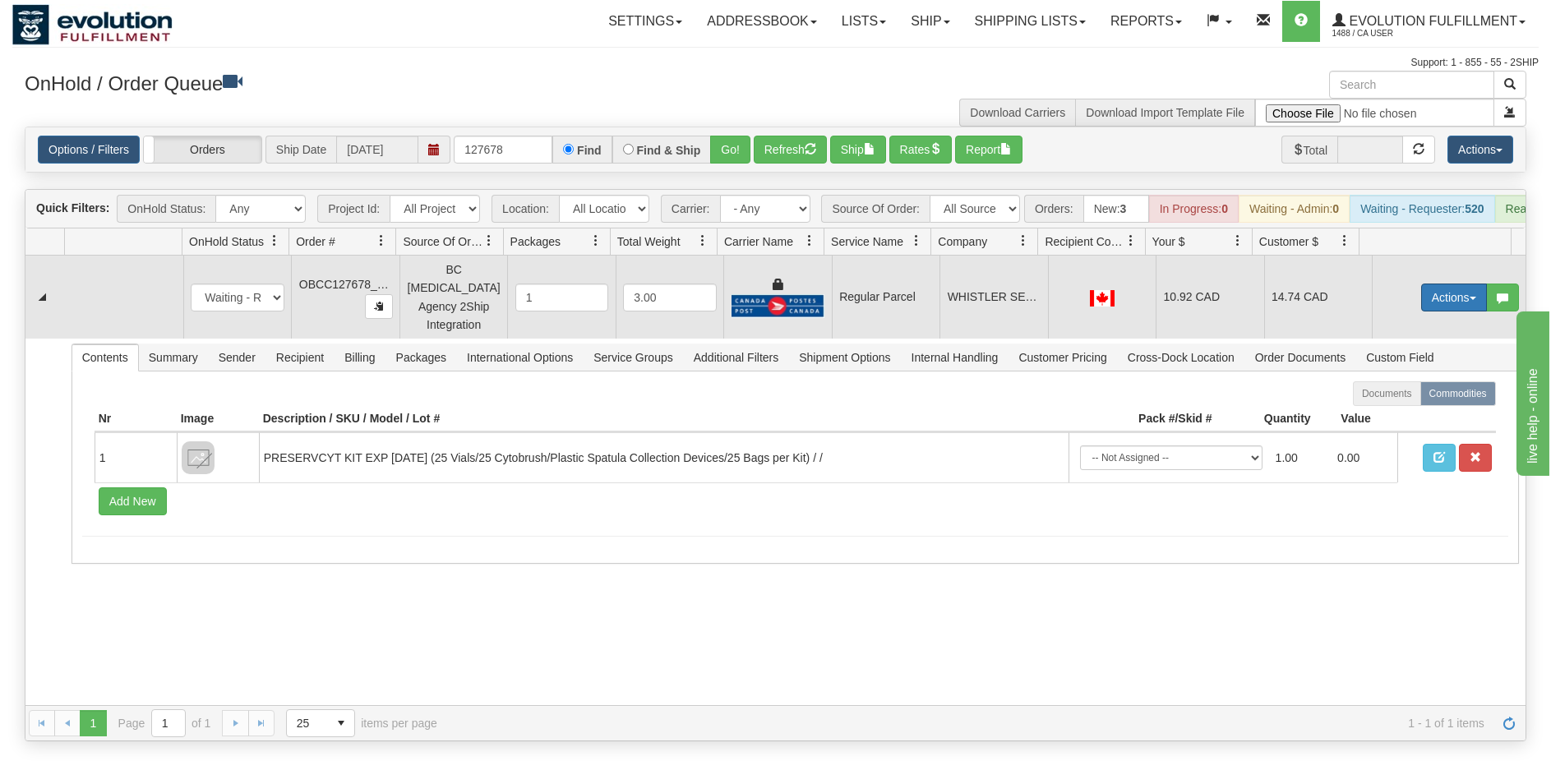
click at [1435, 303] on button "Actions" at bounding box center [1454, 297] width 66 height 28
click at [1417, 374] on span "Rate All Services" at bounding box center [1420, 372] width 98 height 13
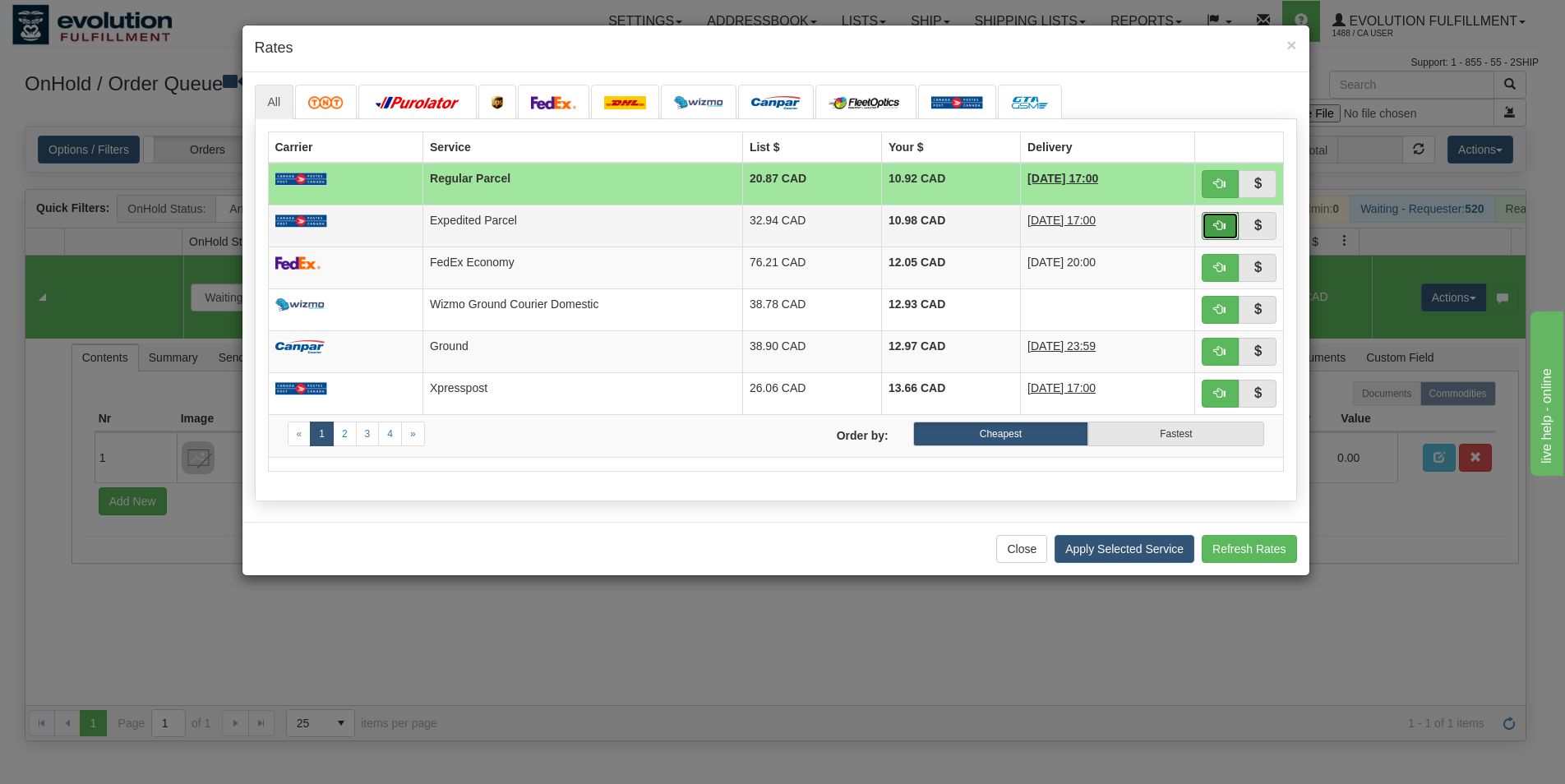
click at [1218, 220] on span "button" at bounding box center [1220, 226] width 12 height 12
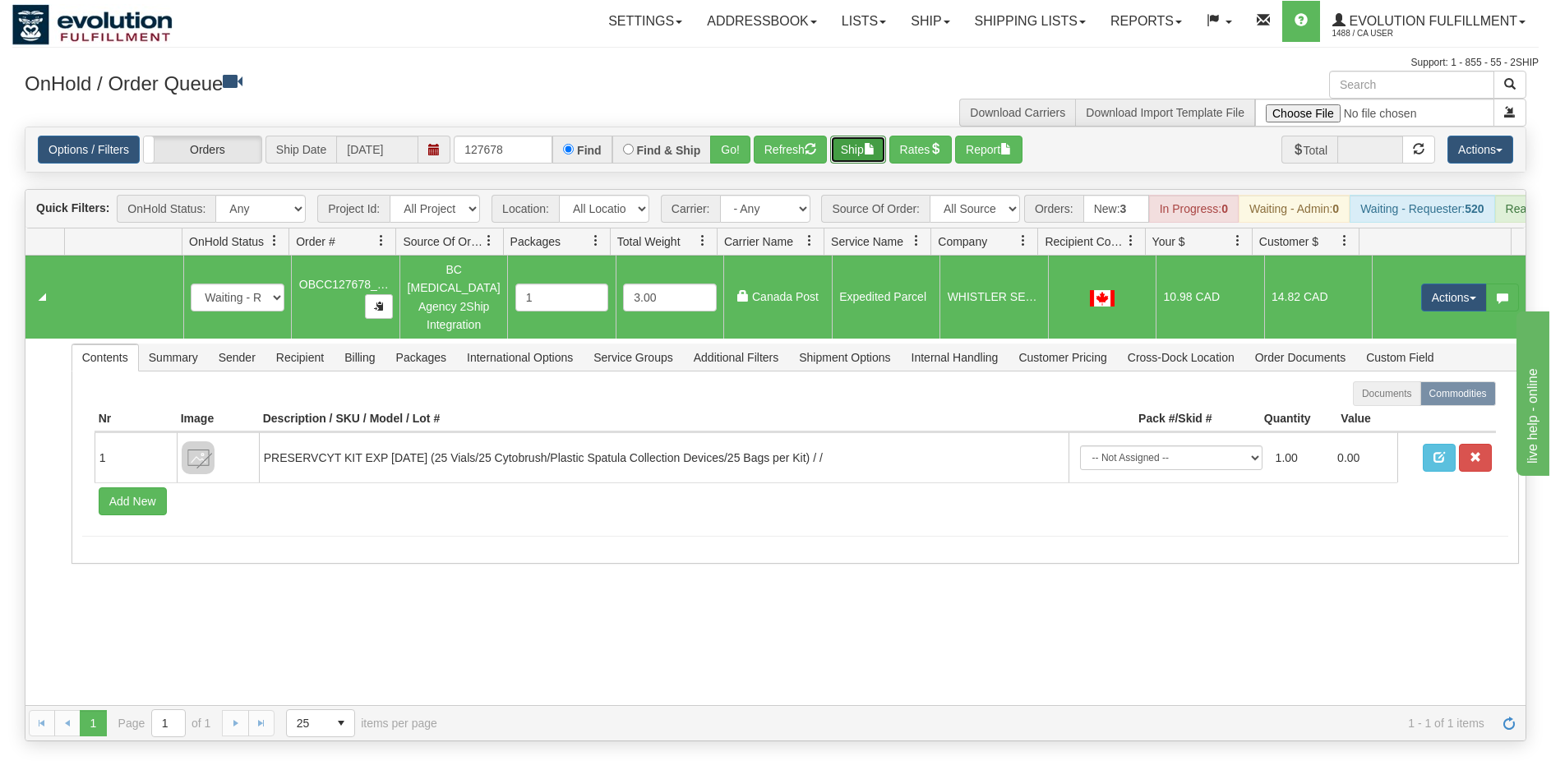
click at [864, 145] on button "Ship" at bounding box center [859, 150] width 56 height 28
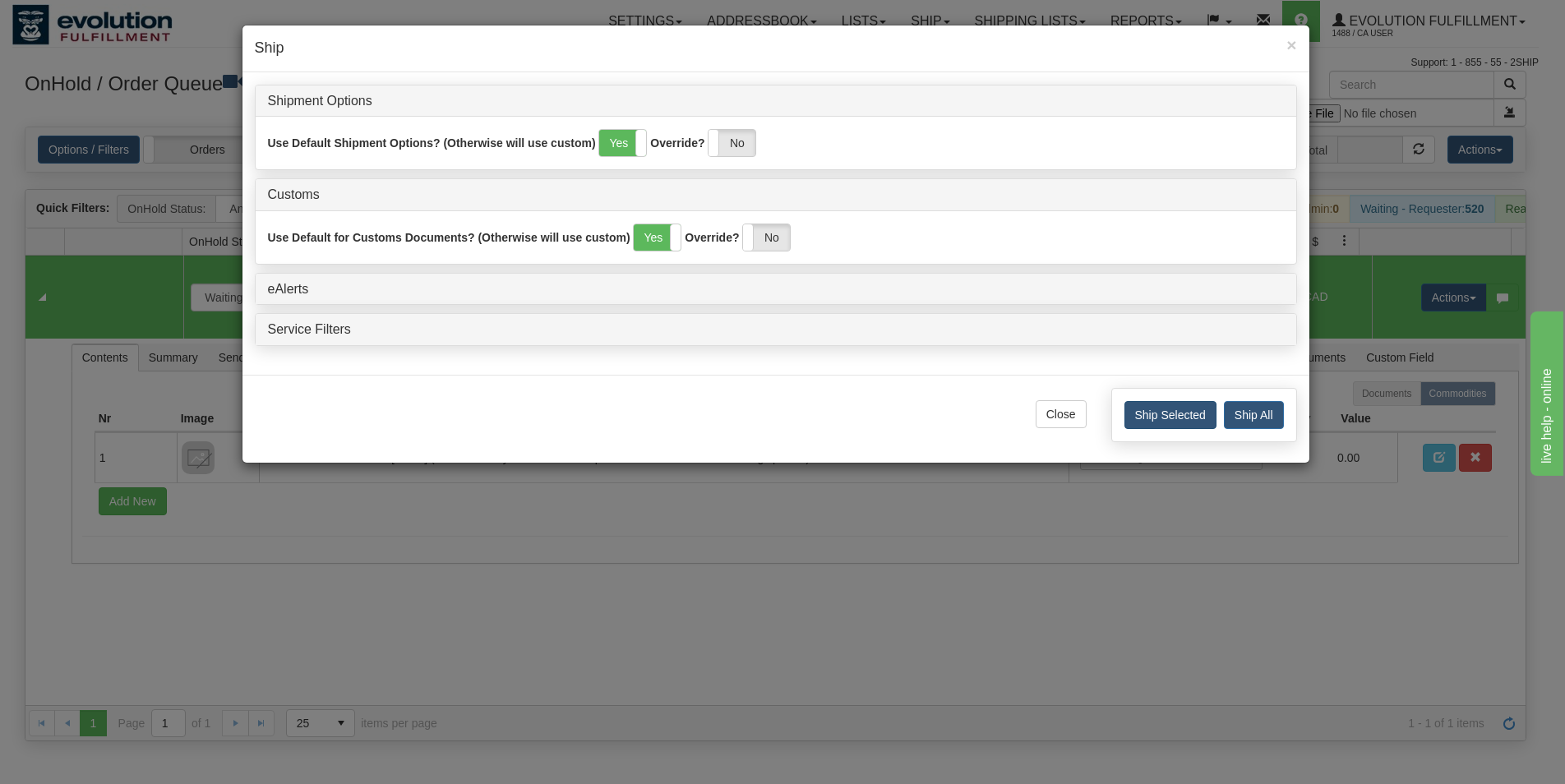
drag, startPoint x: 1177, startPoint y: 395, endPoint x: 1178, endPoint y: 407, distance: 12.0
click at [1177, 397] on div "Ship Selected Ship All" at bounding box center [1204, 416] width 186 height 55
click at [1178, 407] on button "Ship Selected" at bounding box center [1170, 415] width 92 height 28
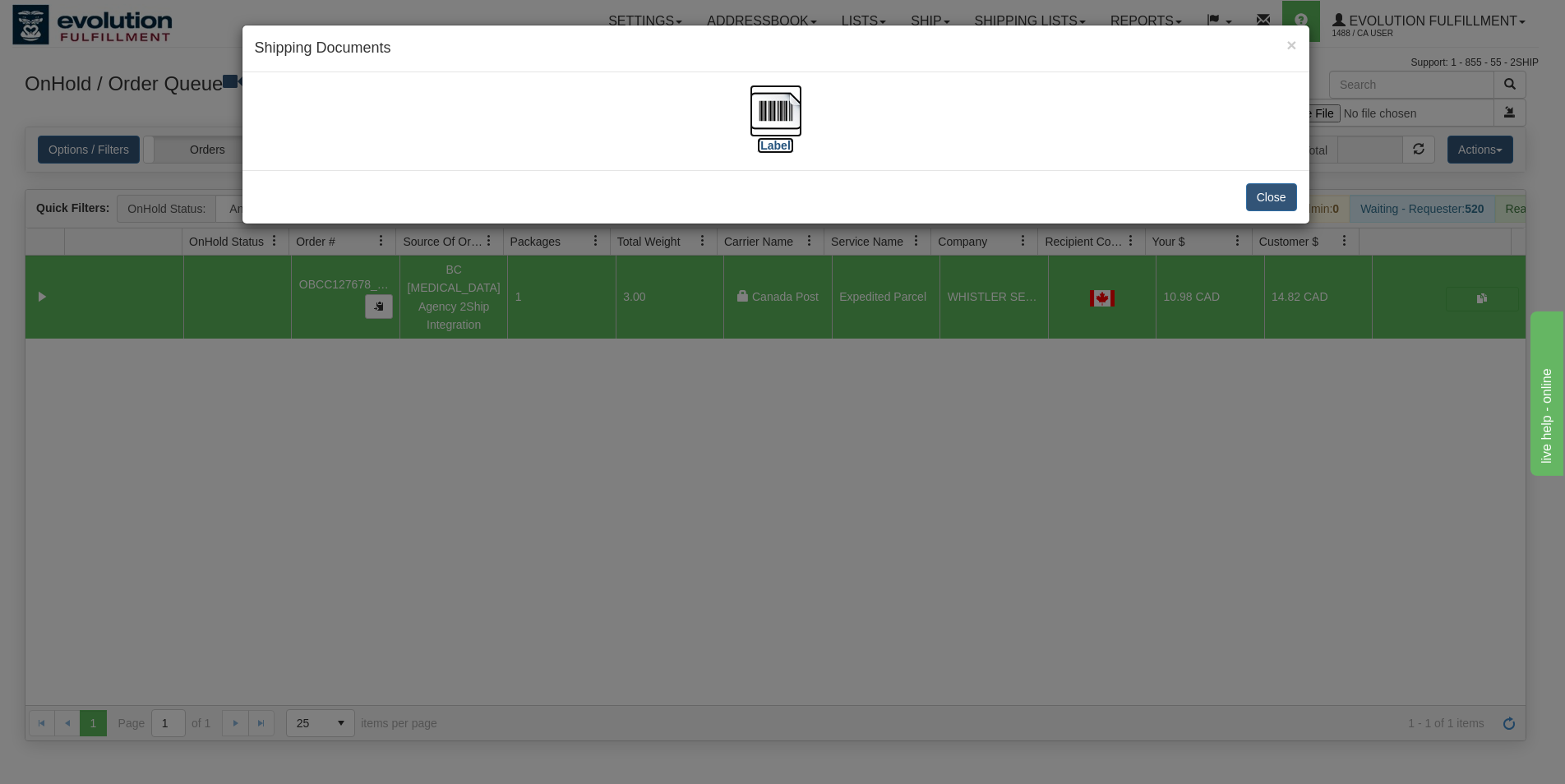
click at [778, 109] on img at bounding box center [776, 111] width 53 height 53
click at [1272, 203] on button "Close" at bounding box center [1272, 197] width 51 height 28
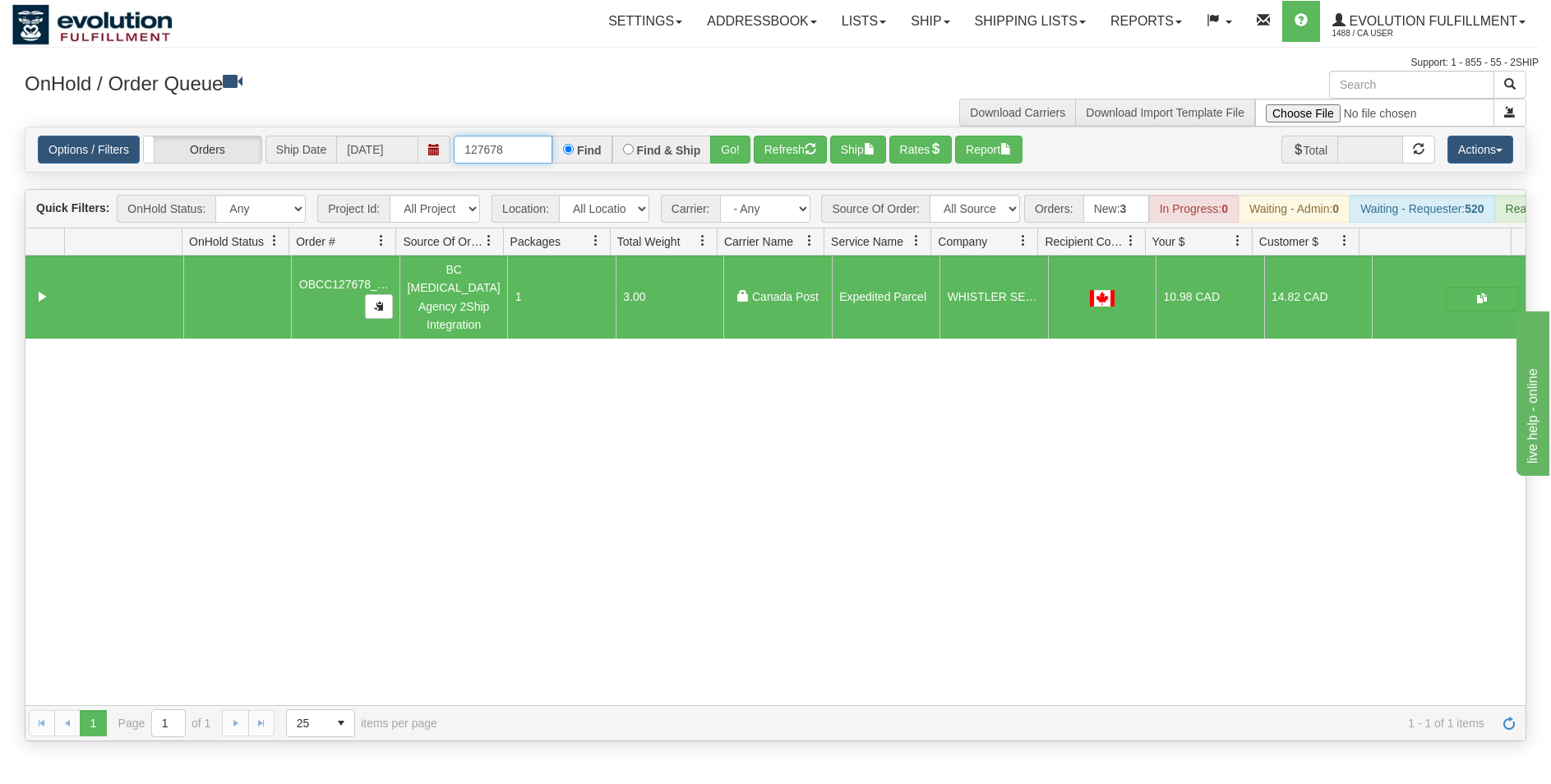
drag, startPoint x: 491, startPoint y: 143, endPoint x: 478, endPoint y: 12, distance: 131.6
click at [532, 140] on input "127678" at bounding box center [502, 150] width 98 height 28
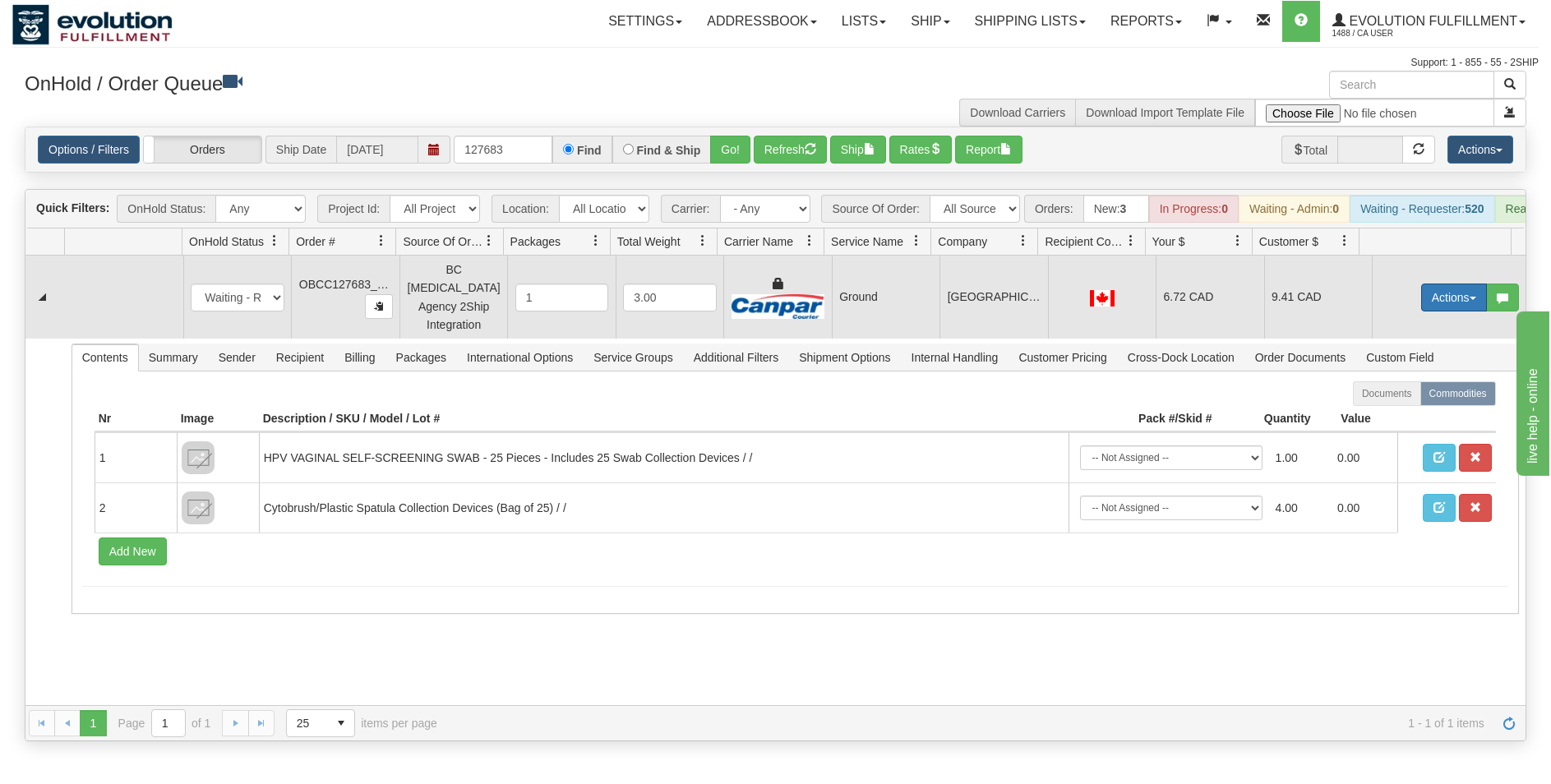
click at [1431, 304] on button "Actions" at bounding box center [1454, 297] width 66 height 28
click at [1414, 373] on span "Rate All Services" at bounding box center [1420, 372] width 98 height 13
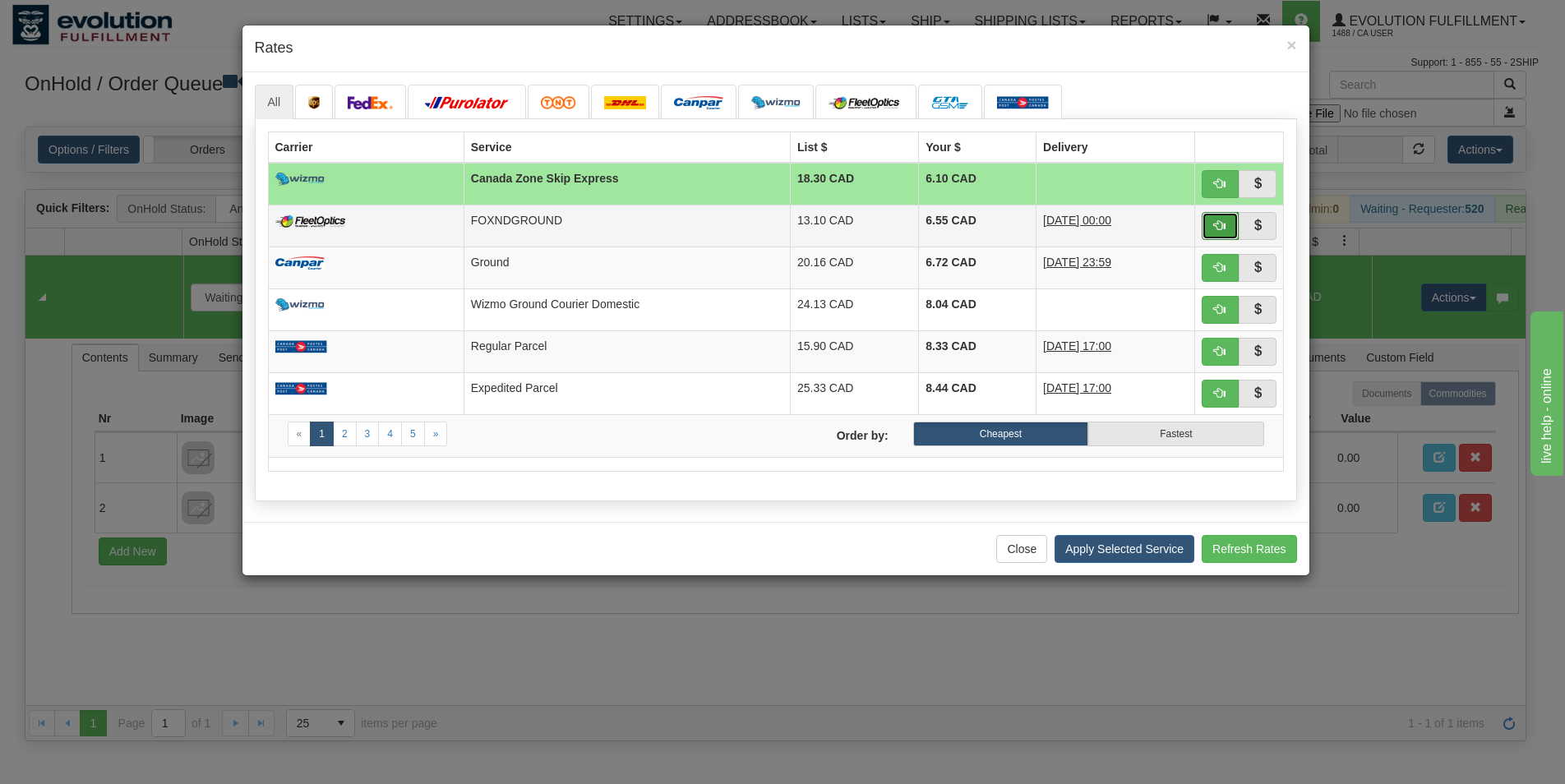
click at [1217, 227] on span "button" at bounding box center [1220, 226] width 12 height 12
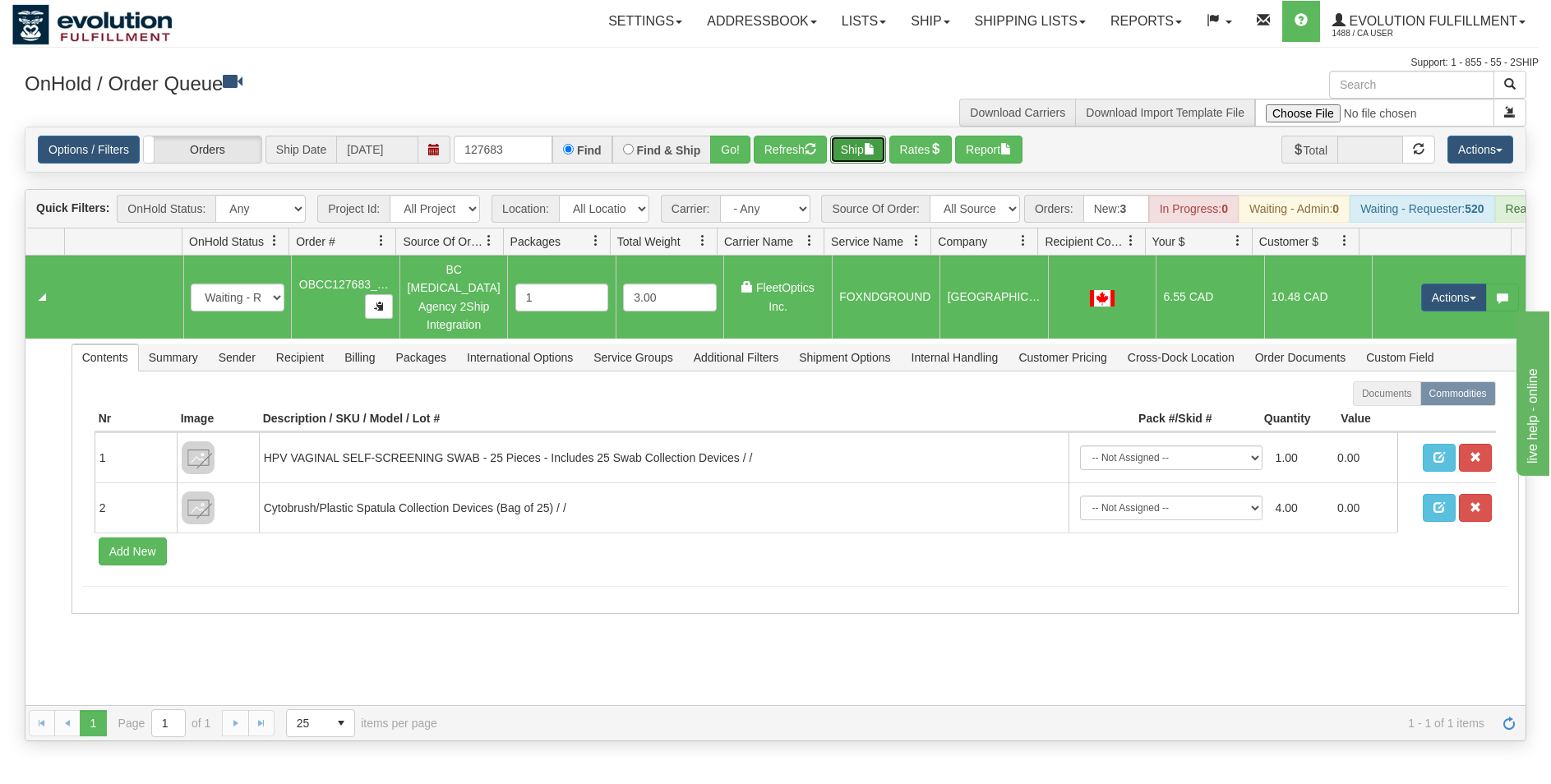
click at [861, 150] on button "Ship" at bounding box center [859, 150] width 56 height 28
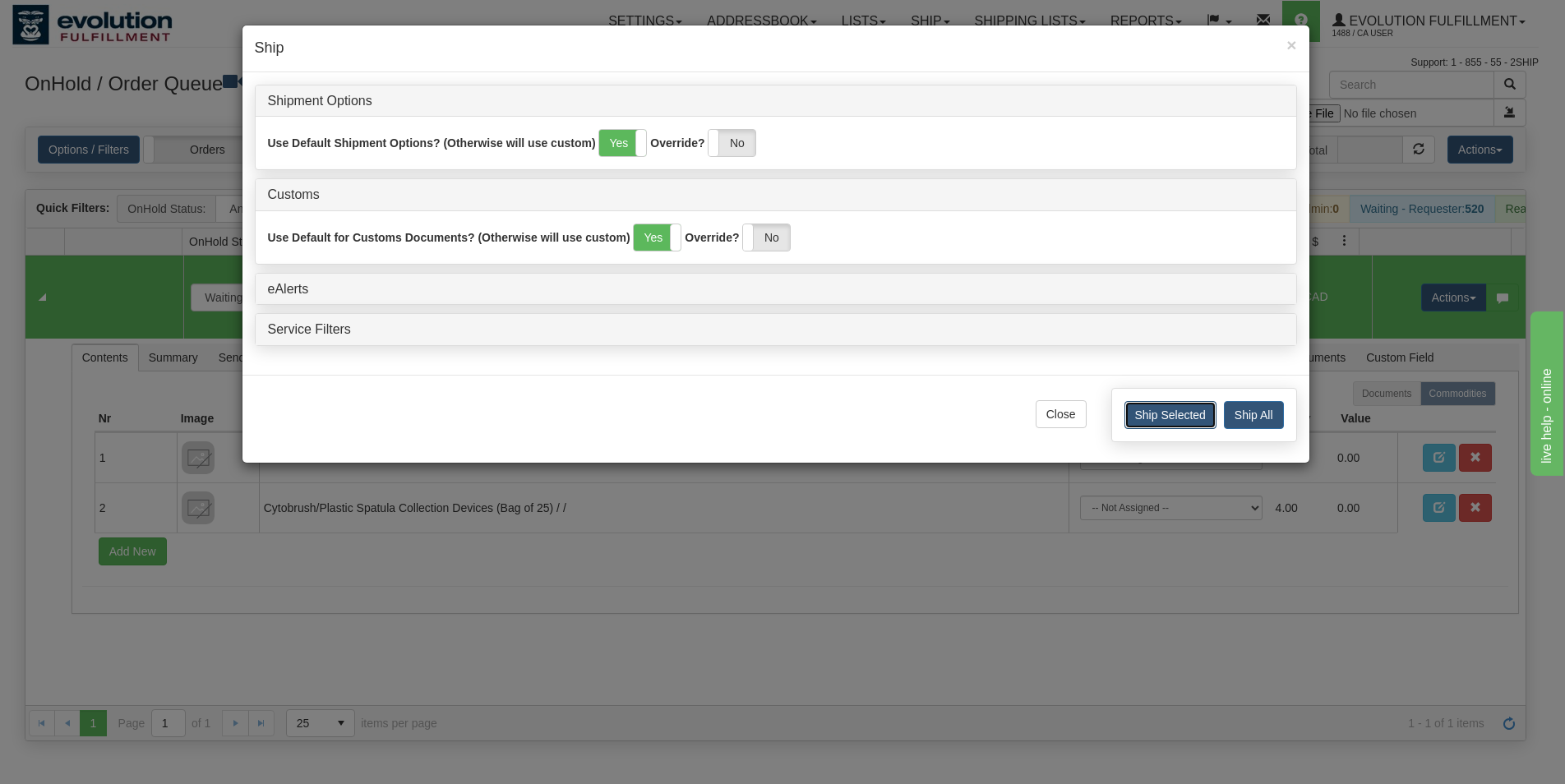
click at [1158, 416] on button "Ship Selected" at bounding box center [1170, 415] width 92 height 28
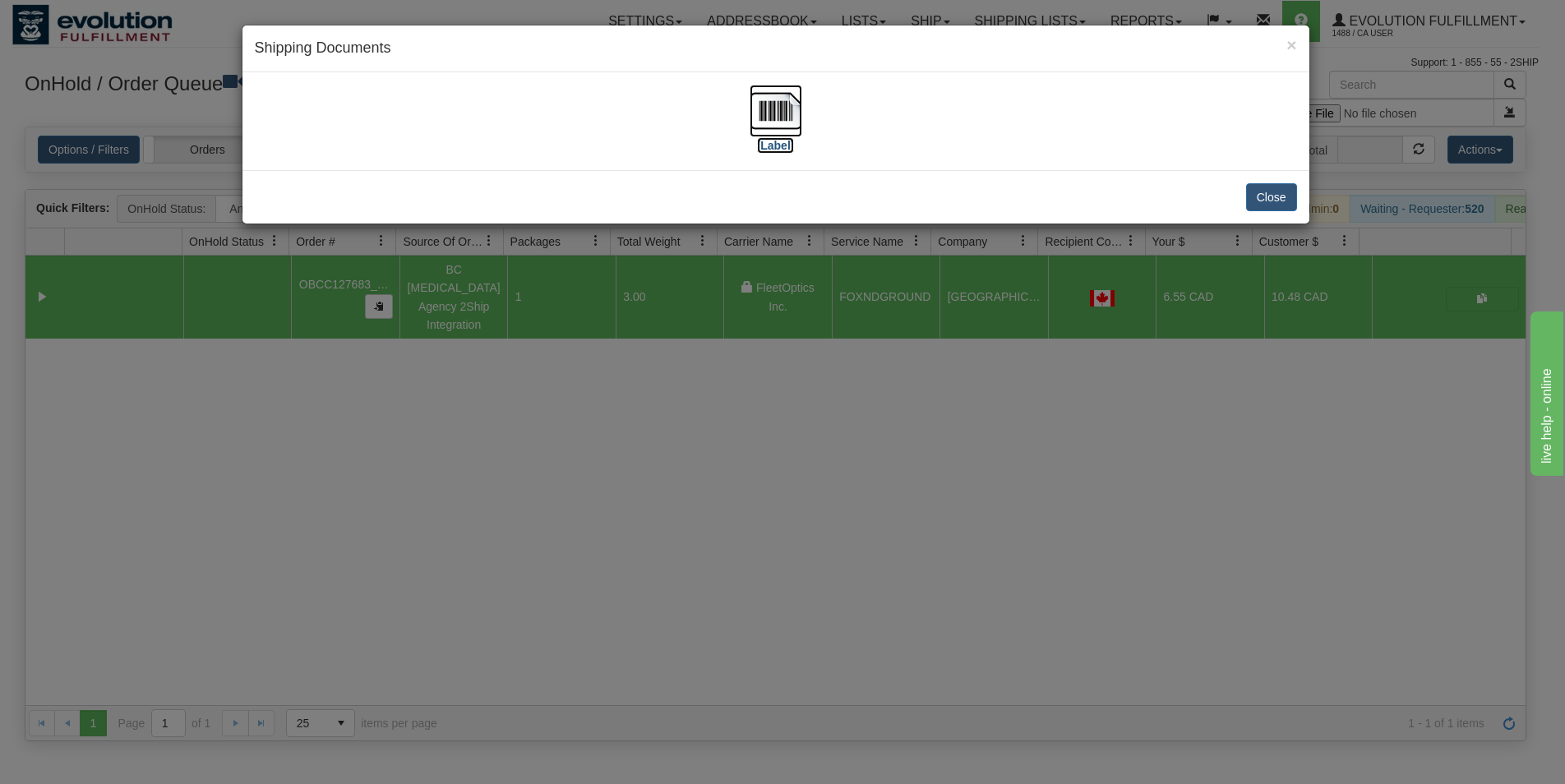
click at [790, 122] on img at bounding box center [776, 111] width 53 height 53
click at [1260, 189] on button "Close" at bounding box center [1272, 197] width 51 height 28
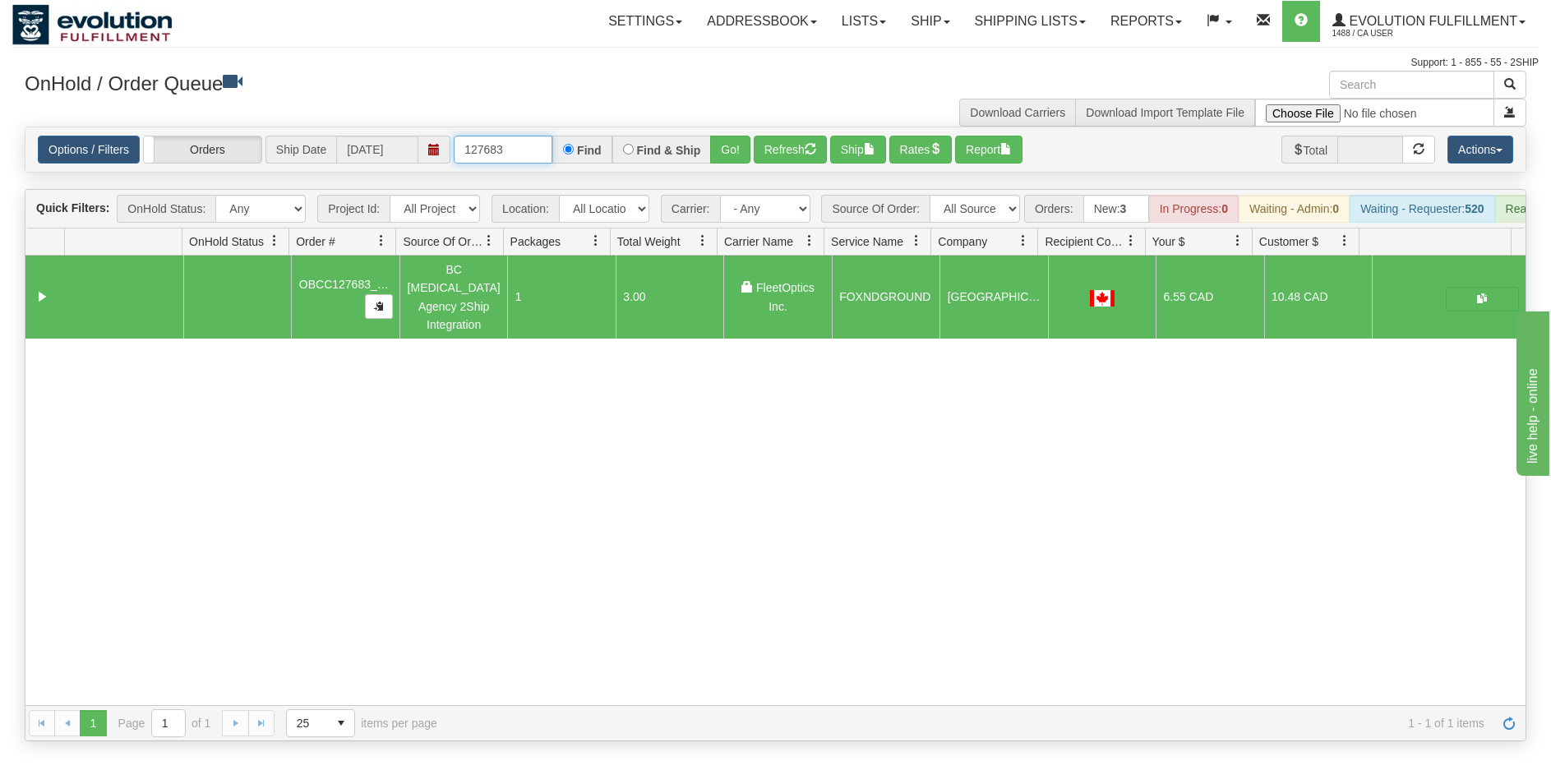
drag, startPoint x: 521, startPoint y: 146, endPoint x: 400, endPoint y: 102, distance: 128.8
click at [454, 135] on input "127683" at bounding box center [502, 150] width 98 height 28
type input "27082"
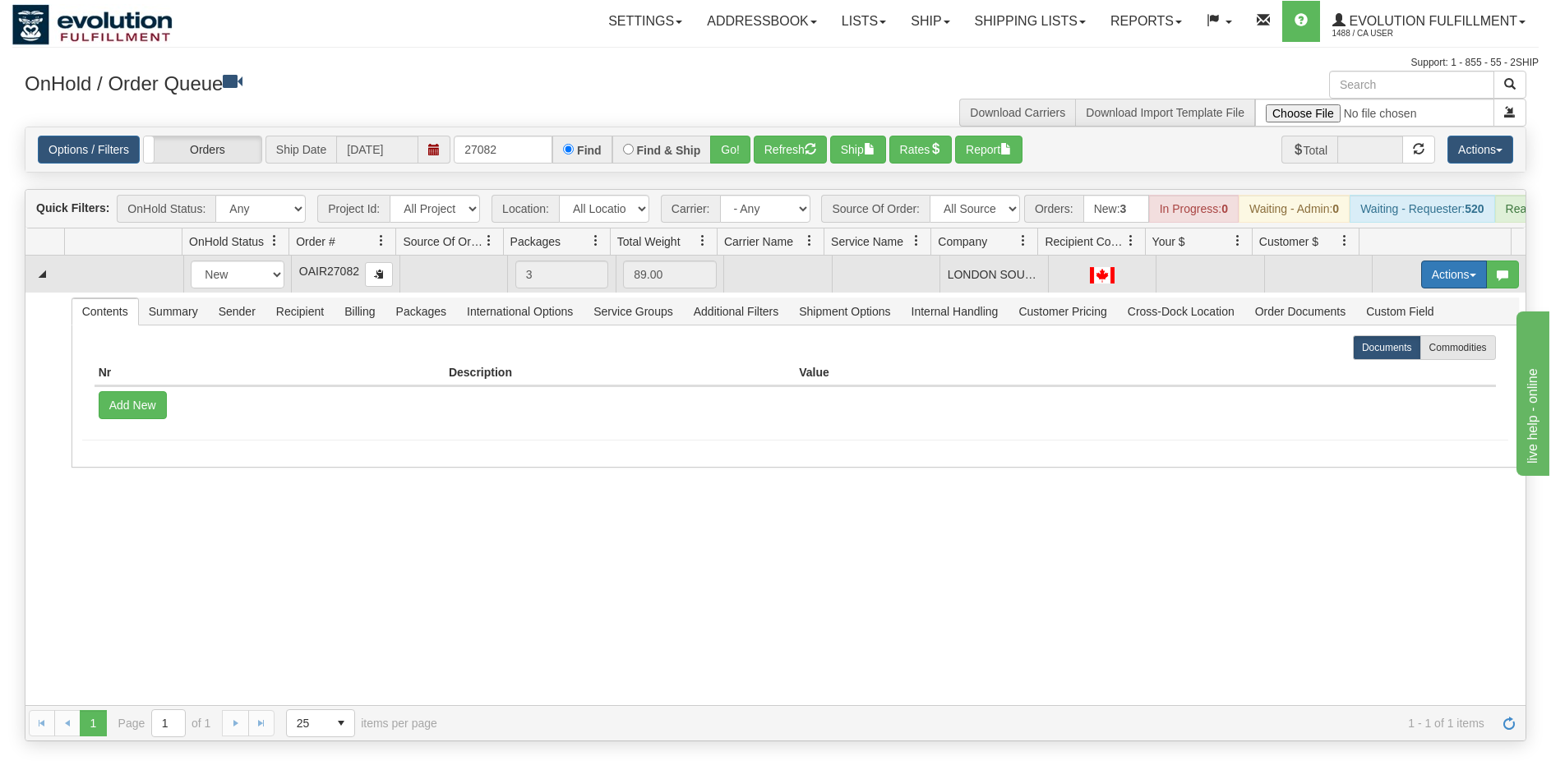
click at [1425, 286] on button "Actions" at bounding box center [1454, 274] width 66 height 28
click at [1411, 316] on link "Open" at bounding box center [1420, 306] width 131 height 21
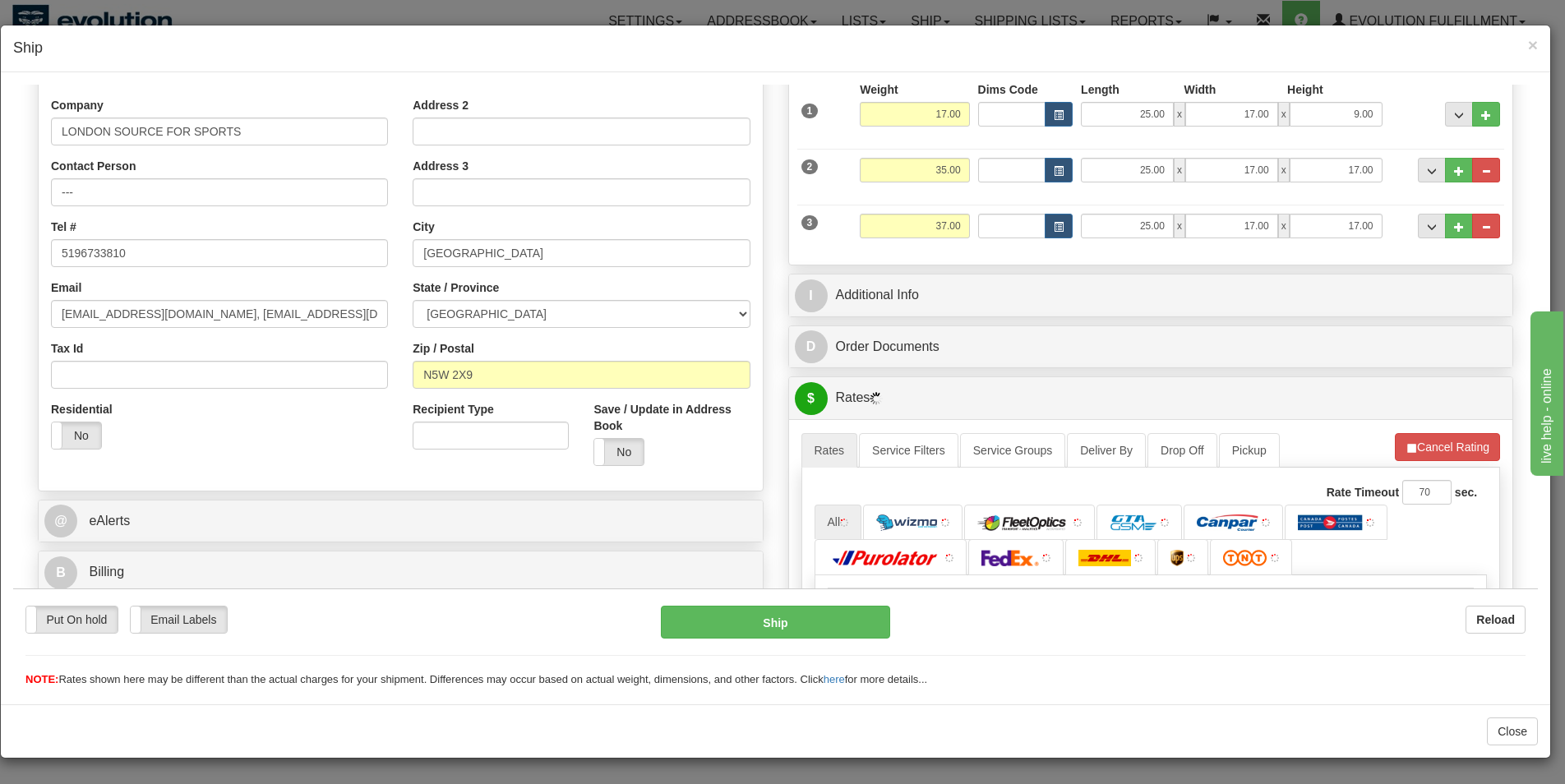
scroll to position [532, 0]
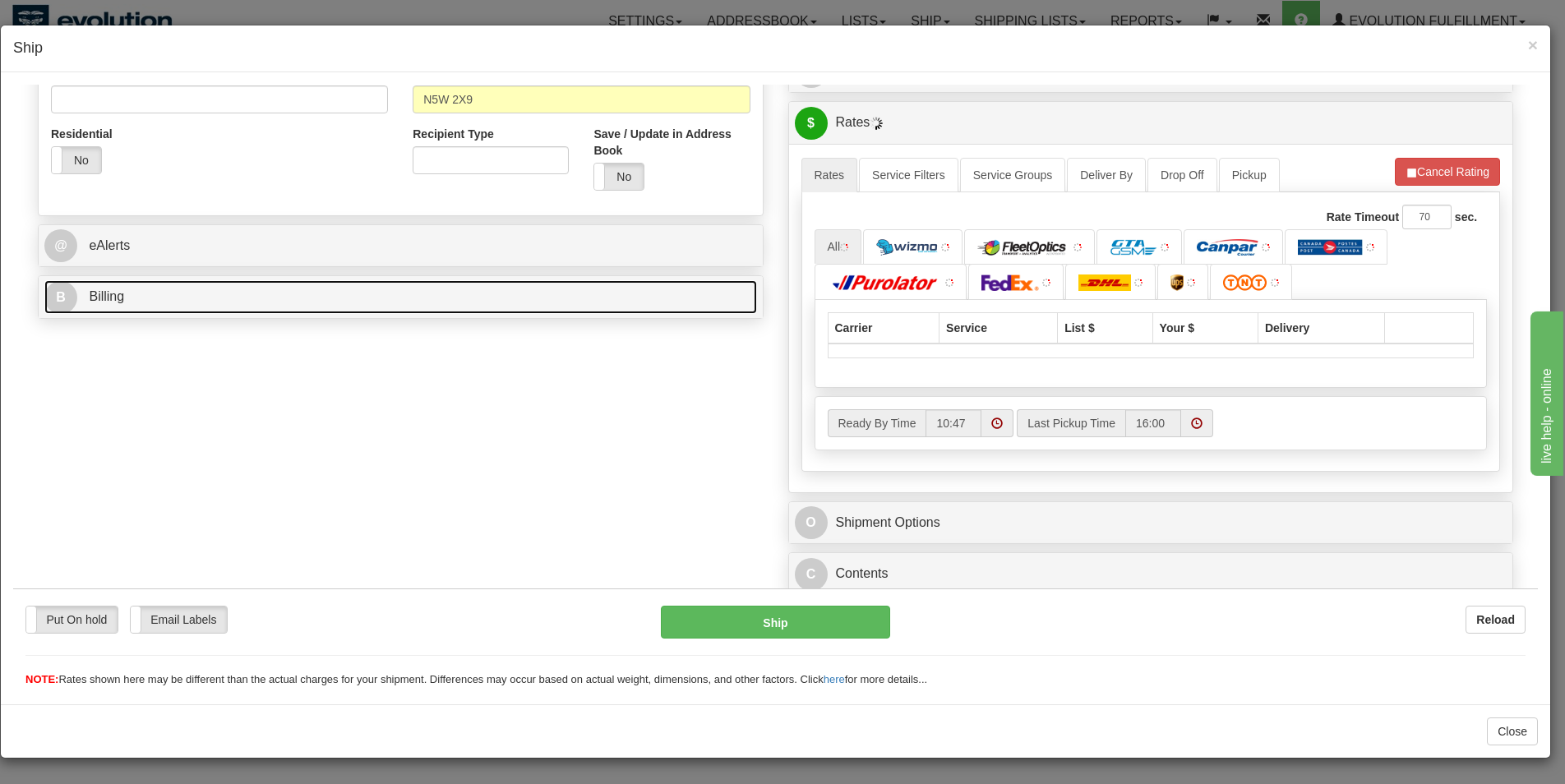
click at [74, 306] on link "B Billing" at bounding box center [401, 296] width 712 height 34
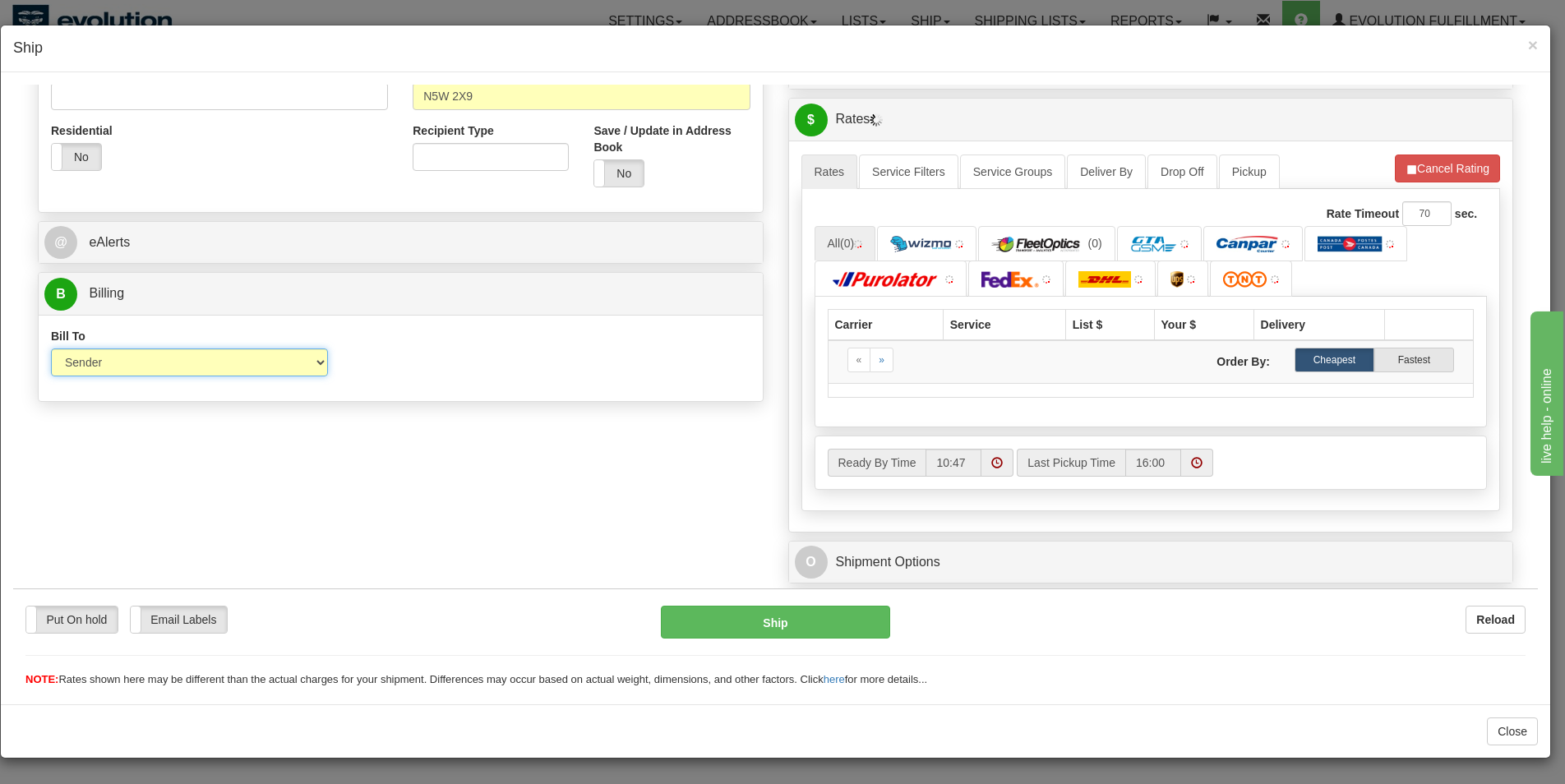
click at [51, 348] on select "Sender Recipient Third Party Collect" at bounding box center [189, 362] width 277 height 28
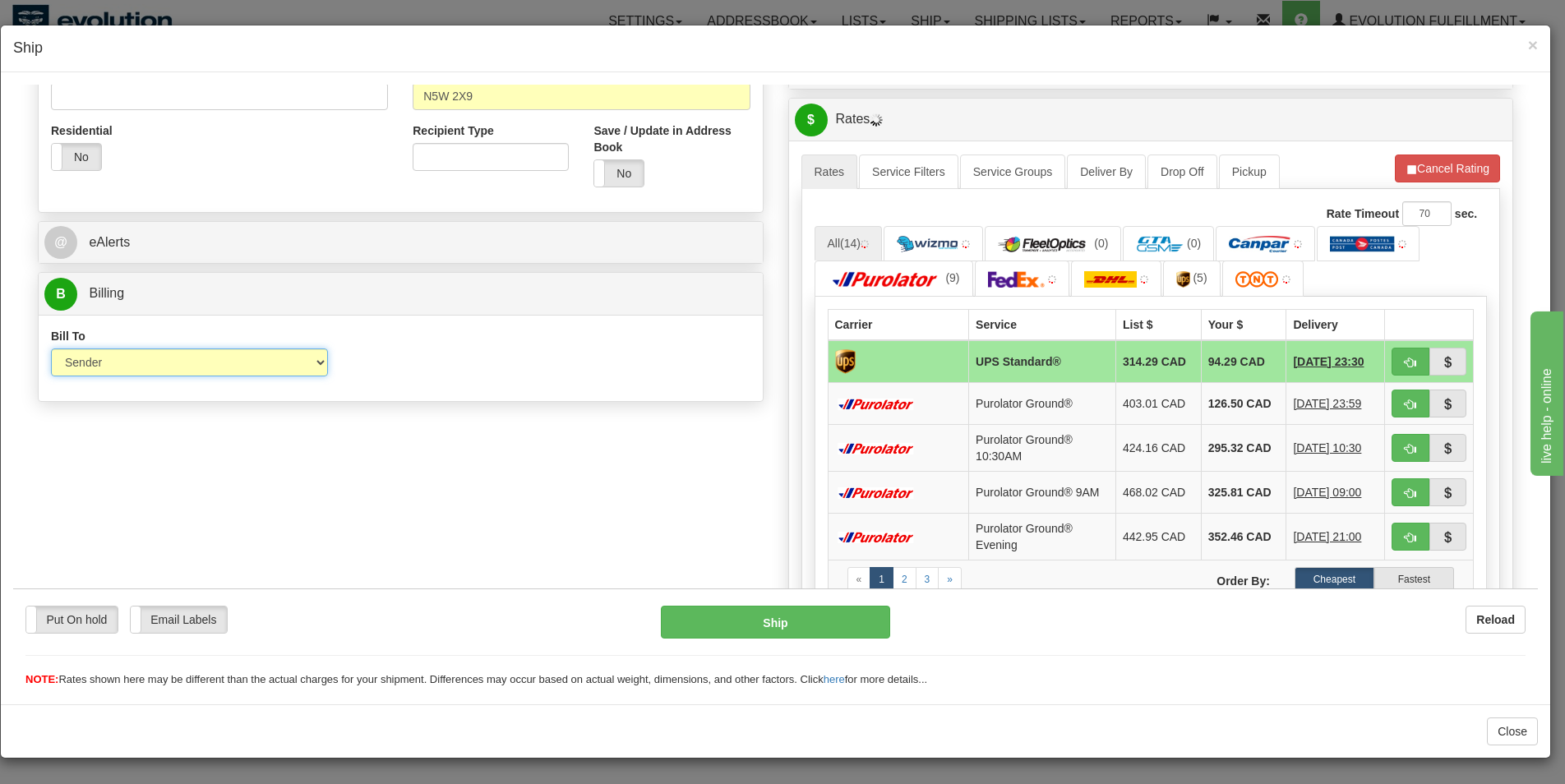
select select "3"
click option "Third Party" at bounding box center [13, 83] width 0 height 0
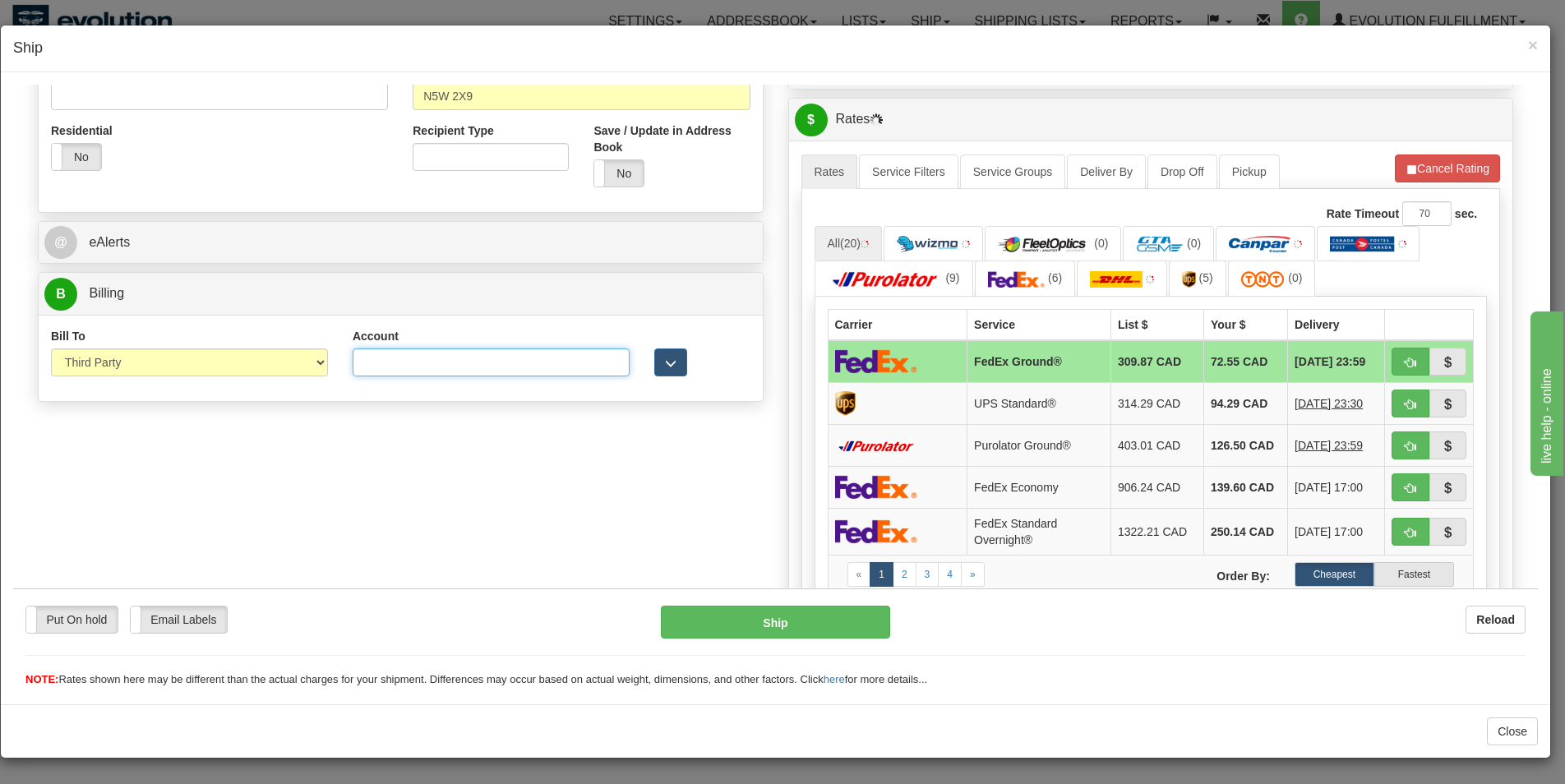
click at [435, 361] on input "Account" at bounding box center [491, 362] width 277 height 28
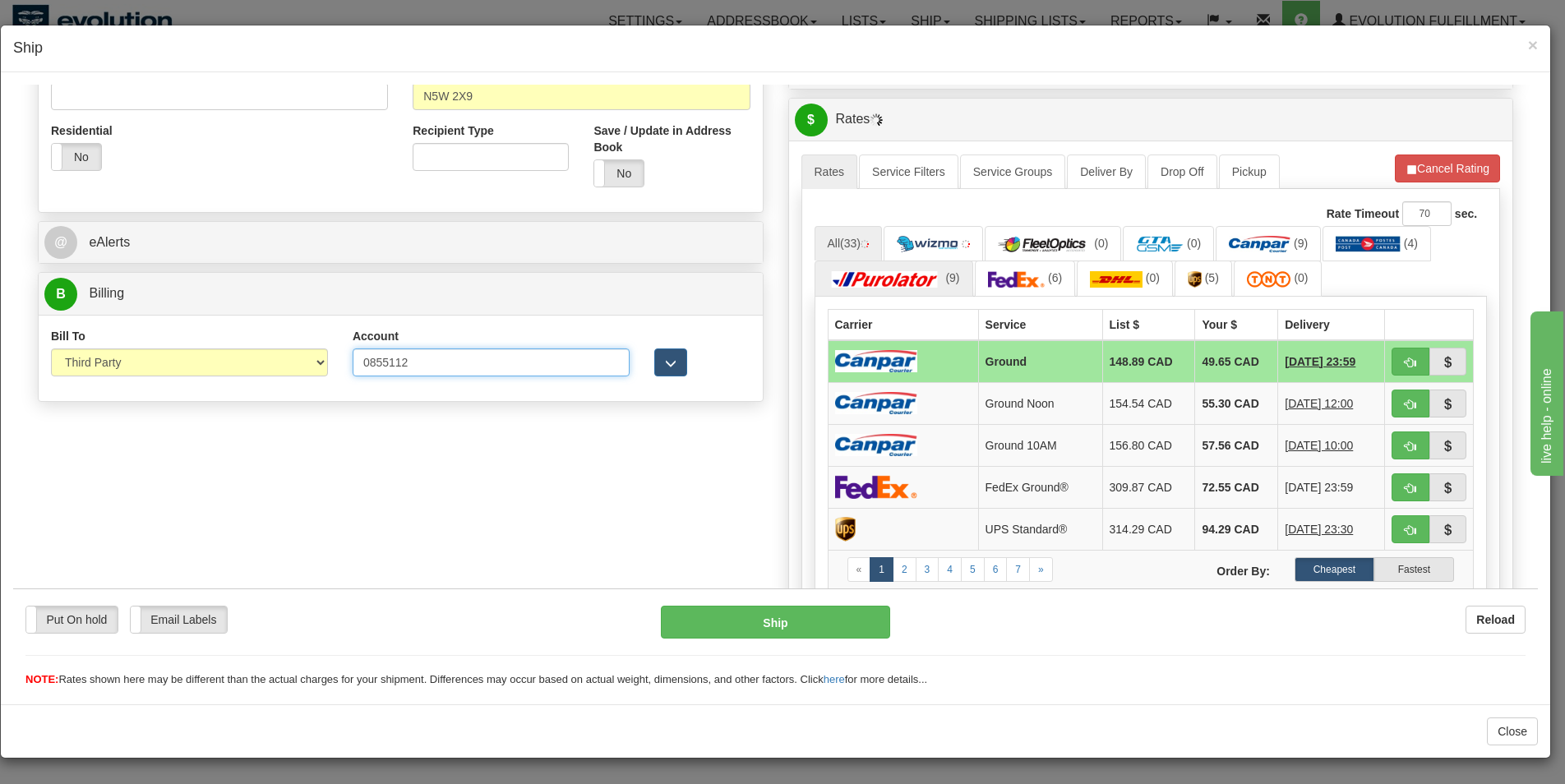
type input "0855112"
click at [894, 279] on img at bounding box center [885, 278] width 115 height 17
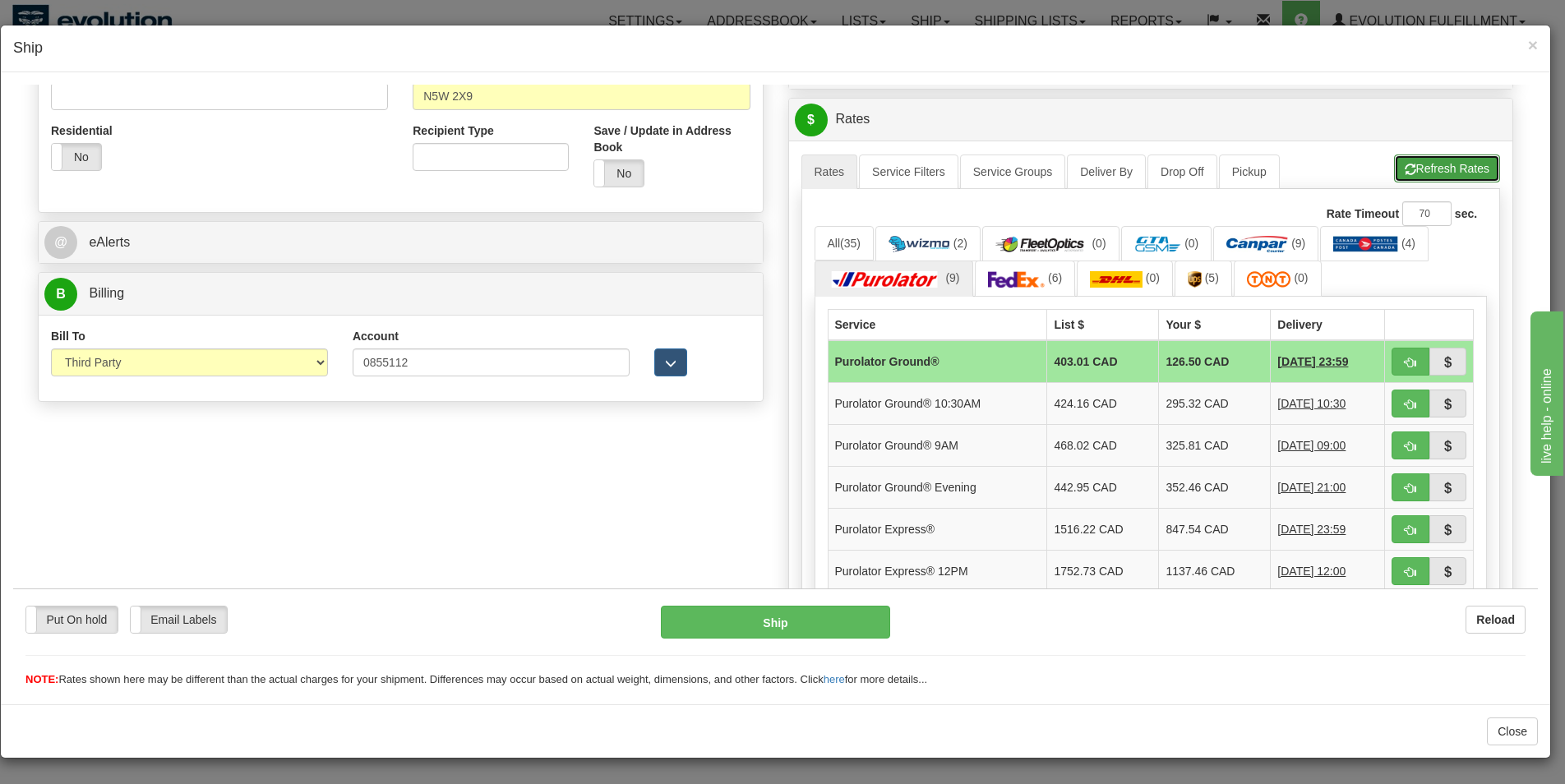
click at [1405, 171] on span "button" at bounding box center [1410, 169] width 12 height 11
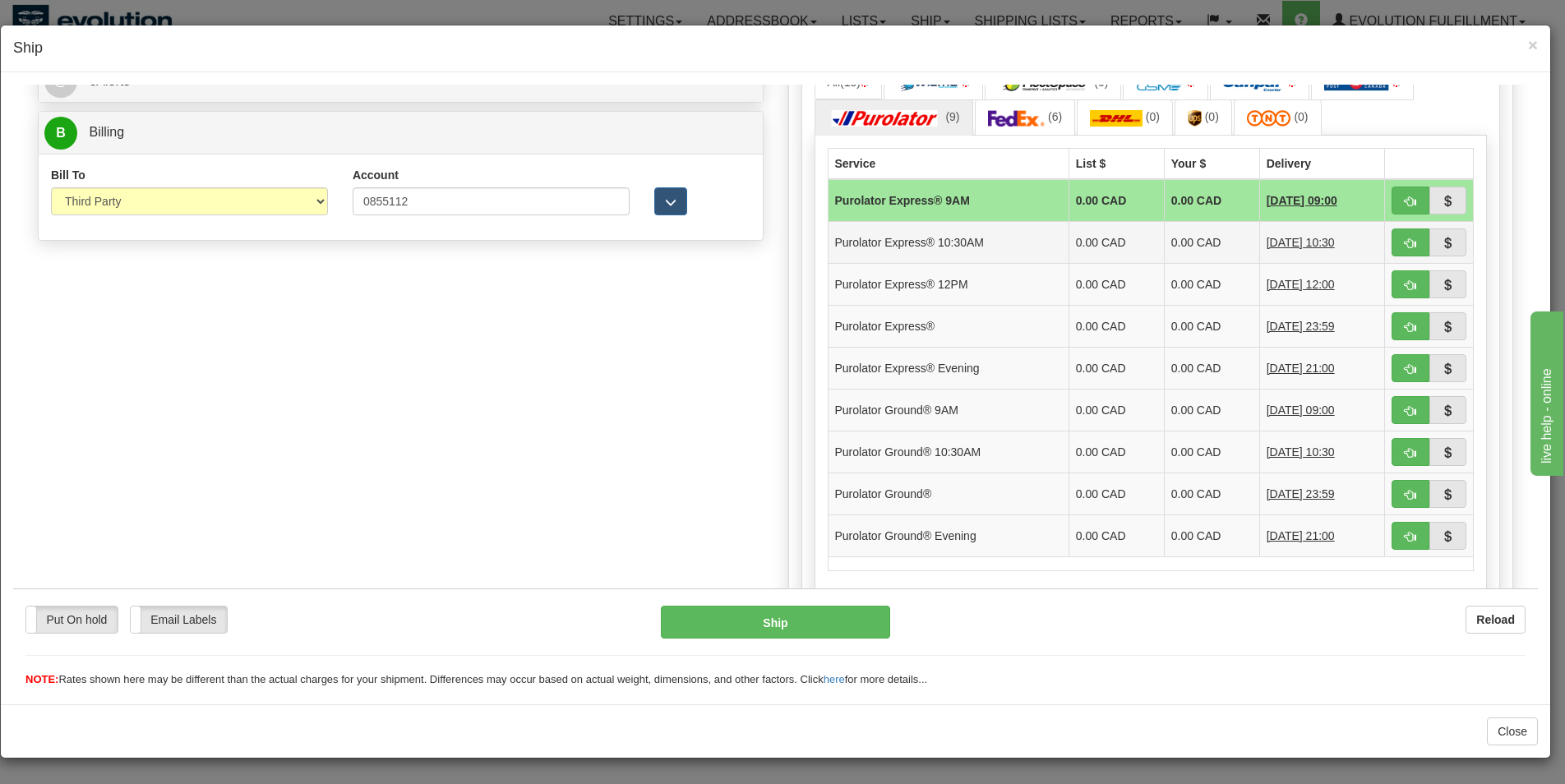
scroll to position [700, 0]
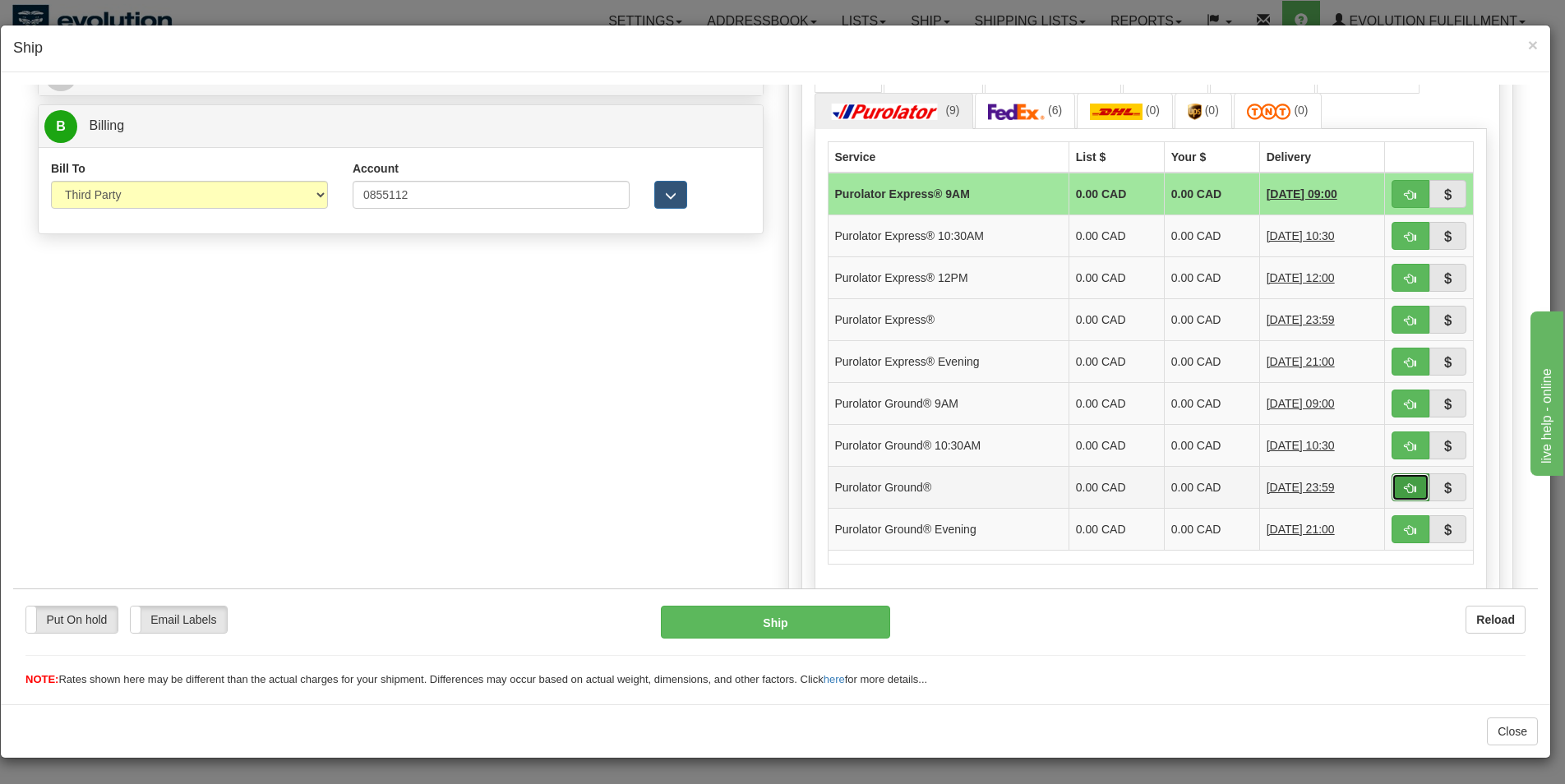
click at [1391, 483] on button "button" at bounding box center [1410, 487] width 38 height 28
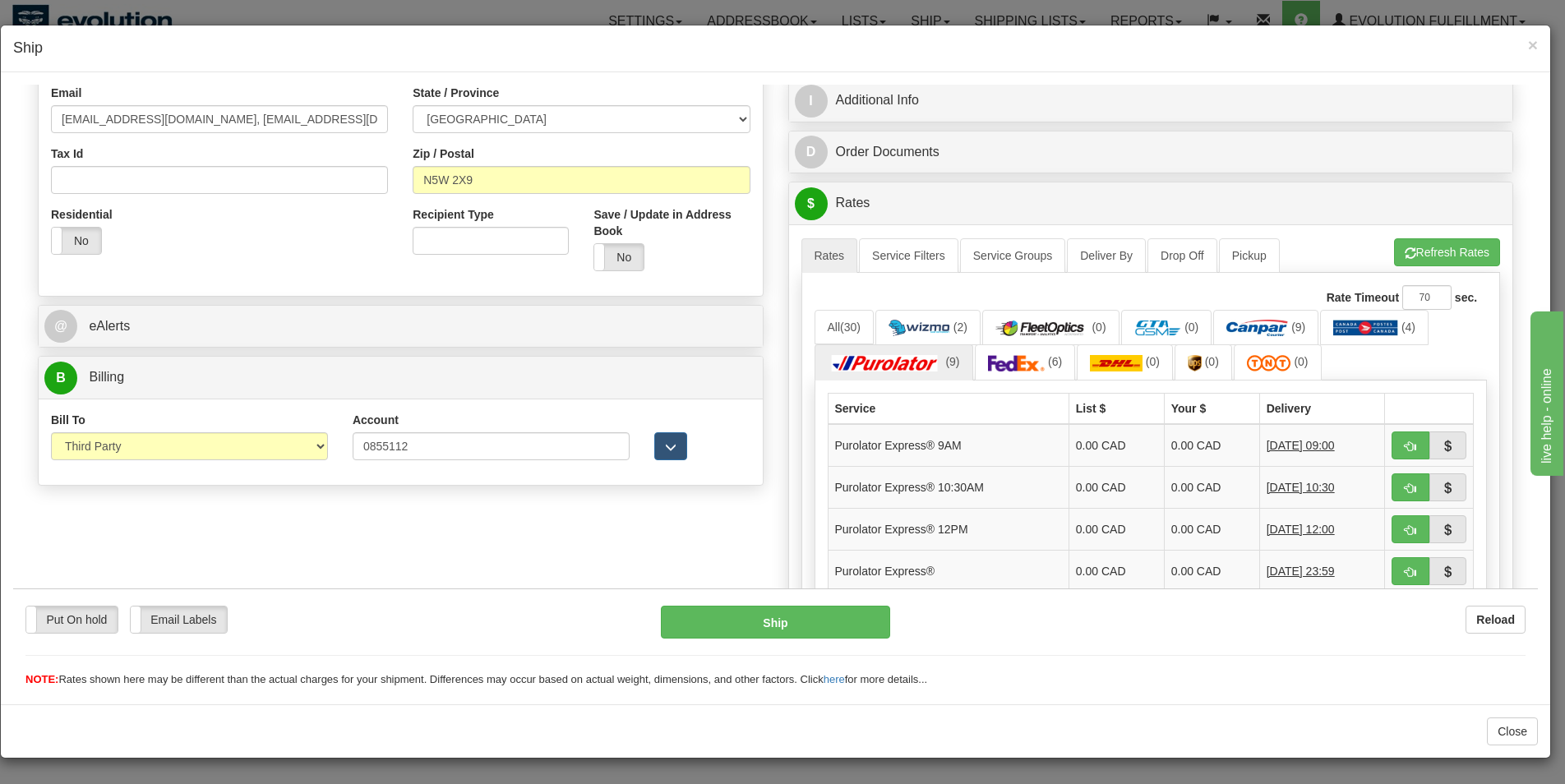
scroll to position [783, 0]
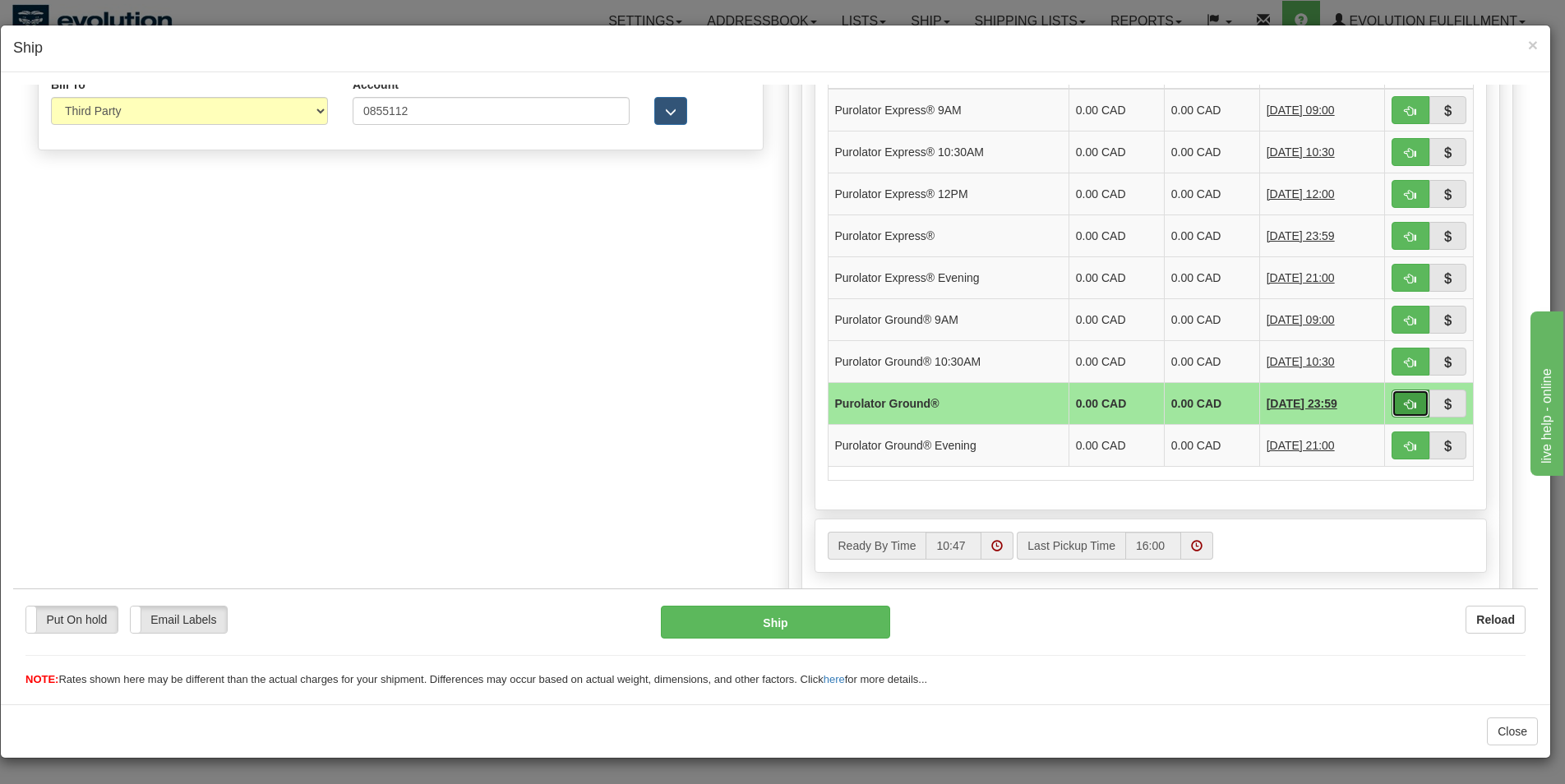
click at [1399, 396] on button "button" at bounding box center [1410, 403] width 38 height 28
type input "260"
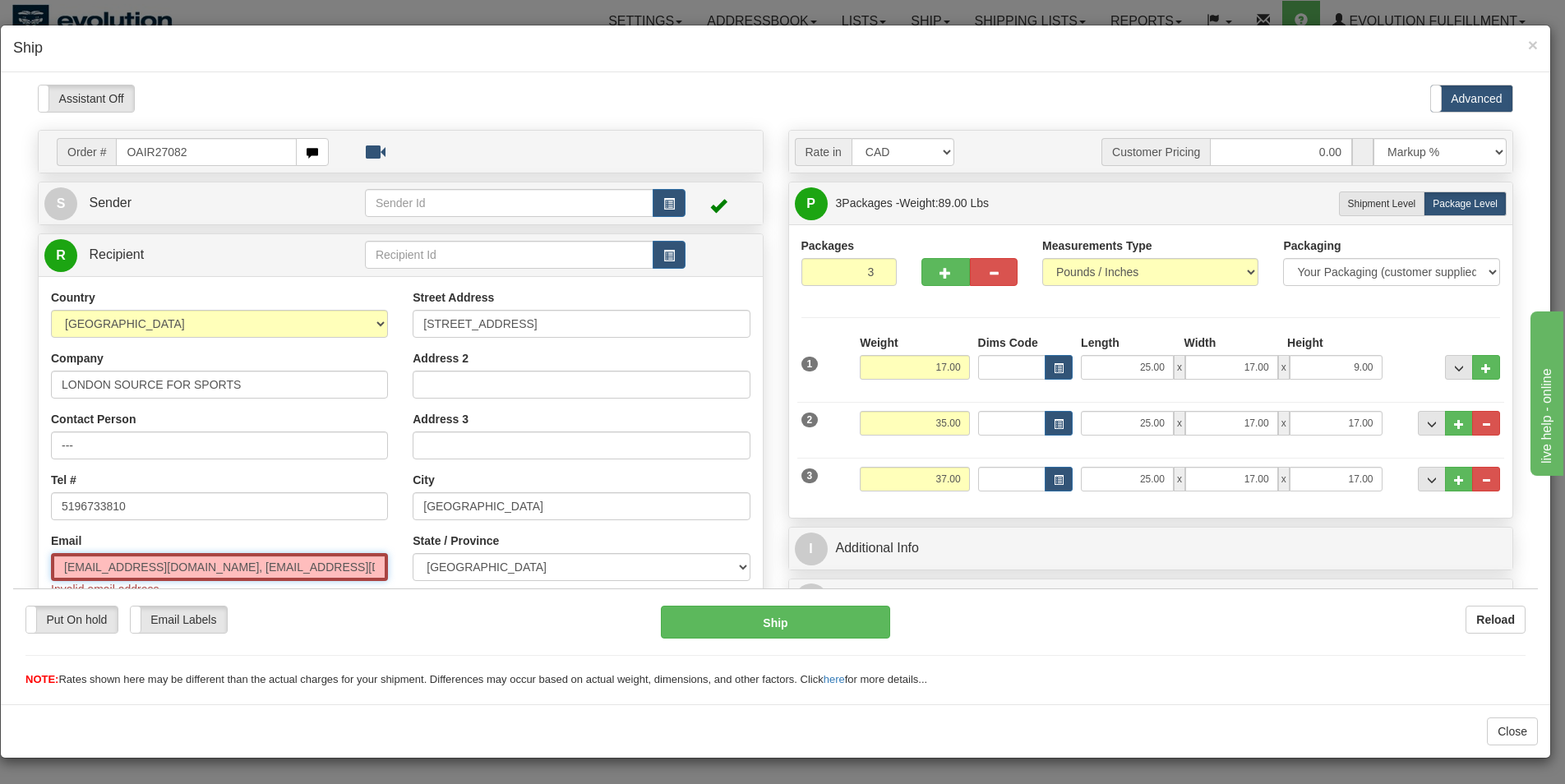
scroll to position [0, 1]
drag, startPoint x: 231, startPoint y: 570, endPoint x: 432, endPoint y: 568, distance: 201.0
click at [388, 568] on input "dallas@theboardshoponline.com, steph@sourcelondon.com" at bounding box center [220, 566] width 337 height 28
type input "[EMAIL_ADDRESS][DOMAIN_NAME]"
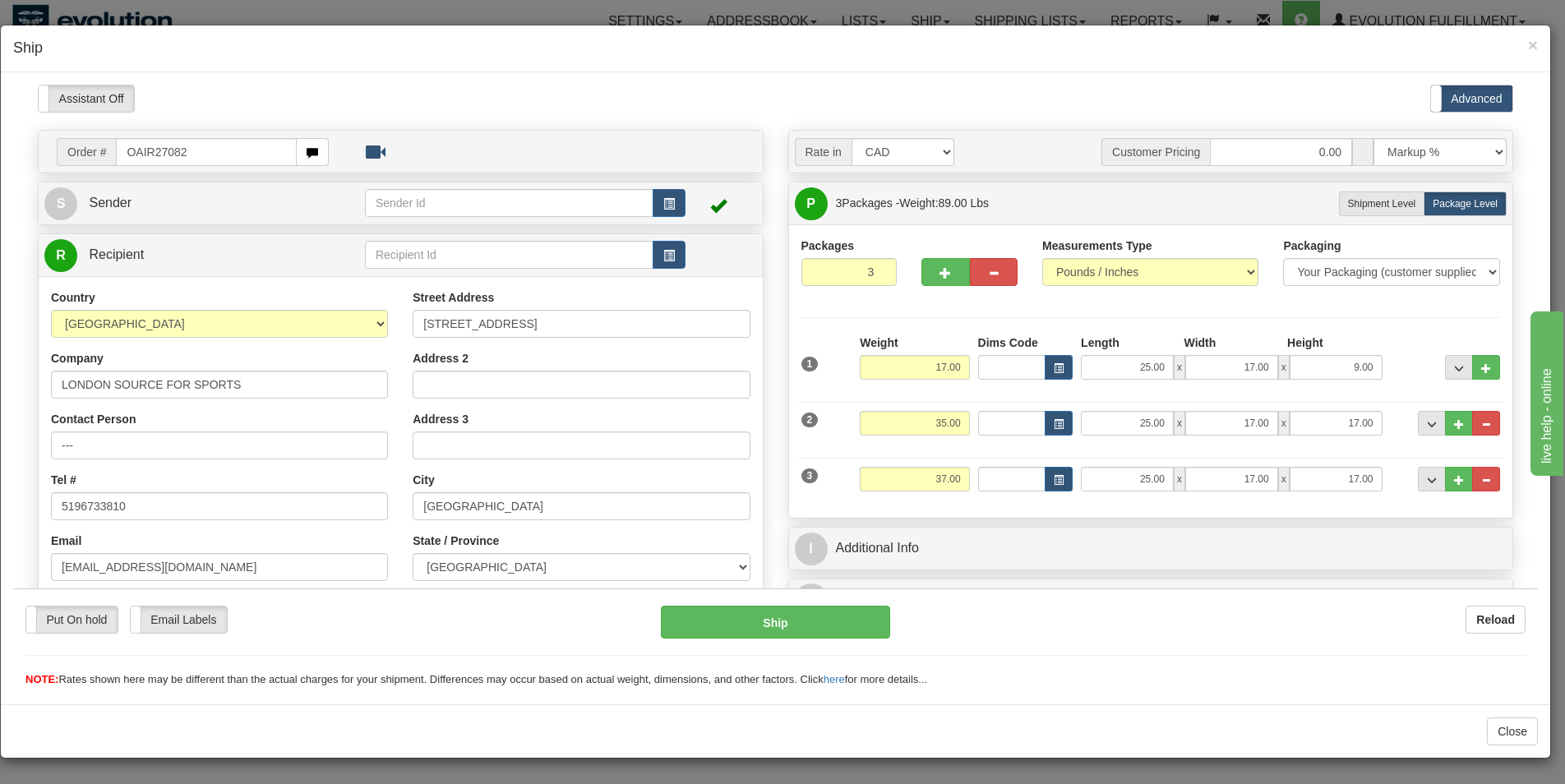
click at [396, 544] on div "Country AFGHANISTAN ALAND ISLANDS ALBANIA ALGERIA AMERICAN SAMOA ANDORRA ANGOLA…" at bounding box center [220, 501] width 362 height 425
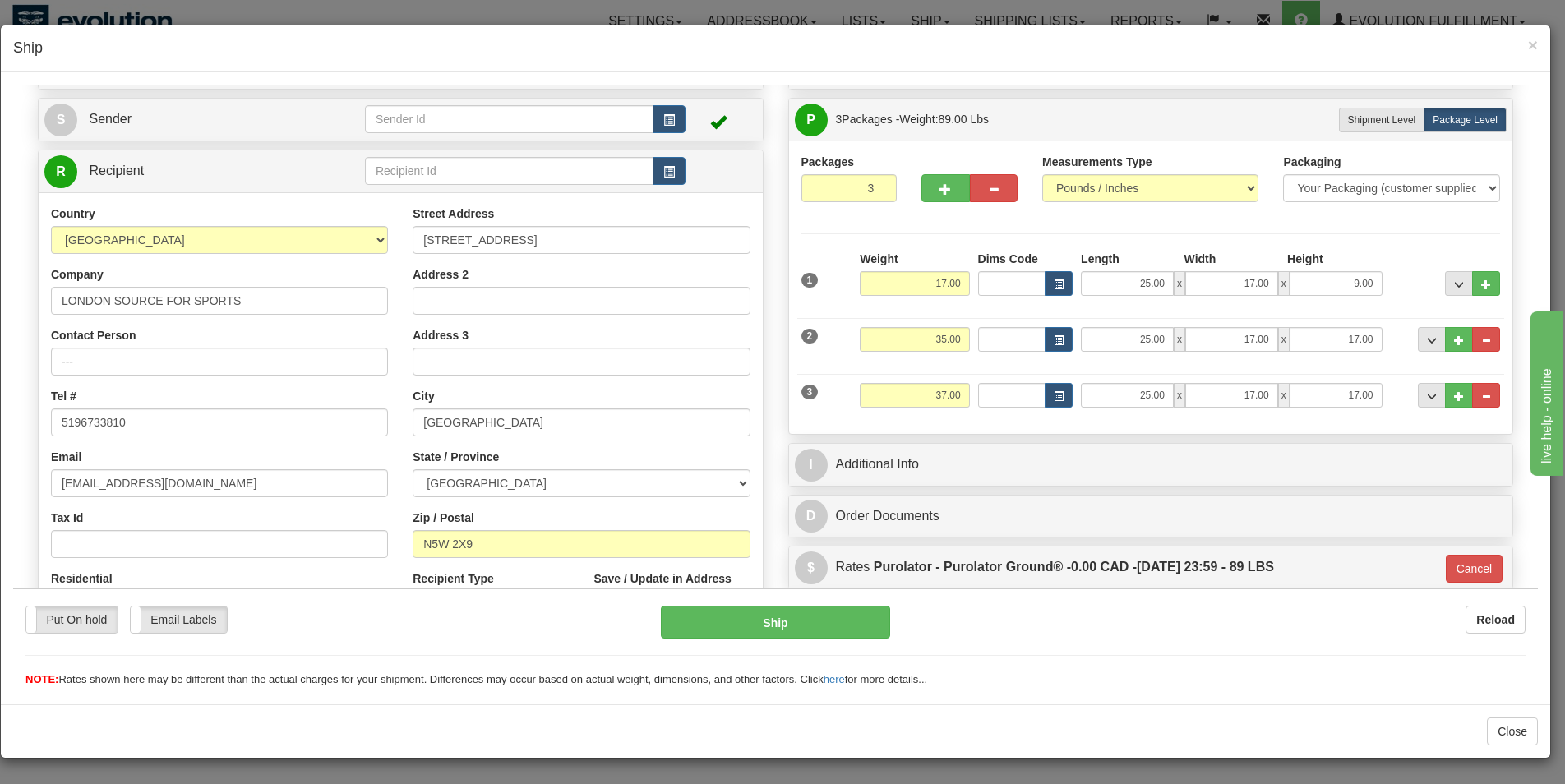
scroll to position [4, 0]
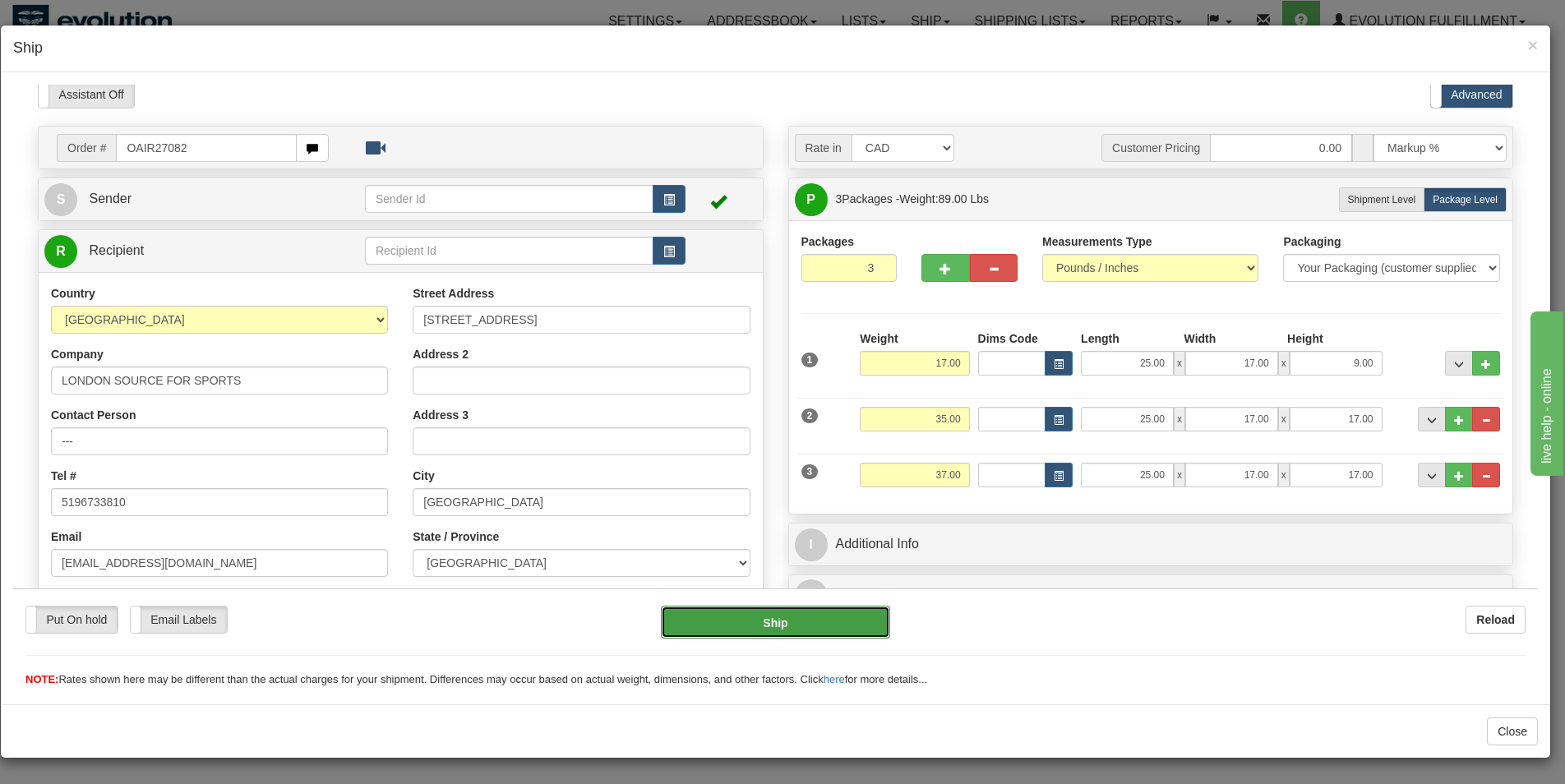
click at [796, 630] on button "Ship" at bounding box center [776, 621] width 230 height 33
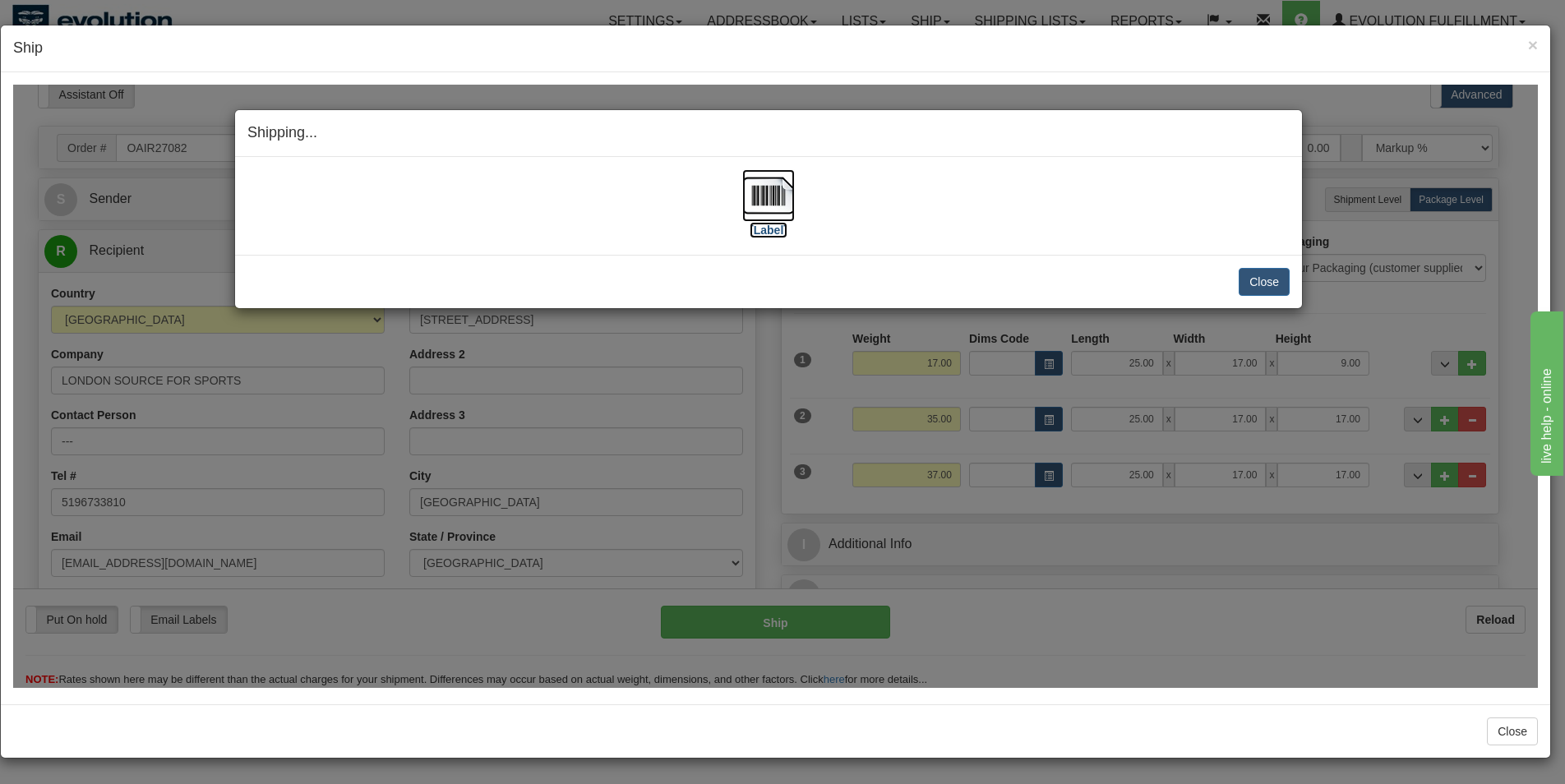
click at [766, 177] on img at bounding box center [768, 195] width 53 height 53
click at [1263, 287] on button "Close" at bounding box center [1264, 281] width 51 height 28
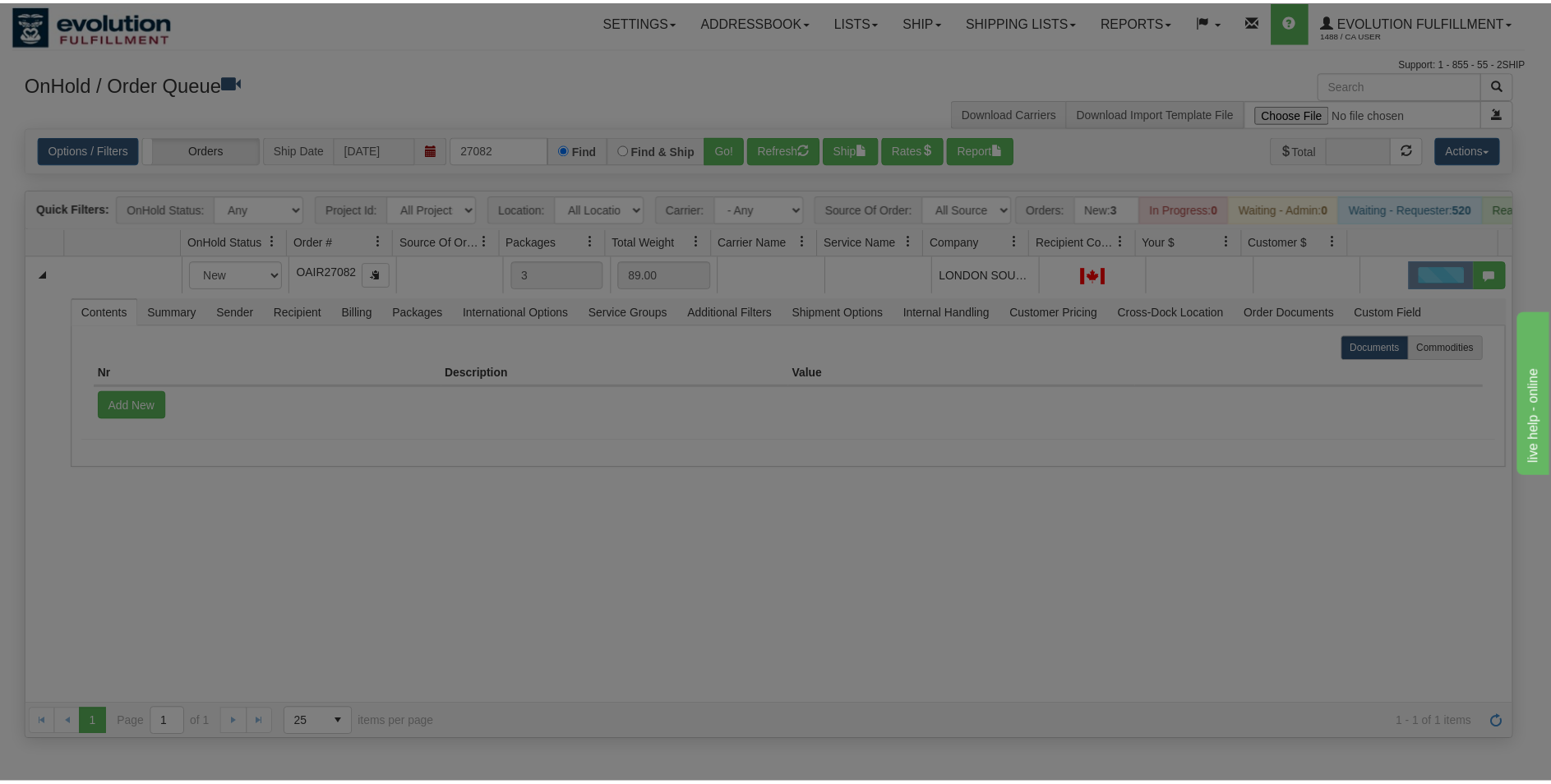
scroll to position [0, 0]
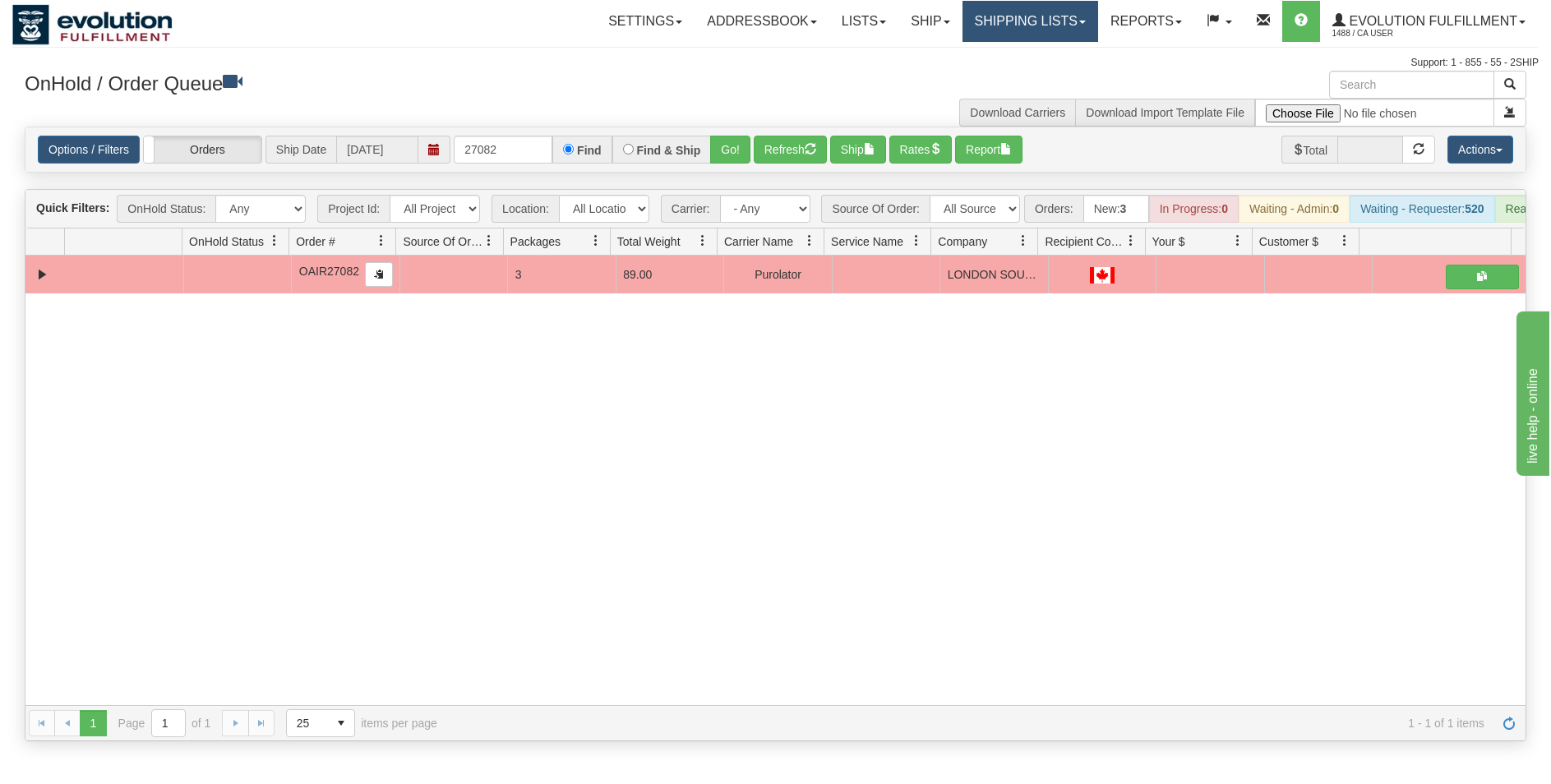
click at [1001, 37] on link "Shipping lists" at bounding box center [1030, 21] width 136 height 41
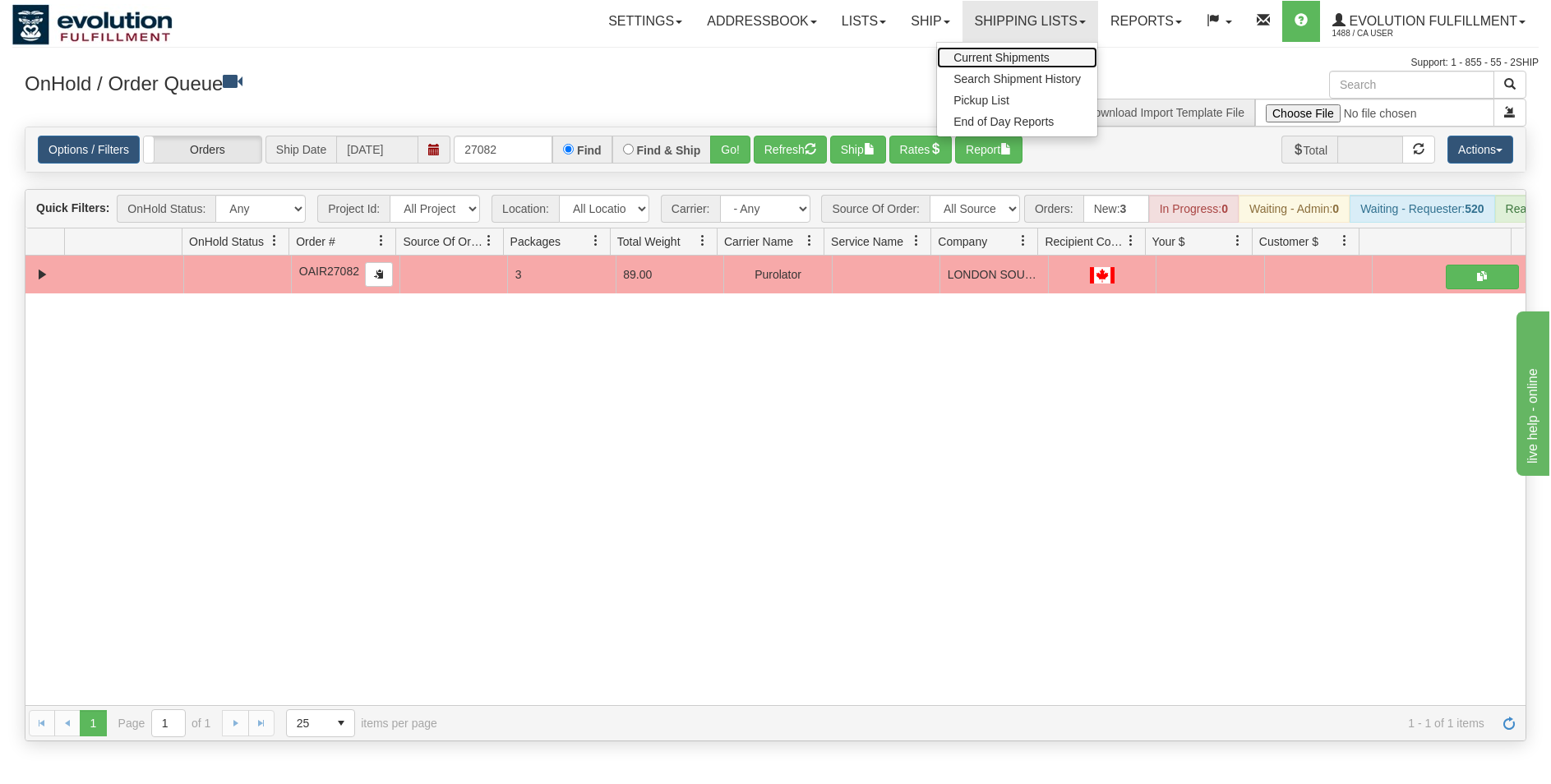
click at [988, 53] on span "Current Shipments" at bounding box center [1001, 58] width 96 height 13
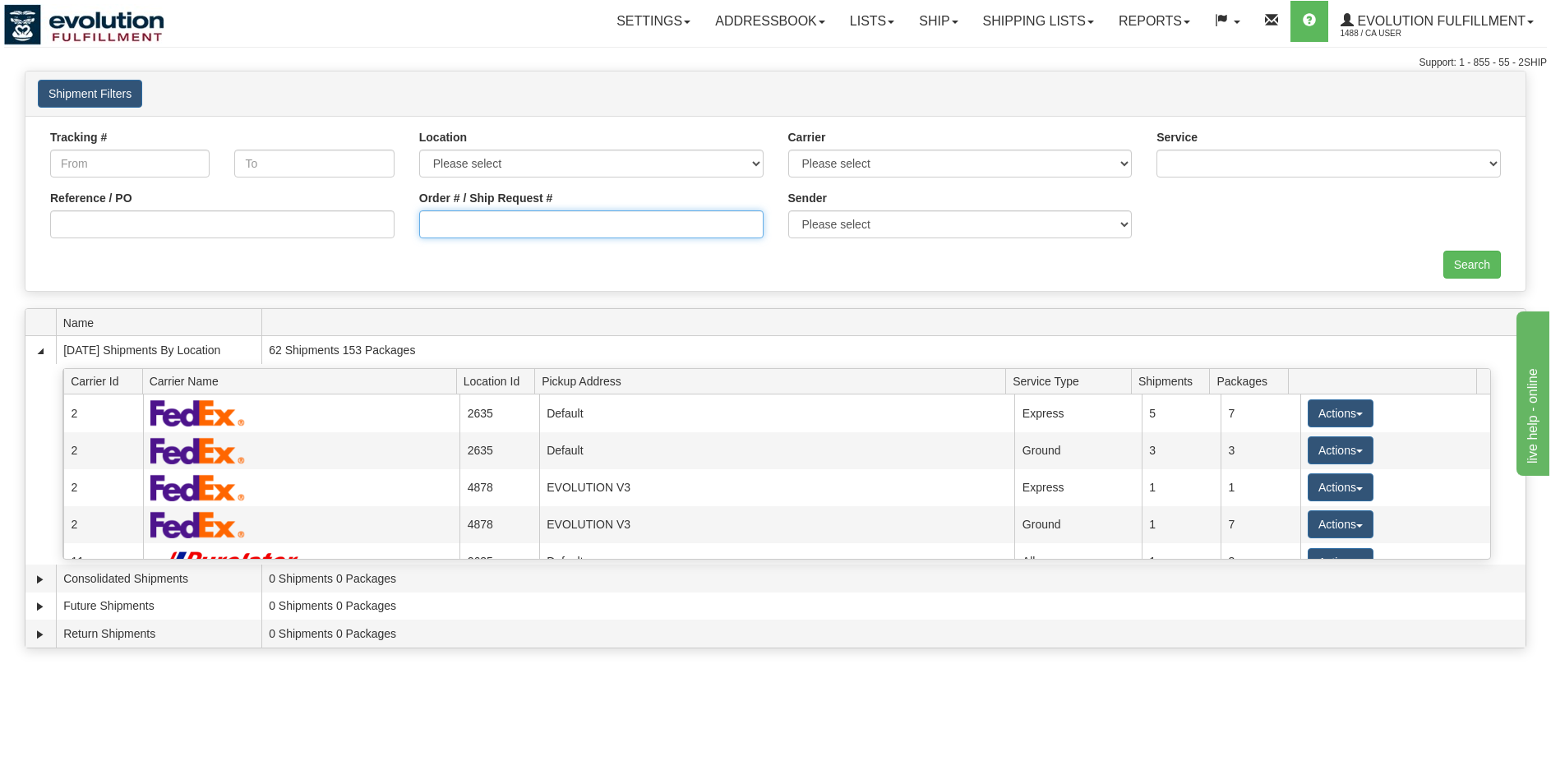
click at [549, 235] on input "Order # / Ship Request #" at bounding box center [591, 225] width 345 height 28
type input "27082"
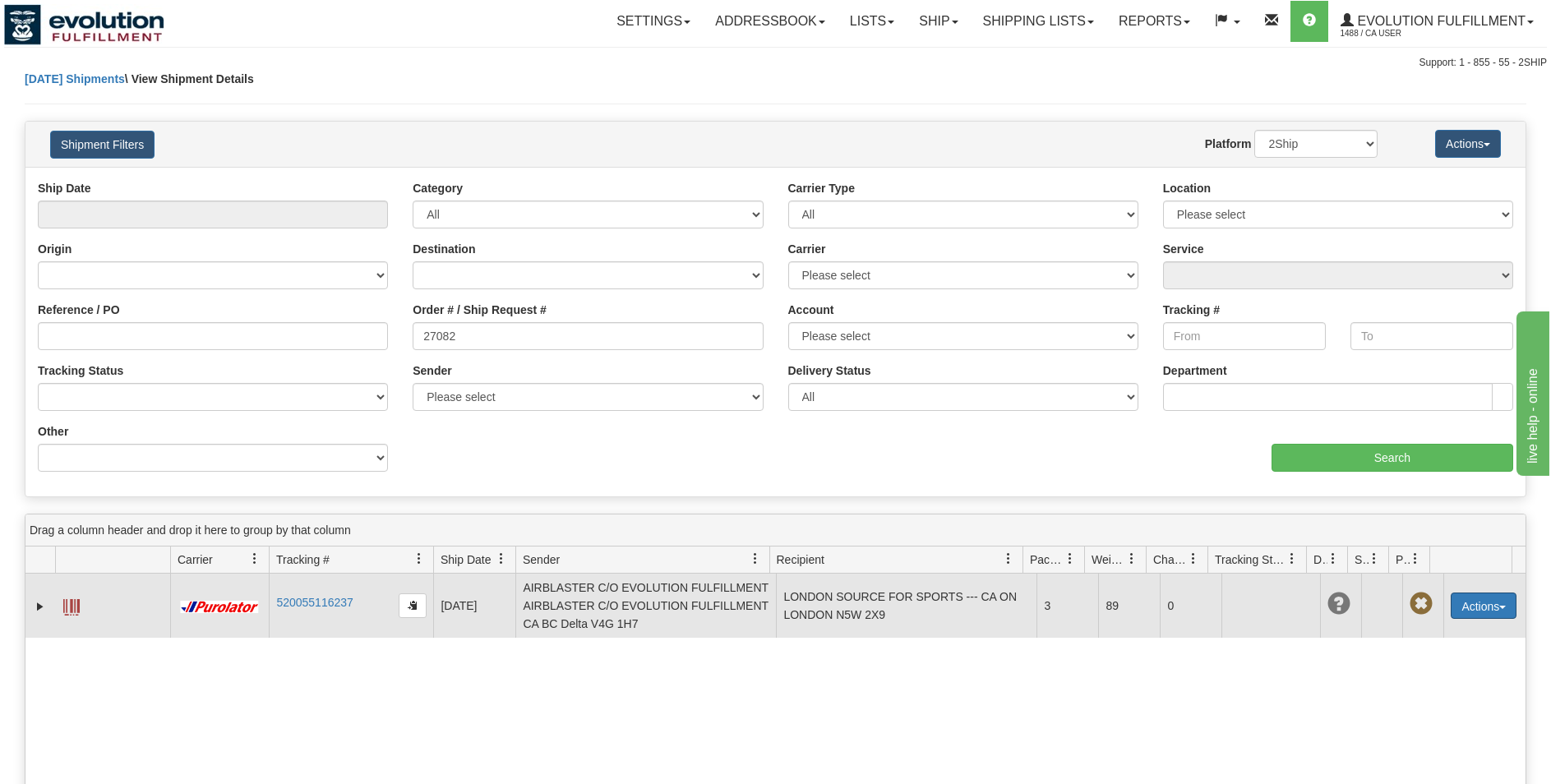
click at [1457, 619] on button "Actions" at bounding box center [1484, 606] width 66 height 26
click at [1444, 647] on link "Edit" at bounding box center [1430, 636] width 170 height 21
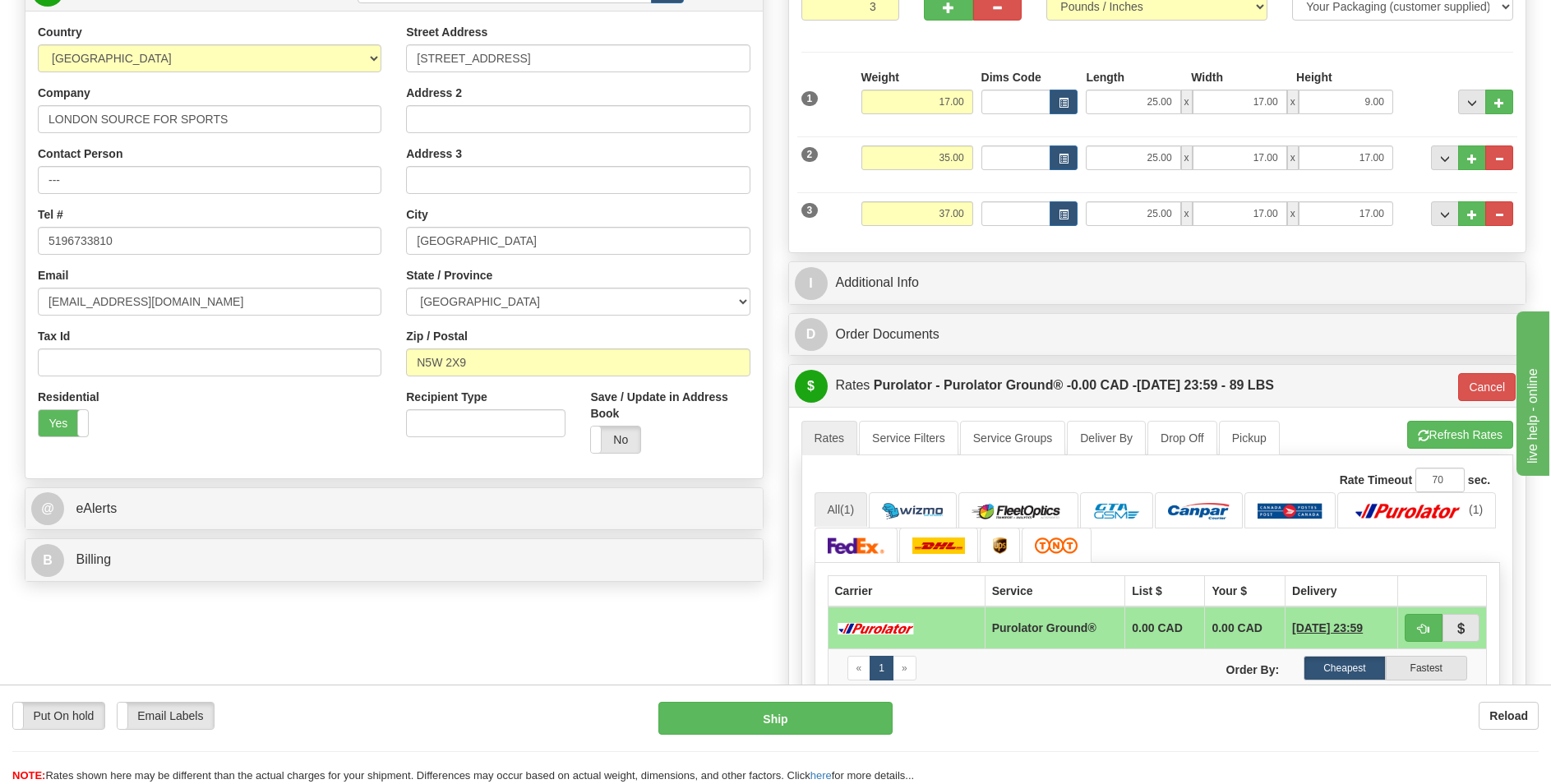
scroll to position [587, 0]
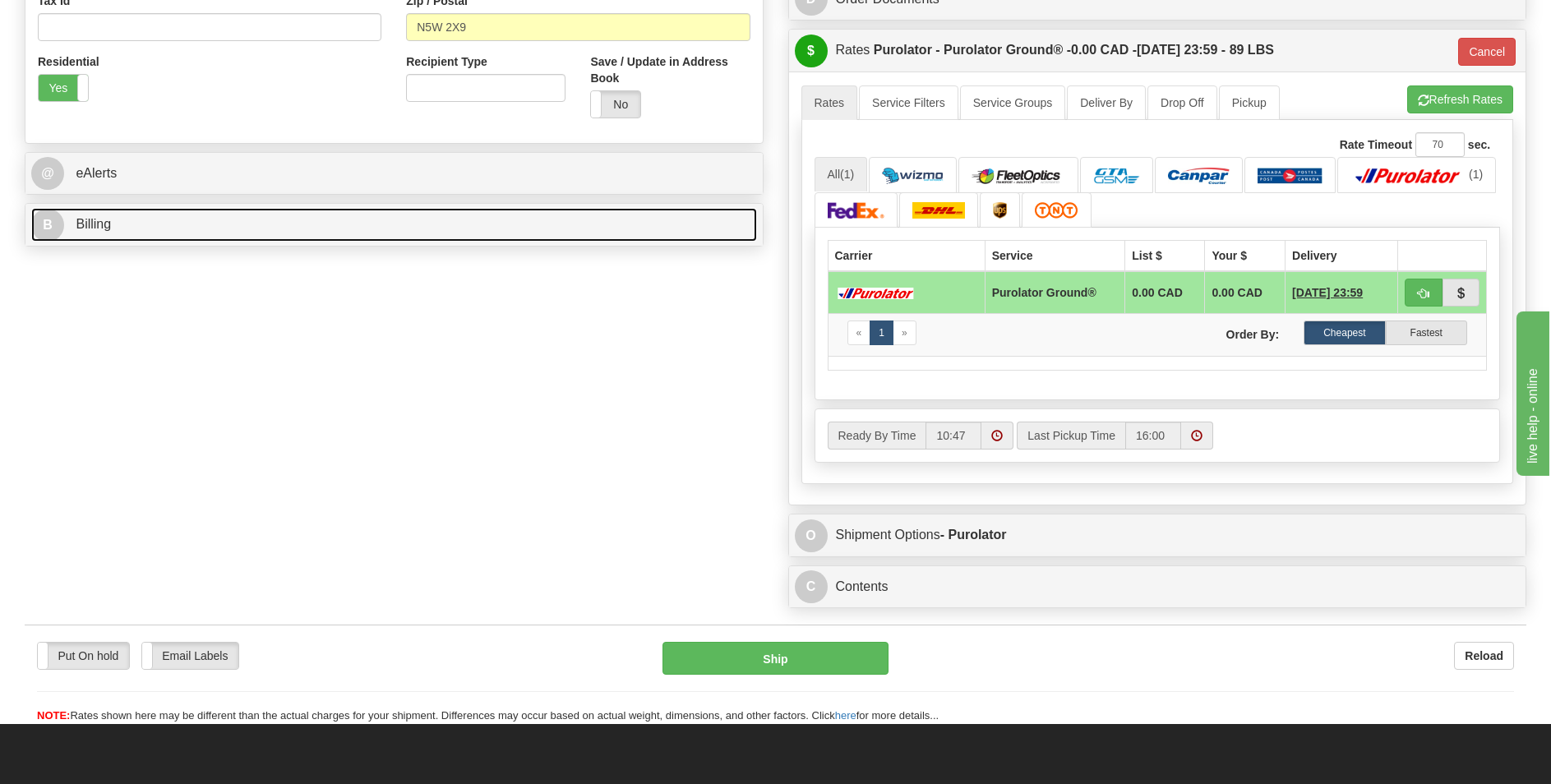
click at [365, 216] on link "B Billing" at bounding box center [394, 225] width 726 height 34
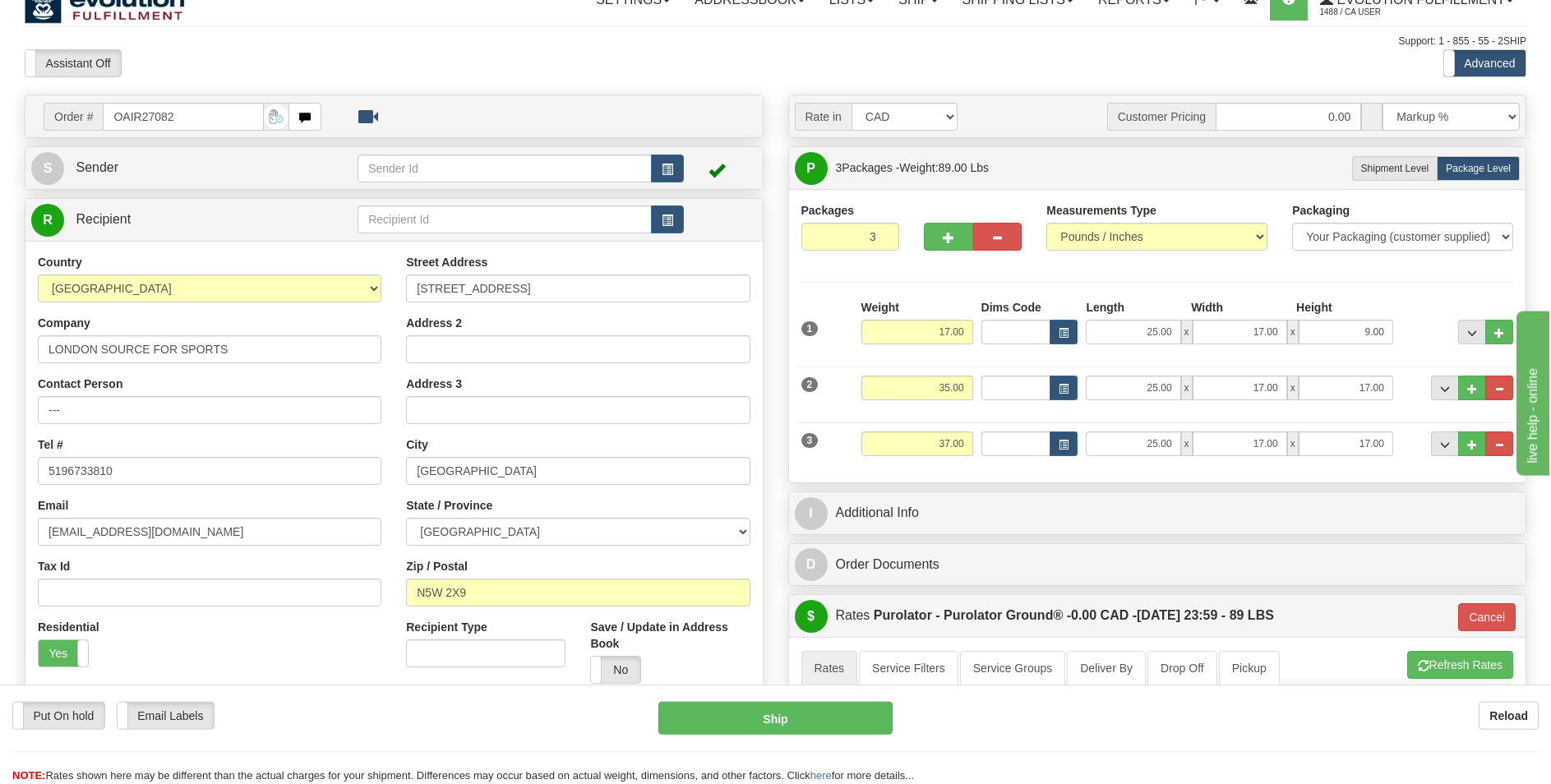
scroll to position [0, 0]
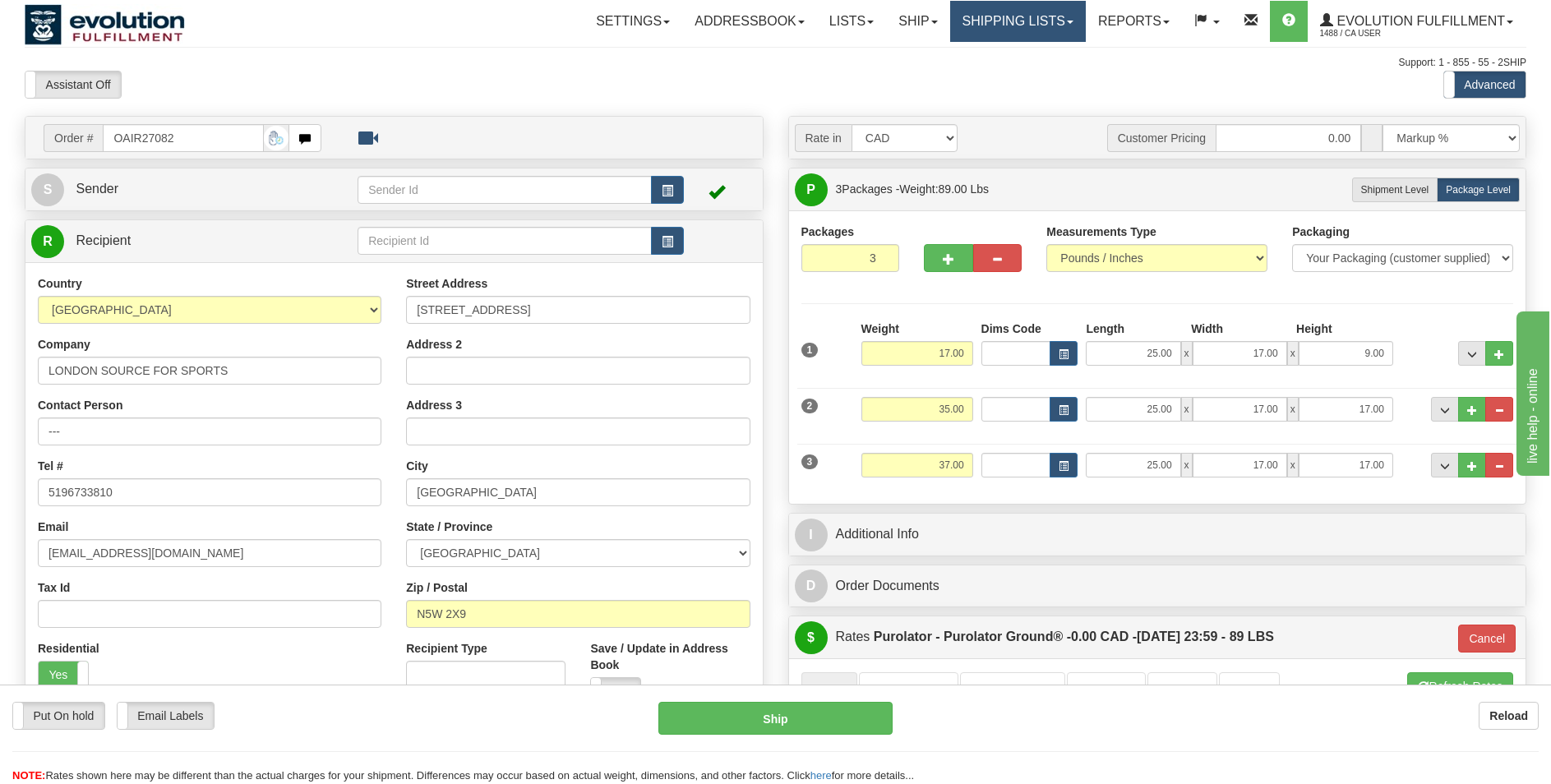
click at [975, 21] on link "Shipping lists" at bounding box center [1018, 21] width 136 height 41
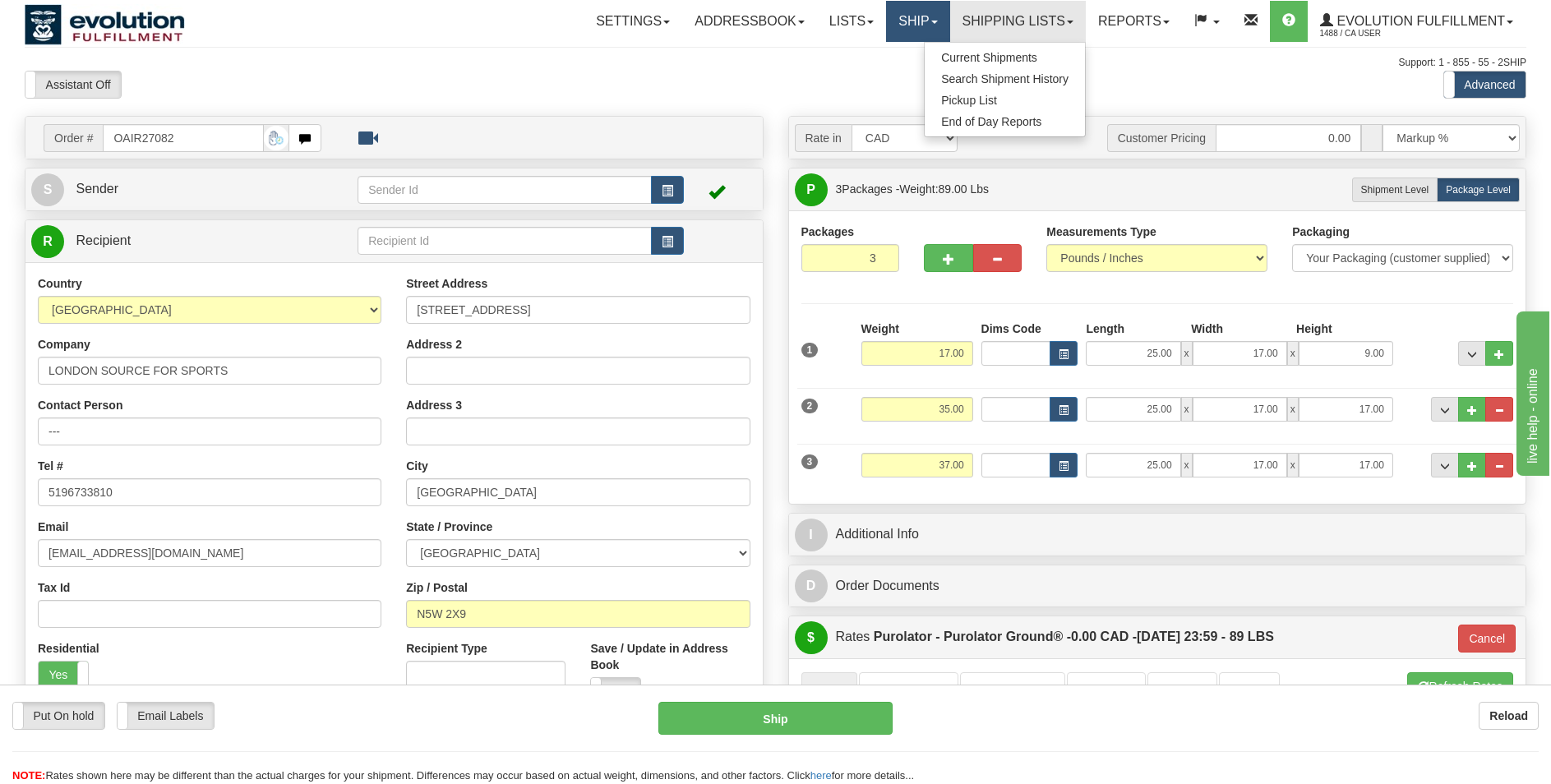
click at [894, 22] on link "Ship" at bounding box center [917, 21] width 64 height 41
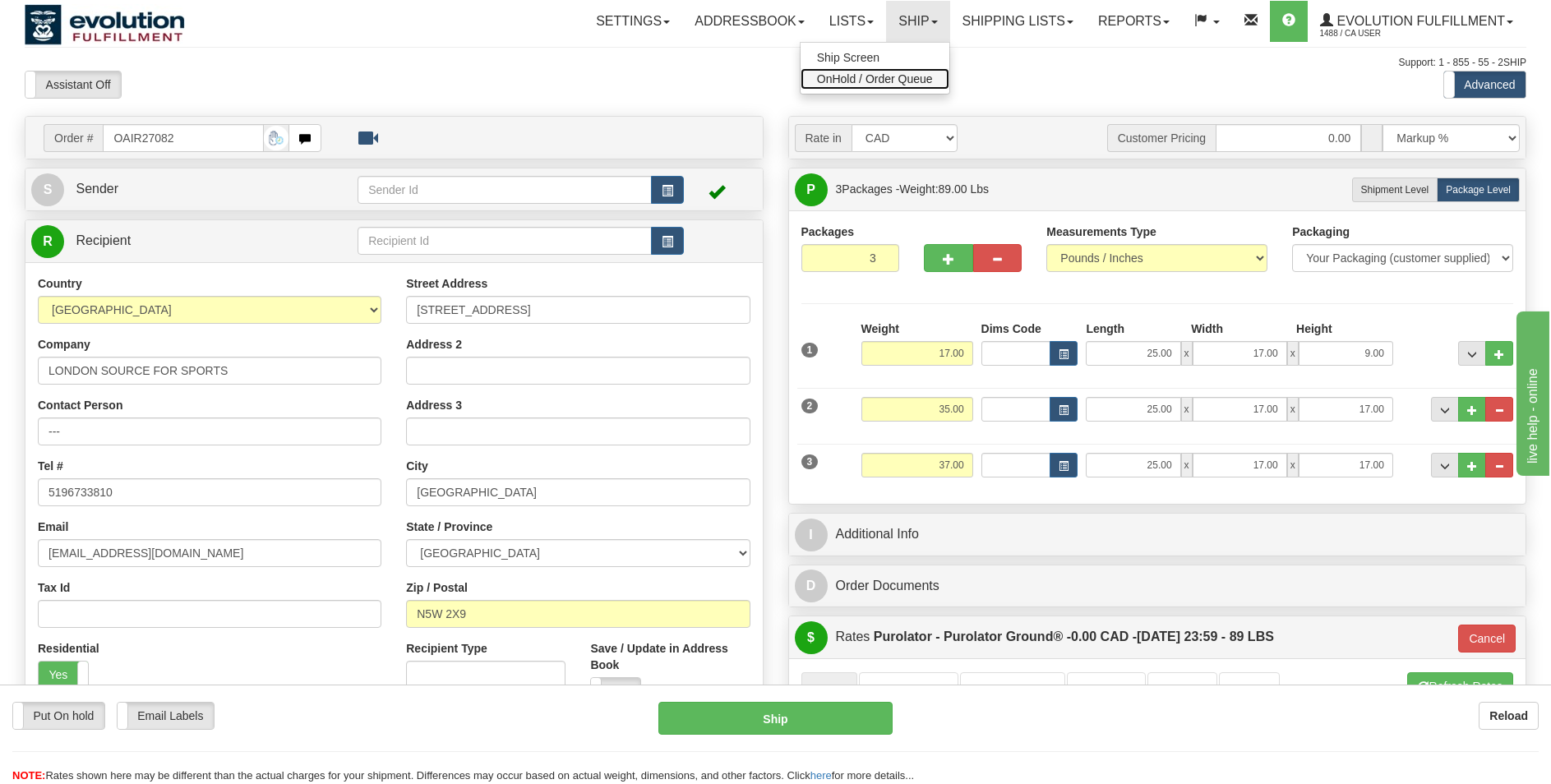
drag, startPoint x: 891, startPoint y: 77, endPoint x: 490, endPoint y: 26, distance: 404.2
click at [887, 78] on span "OnHold / Order Queue" at bounding box center [875, 79] width 116 height 13
